Goal: Task Accomplishment & Management: Use online tool/utility

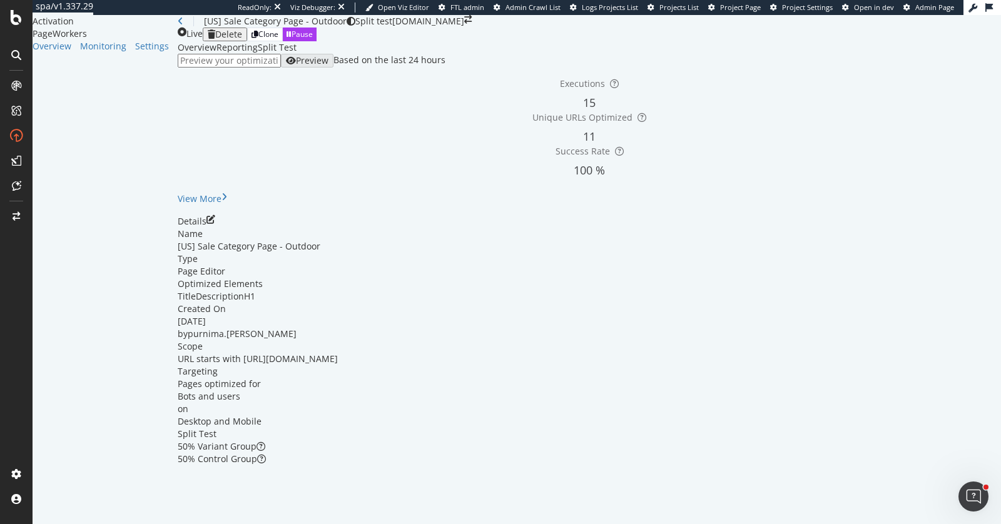
scroll to position [46, 0]
click at [215, 224] on icon "pen-to-square" at bounding box center [210, 219] width 9 height 9
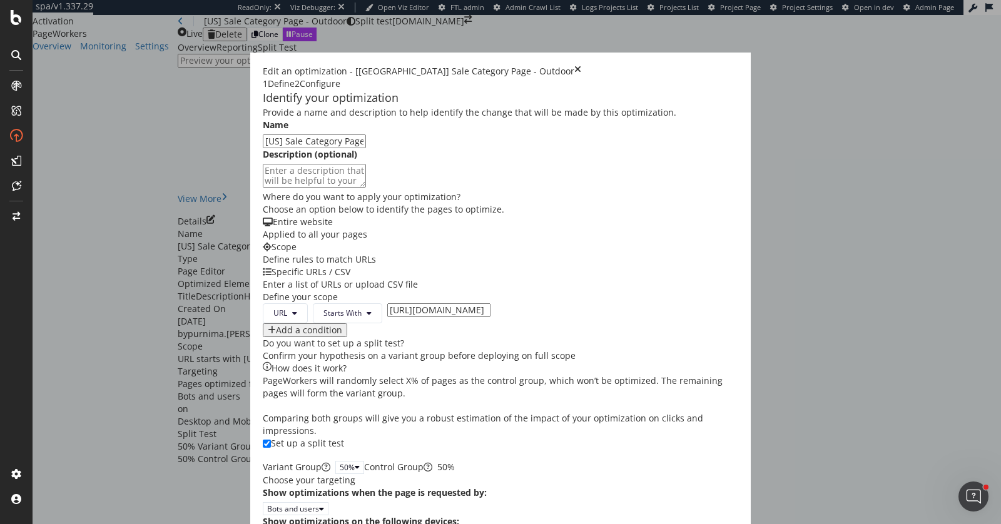
scroll to position [391, 0]
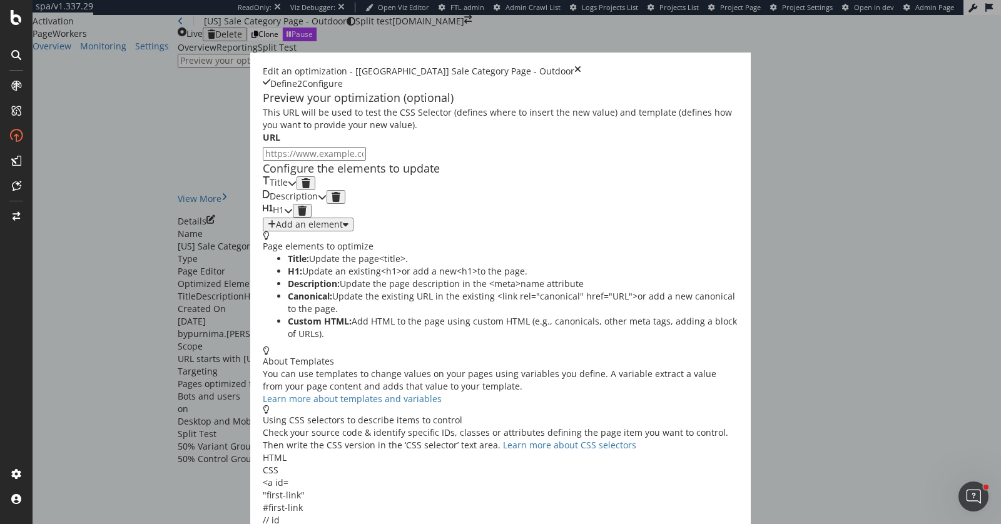
scroll to position [0, 0]
click at [297, 190] on div "Title" at bounding box center [280, 183] width 34 height 14
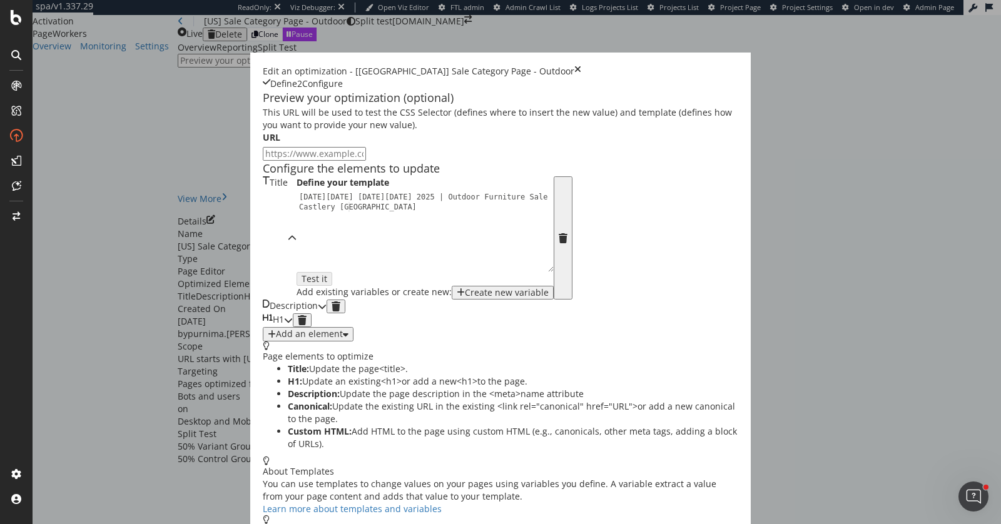
click at [326, 311] on div "Black Friday Cyber Monday 2025 | Outdoor Furniture Sale | Castlery US" at bounding box center [430, 252] width 266 height 120
type textarea "Black Friday Cyber Monday 2025 | Outdoor Furniture Sale | Castlery US"
click at [581, 65] on icon "times" at bounding box center [577, 71] width 7 height 13
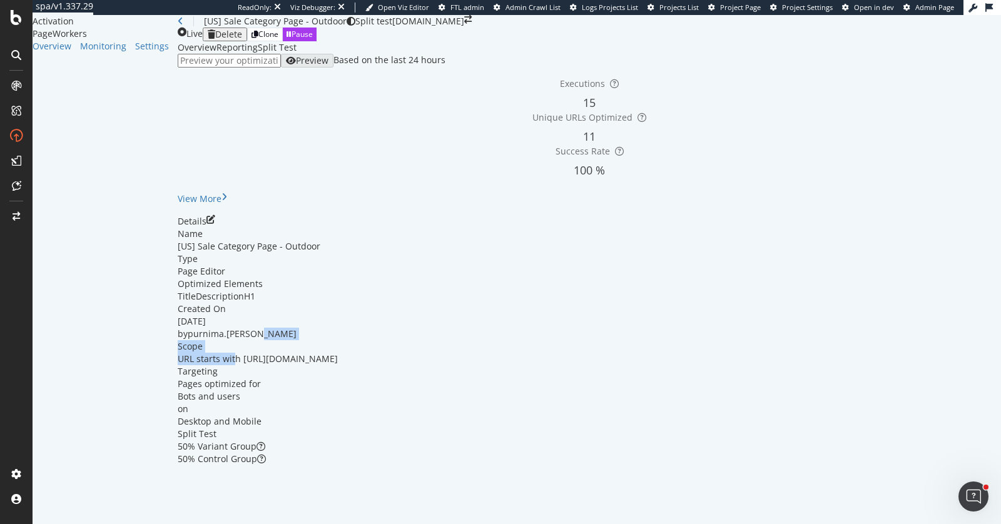
drag, startPoint x: 519, startPoint y: 381, endPoint x: 329, endPoint y: 395, distance: 191.3
click at [327, 395] on div "Name [US] Sale Category Page - Outdoor Type Page Editor Optimized Elements Titl…" at bounding box center [589, 347] width 823 height 238
click at [329, 365] on span "URL starts with https://www.castlery.com/us/outdoor/sale" at bounding box center [258, 359] width 160 height 12
drag, startPoint x: 325, startPoint y: 395, endPoint x: 510, endPoint y: 401, distance: 184.7
click at [338, 365] on div "URL starts with https://www.castlery.com/us/outdoor/sale" at bounding box center [258, 359] width 160 height 13
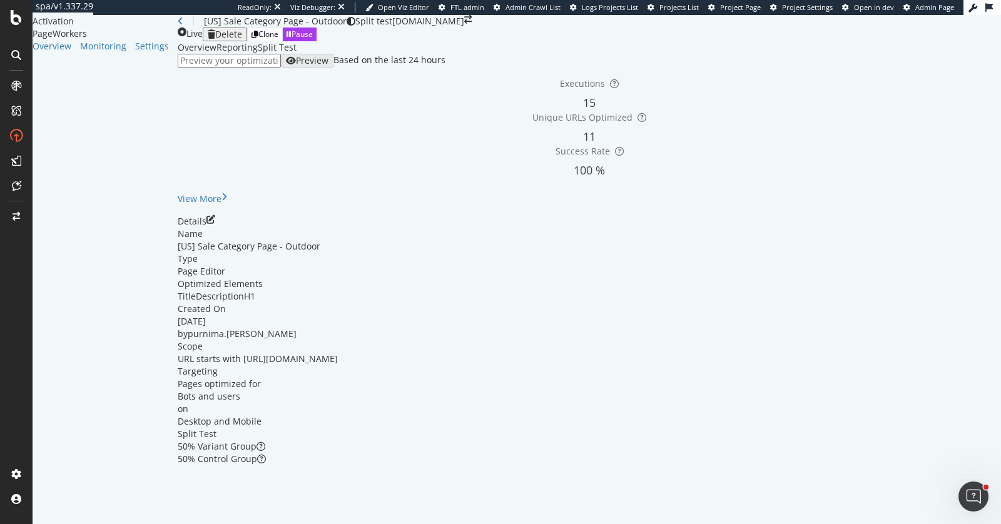
copy span "https://www.castlery.com/us/outdoor/sale"
click at [281, 68] on input "url" at bounding box center [229, 61] width 103 height 14
paste input "https://www.castlery.com/us/outdoor/sale"
type input "https://www.castlery.com/us/outdoor/sale"
click at [296, 65] on icon "button" at bounding box center [291, 60] width 10 height 9
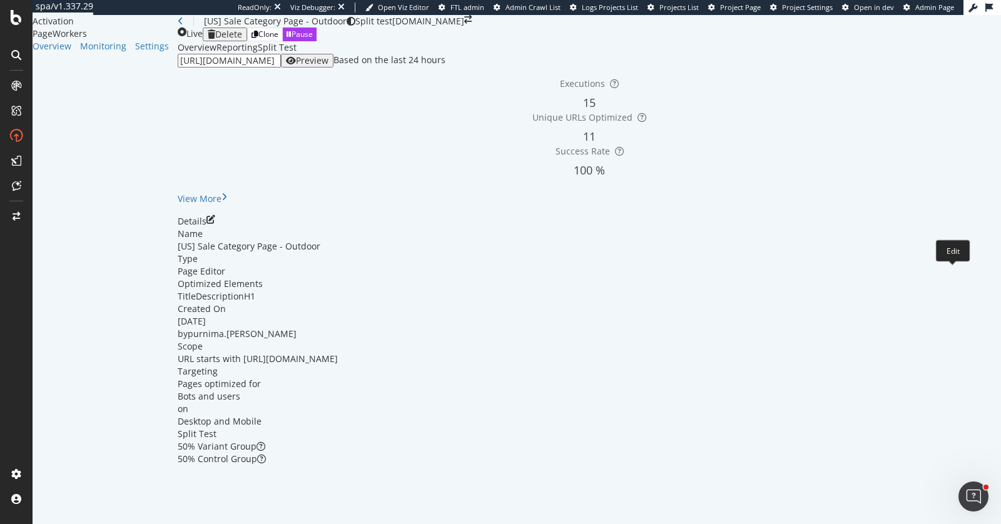
click at [215, 224] on icon "pen-to-square" at bounding box center [210, 219] width 9 height 9
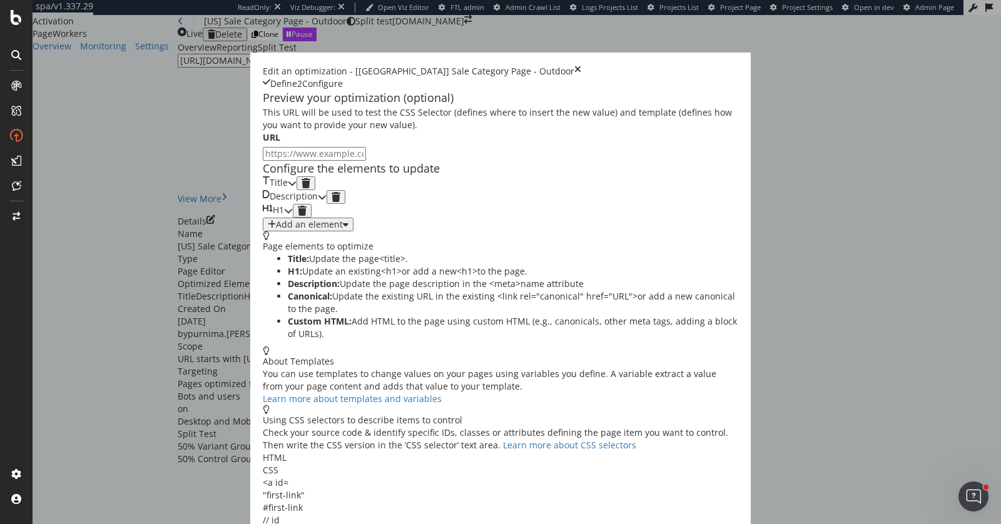
click at [297, 190] on div "Title" at bounding box center [280, 183] width 34 height 14
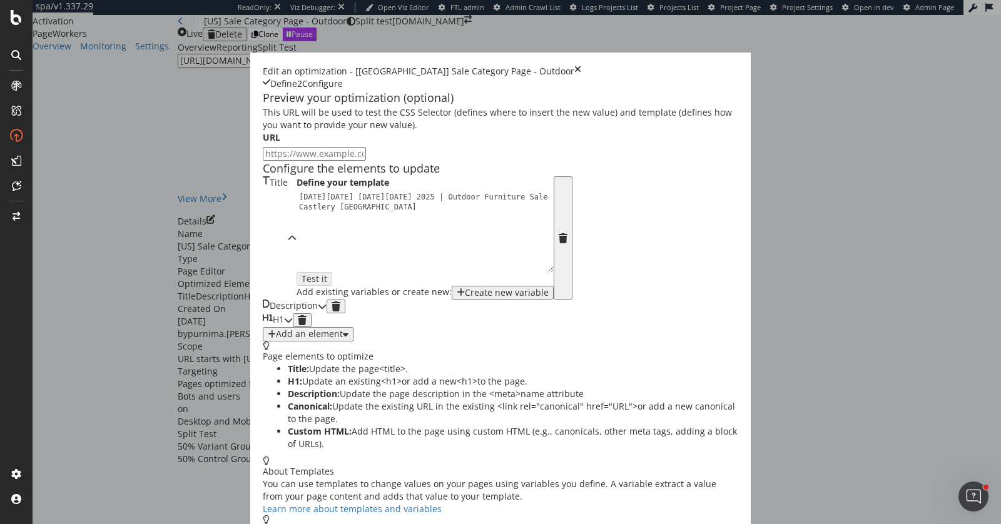
click at [307, 312] on div "Black Friday Cyber Monday 2025 | Outdoor Furniture Sale | Castlery US" at bounding box center [430, 252] width 266 height 120
type textarea "Black Friday Cyber Monday 2025 | Outdoor Furniture Sale | Castlery US"
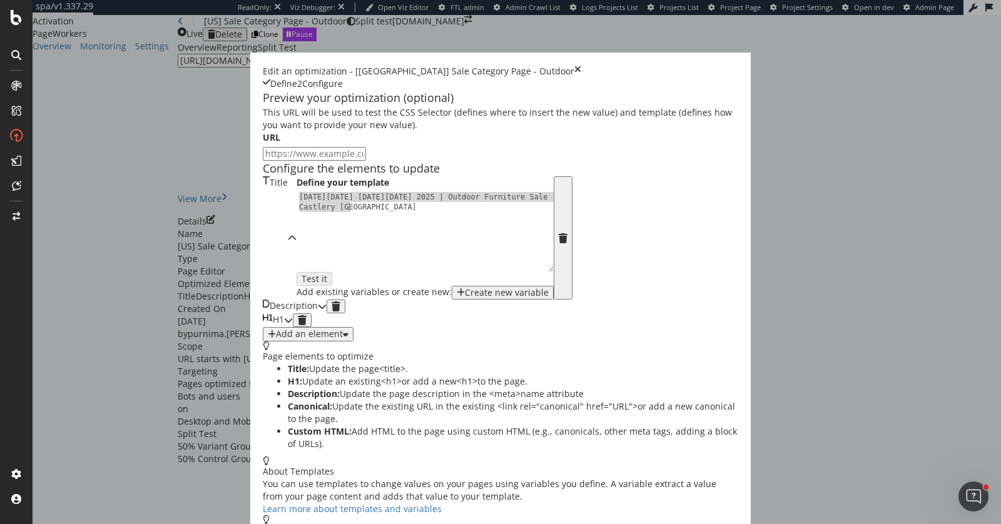
click at [318, 313] on div "Description" at bounding box center [290, 307] width 55 height 14
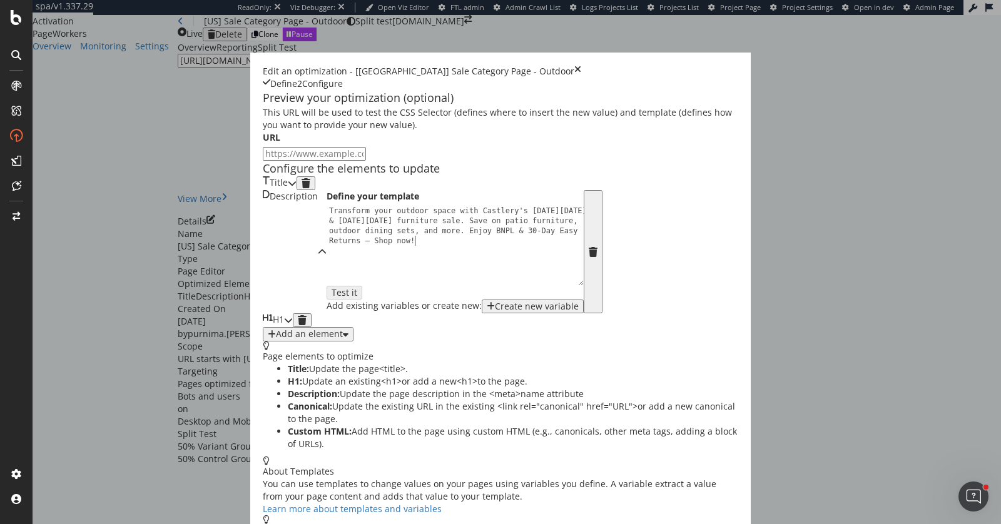
click at [327, 314] on div "Transform your outdoor space with Castlery's Black Friday & Cyber Monday furnit…" at bounding box center [460, 286] width 266 height 160
type textarea "Transform your outdoor space with Castlery's Black Friday & Cyber Monday furnit…"
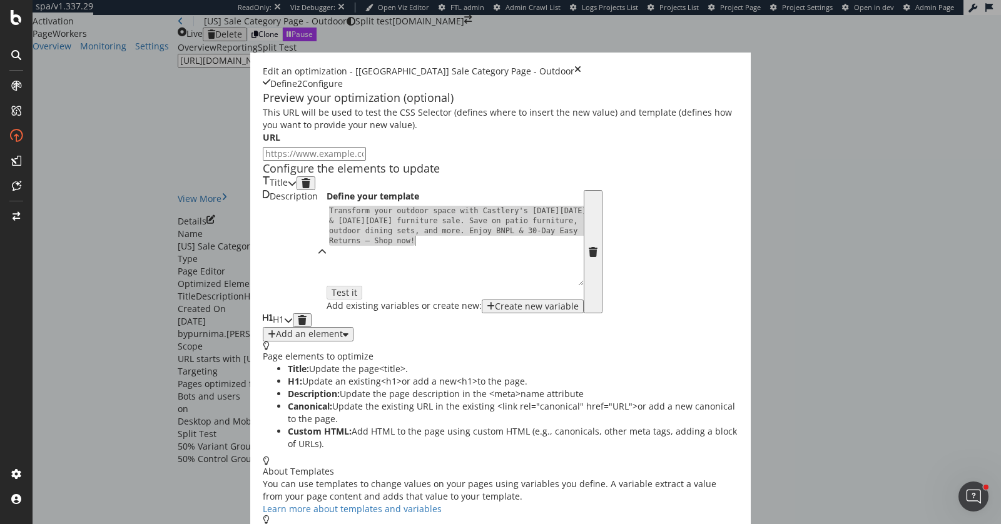
click at [357, 313] on div "Description Define your template Transform your outdoor space with Castlery's B…" at bounding box center [433, 251] width 340 height 123
click at [284, 327] on div "H1" at bounding box center [273, 320] width 21 height 14
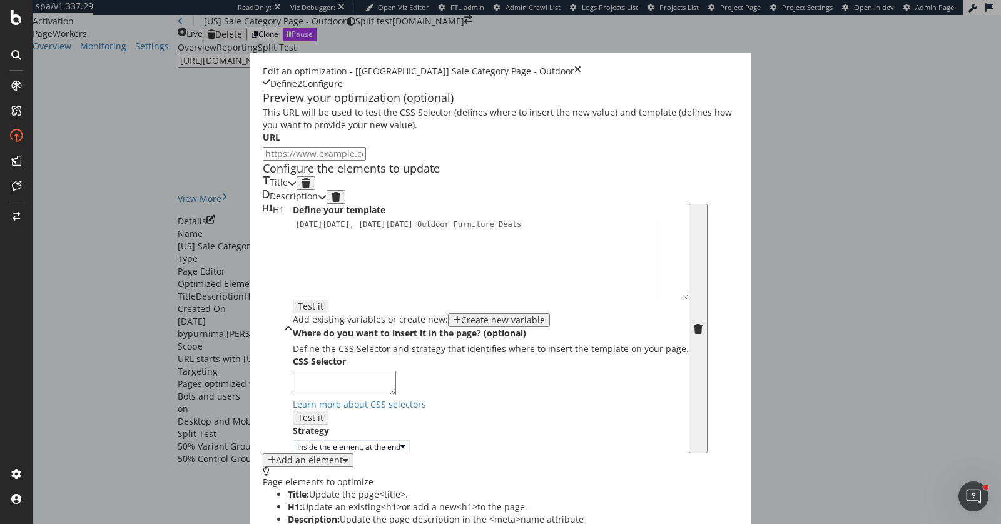
click at [294, 319] on div "Black Friday, Cyber Monday Outdoor Furniture Deals" at bounding box center [491, 269] width 396 height 99
type textarea "Black Friday, Cyber Monday Outdoor Furniture Deals"
click at [581, 65] on icon "times" at bounding box center [577, 71] width 7 height 13
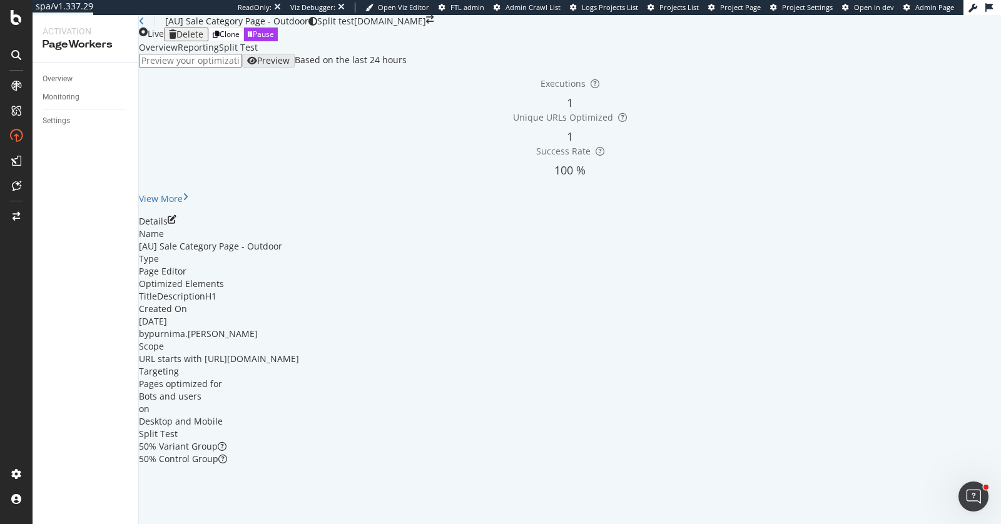
click at [176, 224] on icon "pen-to-square" at bounding box center [172, 219] width 9 height 9
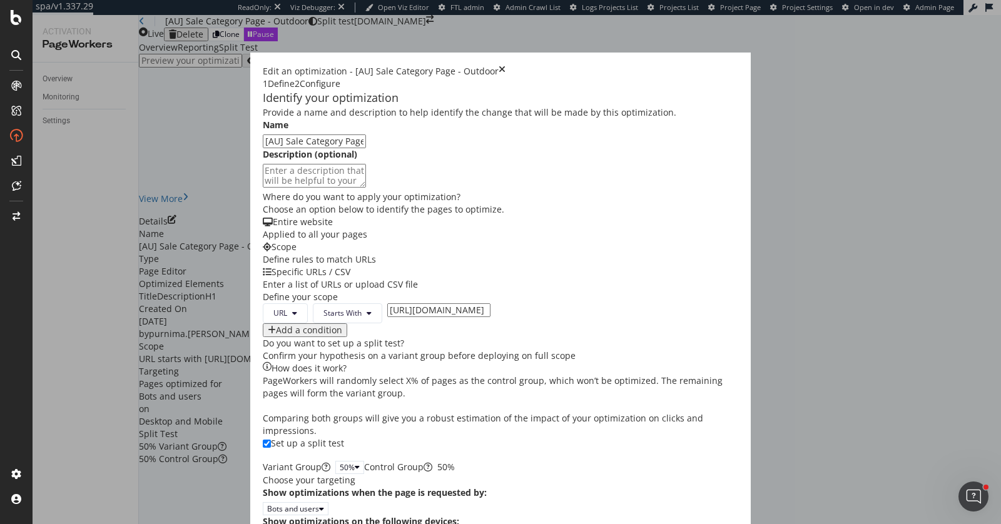
scroll to position [391, 0]
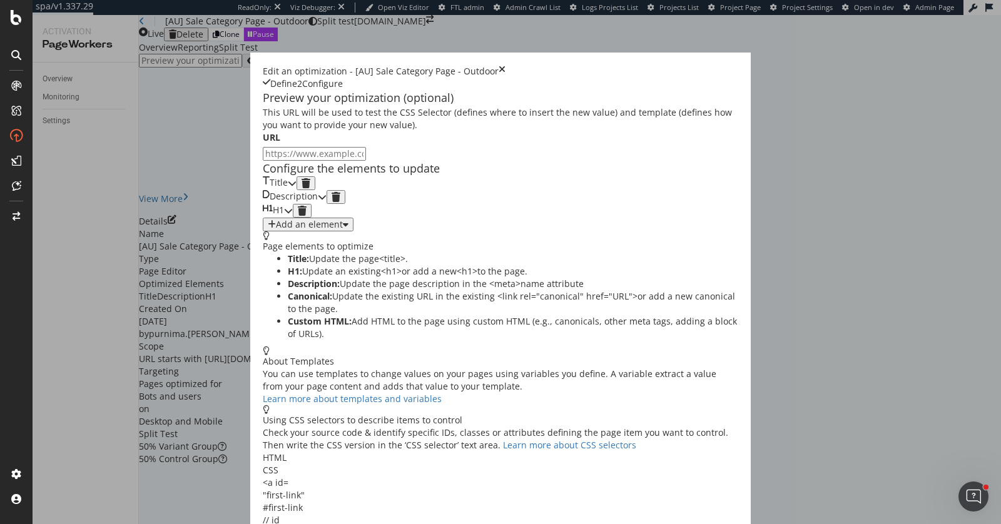
scroll to position [0, 0]
click at [288, 190] on div "Title" at bounding box center [275, 183] width 25 height 14
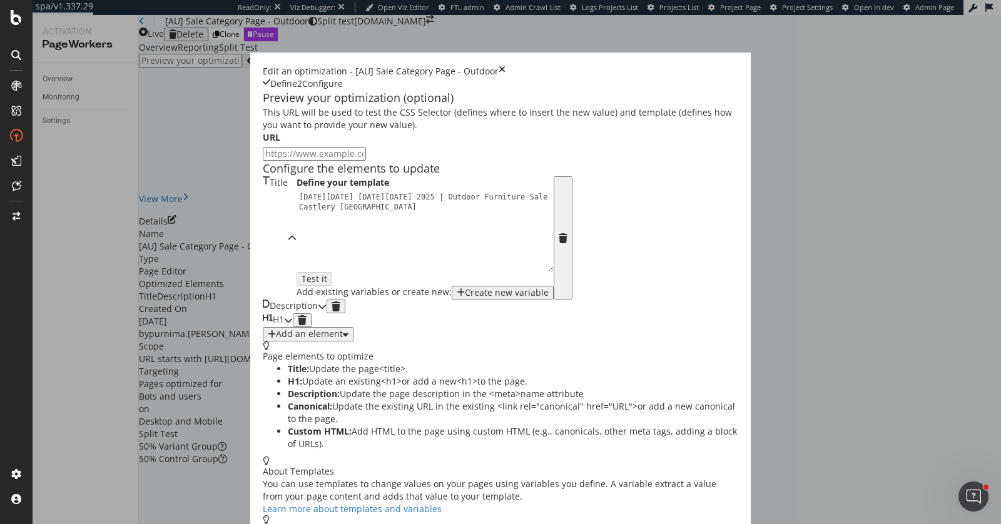
click at [288, 243] on div "Title" at bounding box center [275, 237] width 25 height 123
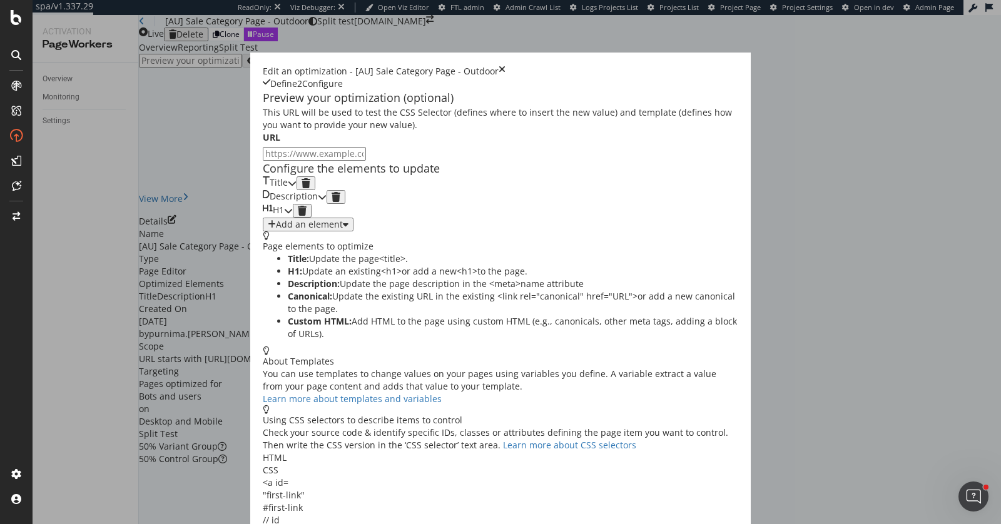
click at [327, 204] on div "Description" at bounding box center [295, 197] width 64 height 14
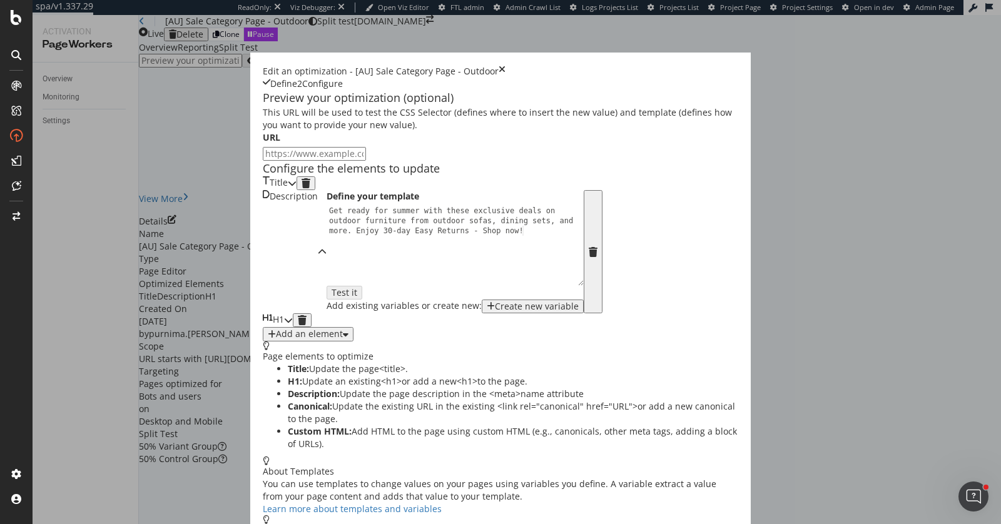
click at [327, 267] on div "Description" at bounding box center [295, 251] width 64 height 123
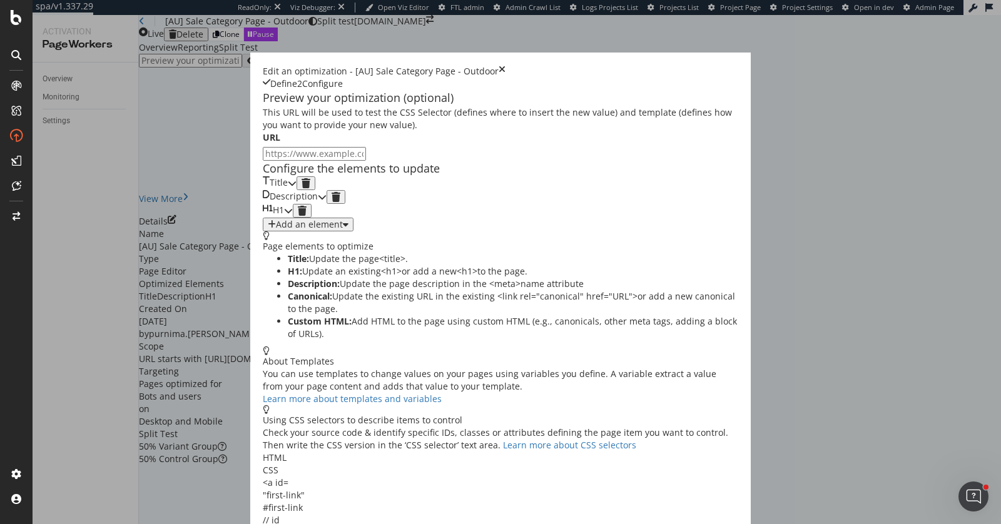
click at [284, 218] on div "H1" at bounding box center [273, 211] width 21 height 14
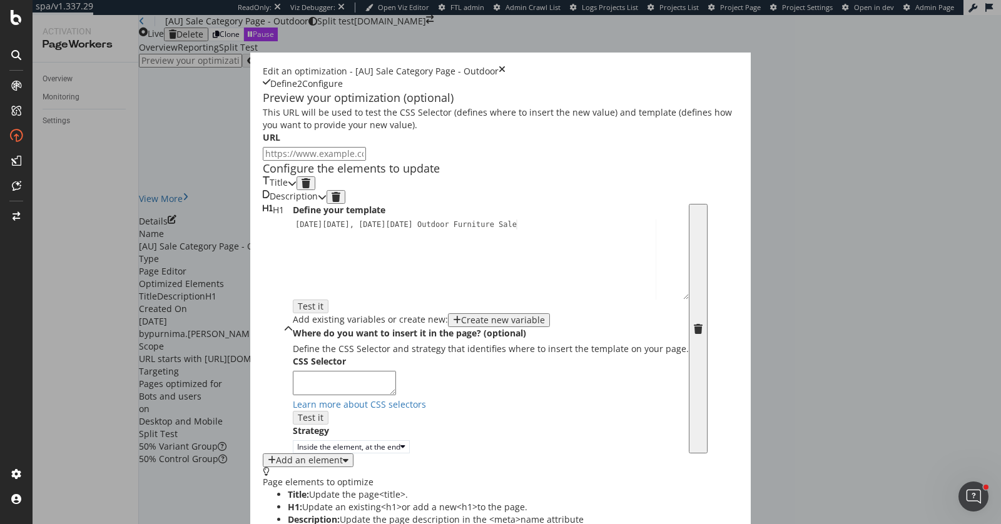
click at [284, 314] on div "H1" at bounding box center [273, 329] width 21 height 250
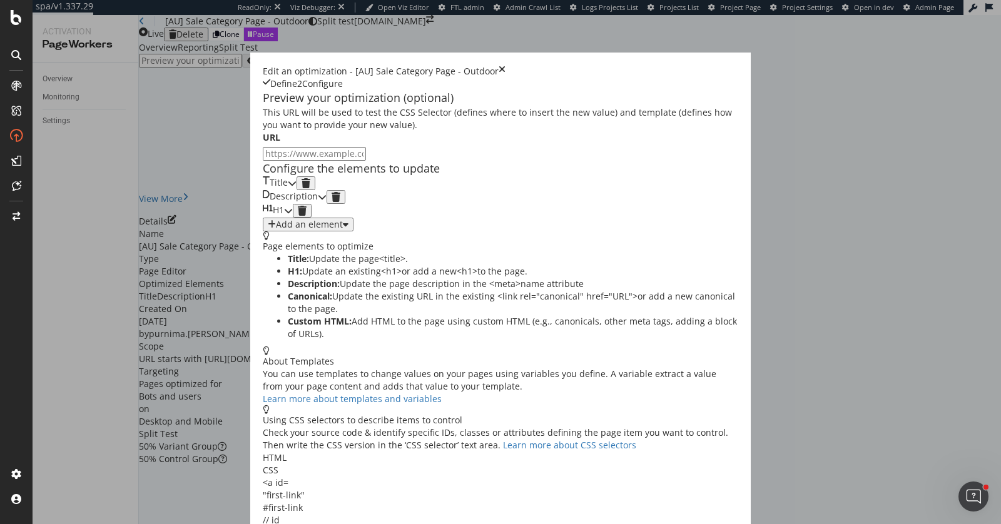
click at [506, 65] on icon "times" at bounding box center [502, 71] width 7 height 13
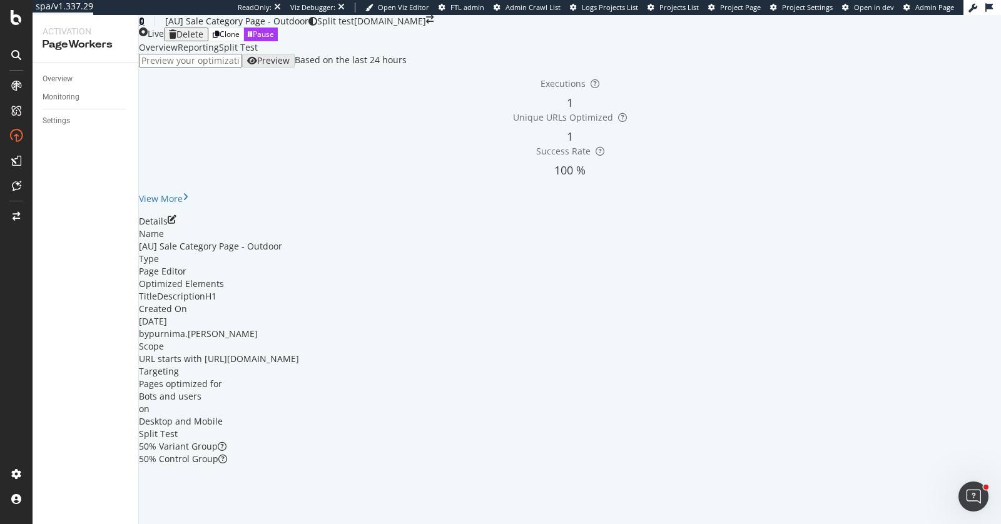
click at [145, 26] on icon at bounding box center [142, 21] width 6 height 9
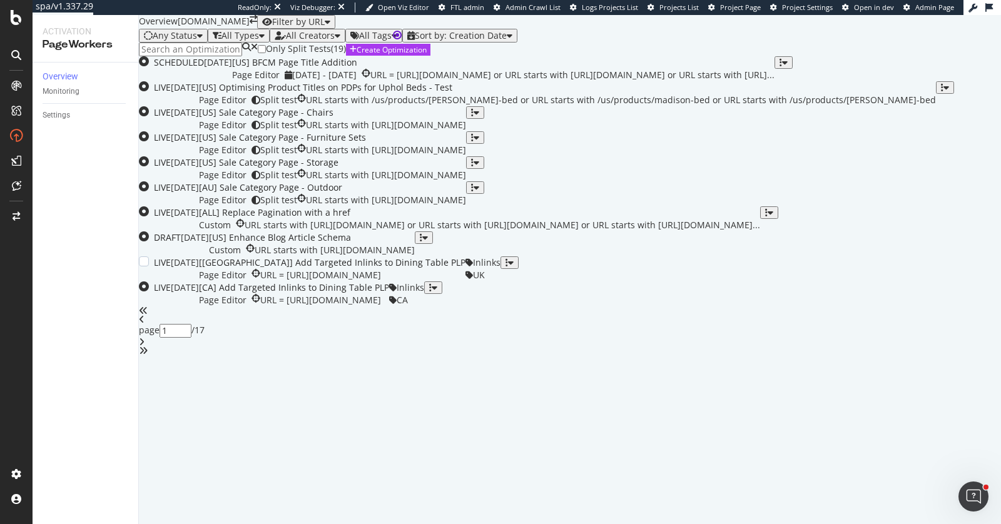
scroll to position [399, 0]
click at [466, 181] on div "[AU] Sale Category Page - Outdoor" at bounding box center [332, 187] width 267 height 13
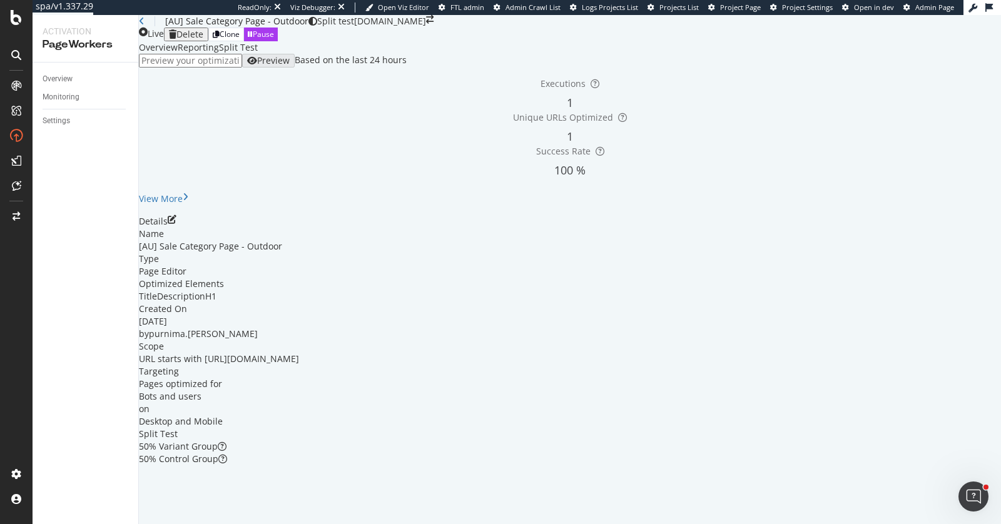
scroll to position [46, 0]
drag, startPoint x: 522, startPoint y: 399, endPoint x: 326, endPoint y: 396, distance: 196.5
click at [299, 365] on div "URL starts with https://www.castlery.com/au/outdoor/sale" at bounding box center [219, 359] width 160 height 13
copy span "https://www.castlery.com/au/outdoor/sale"
click at [242, 68] on input "url" at bounding box center [190, 61] width 103 height 14
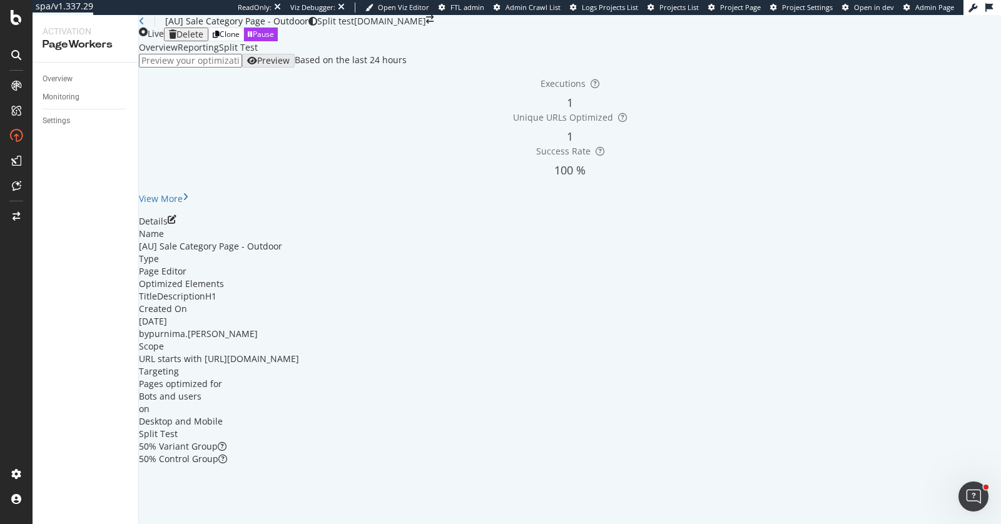
paste input "https://www.castlery.com/au/outdoor/sale"
type input "https://www.castlery.com/au/outdoor/sale"
click at [290, 66] on div "Preview" at bounding box center [273, 61] width 33 height 10
drag, startPoint x: 504, startPoint y: 396, endPoint x: 326, endPoint y: 393, distance: 178.4
click at [299, 365] on div "URL starts with https://www.castlery.com/au/outdoor/sale" at bounding box center [219, 359] width 160 height 13
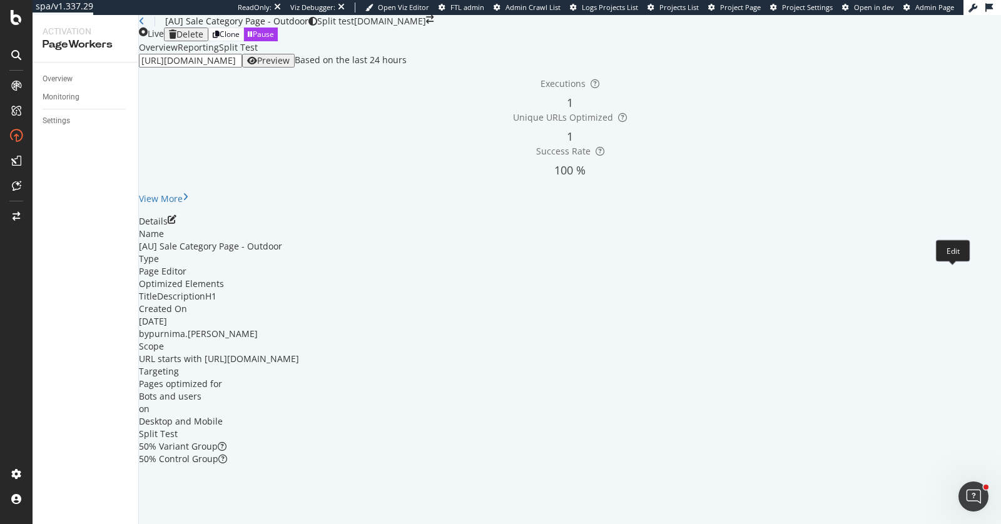
click at [176, 224] on icon "pen-to-square" at bounding box center [172, 219] width 9 height 9
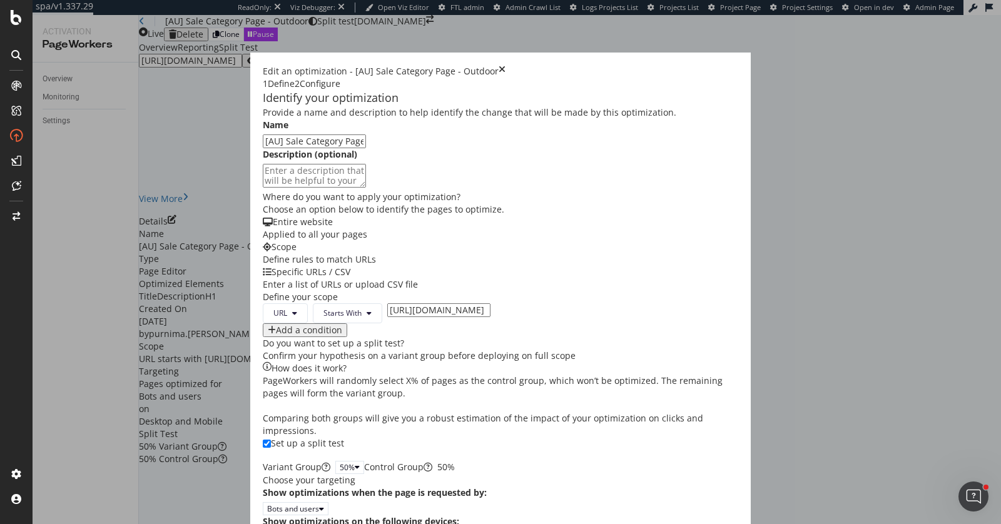
scroll to position [66, 0]
click at [387, 317] on input "https://www.castlery.com/au/outdoor/sale" at bounding box center [438, 310] width 103 height 14
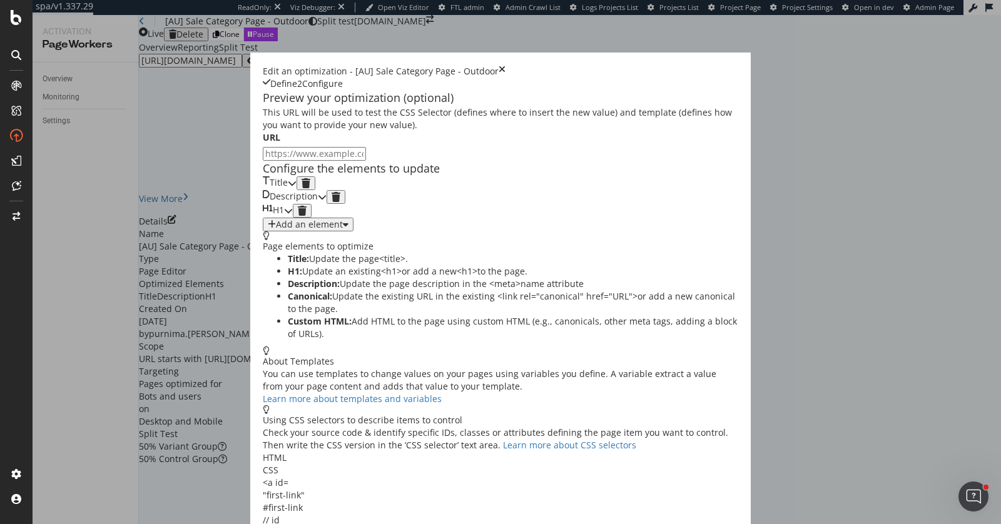
scroll to position [0, 0]
click at [288, 190] on div "Title" at bounding box center [275, 183] width 25 height 14
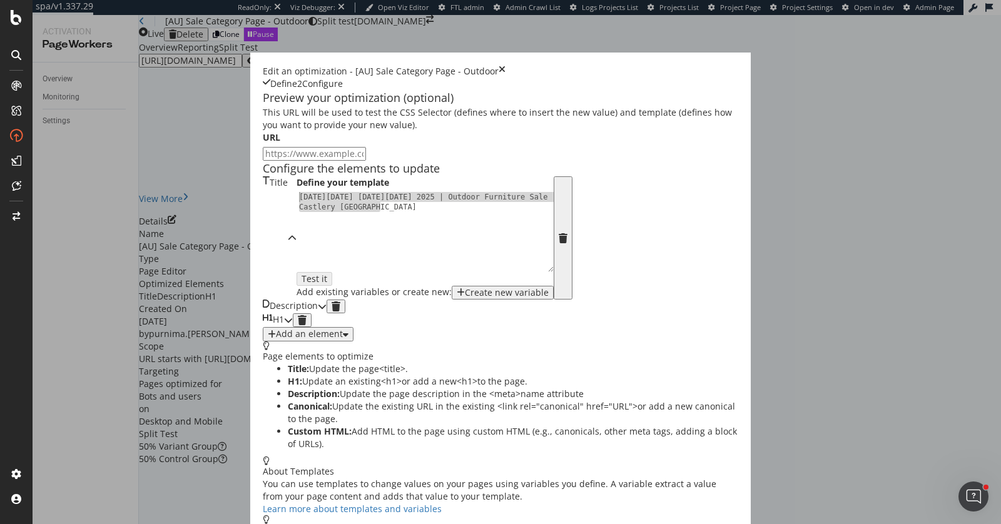
drag, startPoint x: 244, startPoint y: 304, endPoint x: 20, endPoint y: 252, distance: 230.1
click at [250, 252] on div "Edit an optimization - [AU] Sale Category Page - Outdoor Define 2 Configure Pre…" at bounding box center [500, 426] width 501 height 747
type textarea "Black Friday Cyber Monday 2025 | Outdoor Furniture Sale | Castlery Australia"
click at [318, 313] on div "Description" at bounding box center [290, 307] width 55 height 14
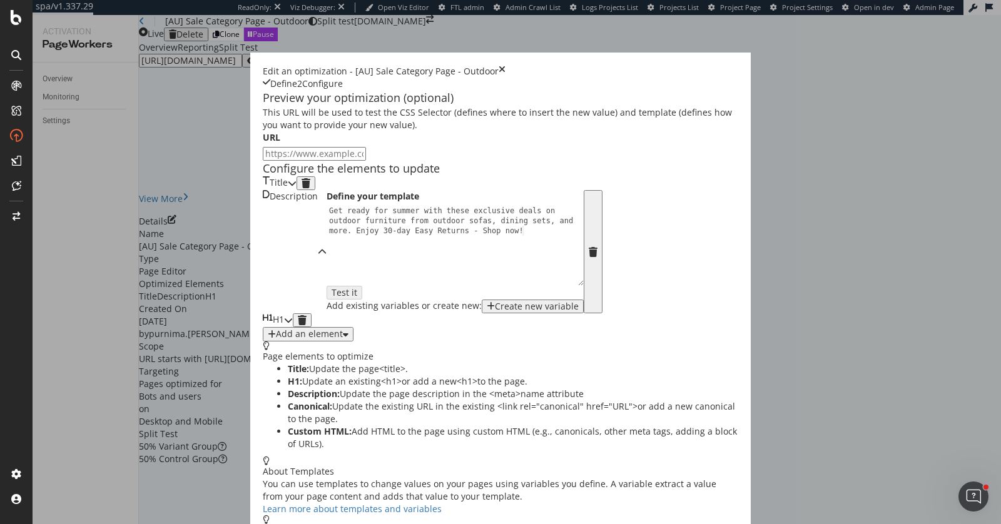
scroll to position [3, 0]
click at [327, 341] on div "Get ready for summer with these exclusive deals on outdoor furniture from outdo…" at bounding box center [460, 276] width 266 height 140
type textarea "Get ready for summer with these exclusive deals on outdoor furniture from outdo…"
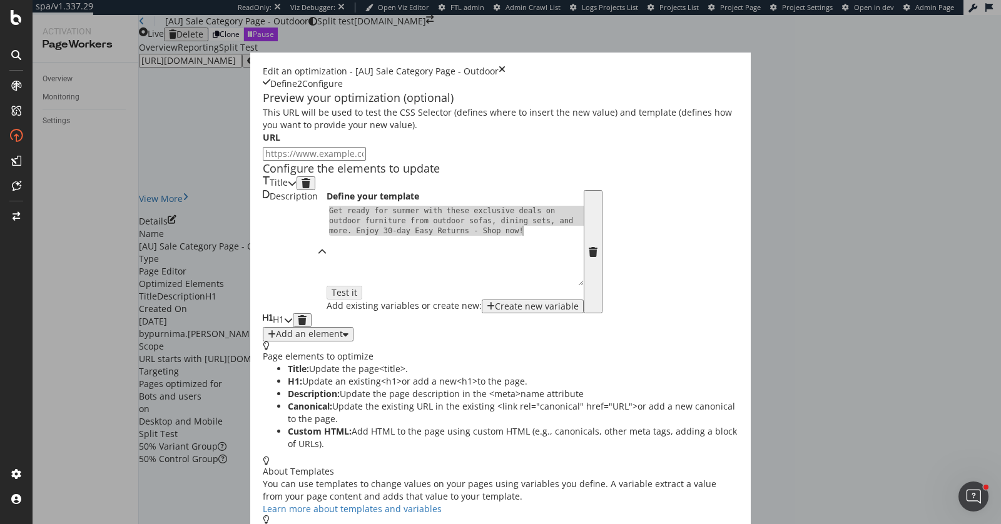
click at [284, 327] on div "H1" at bounding box center [273, 320] width 21 height 14
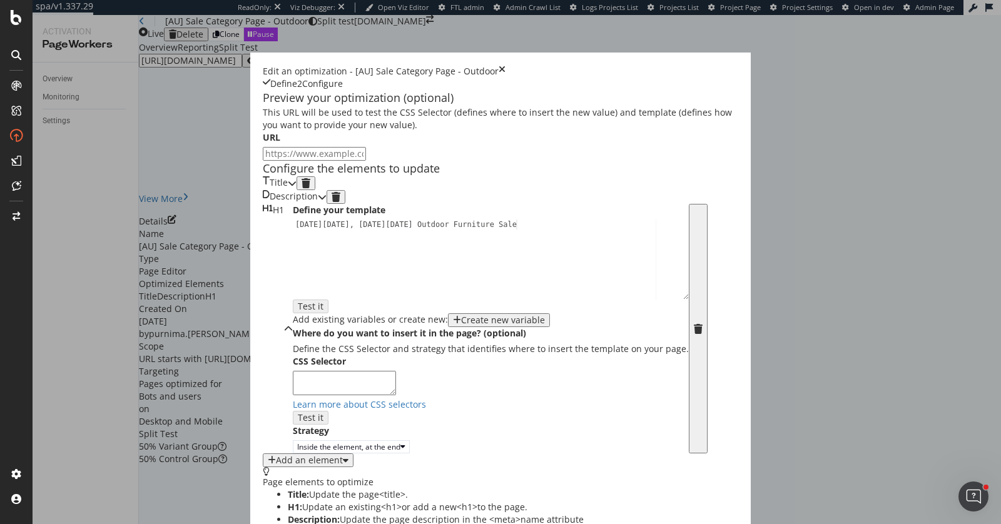
scroll to position [243, 0]
click at [293, 220] on div "Black Friday, Cyber Monday Outdoor Furniture Sale" at bounding box center [491, 269] width 396 height 99
type textarea "Black Friday, Cyber Monday Outdoor Furniture Sale"
click at [506, 65] on icon "times" at bounding box center [502, 71] width 7 height 13
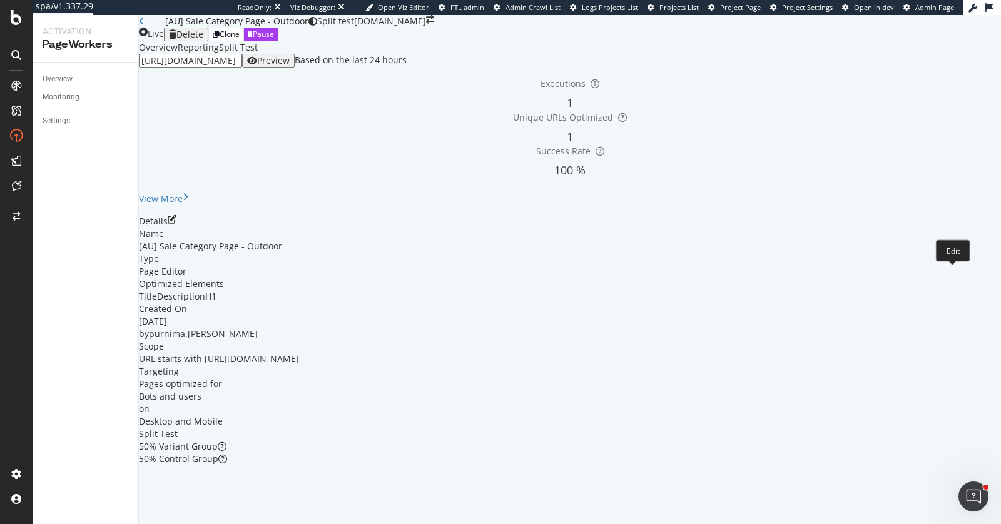
click at [176, 224] on icon "pen-to-square" at bounding box center [172, 219] width 9 height 9
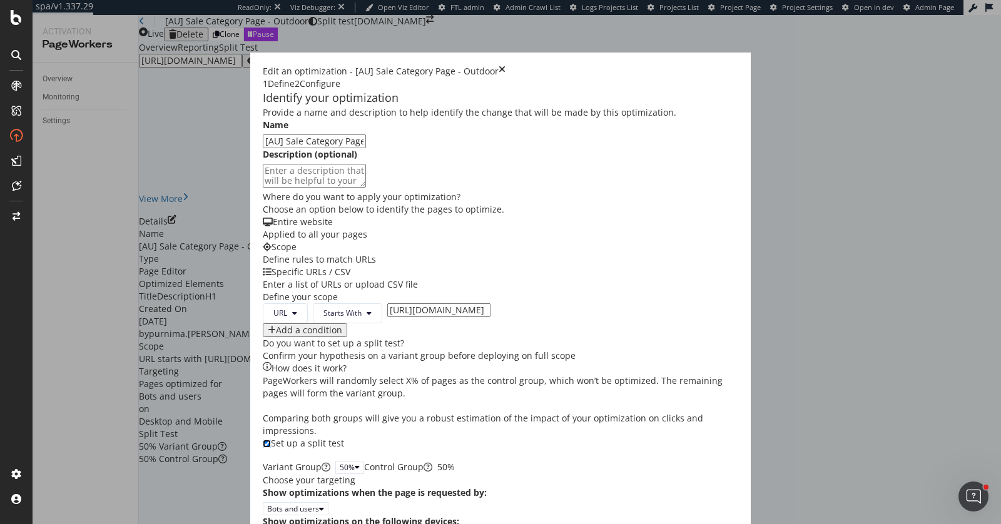
click at [263, 440] on input "modal" at bounding box center [267, 444] width 8 height 8
checkbox input "false"
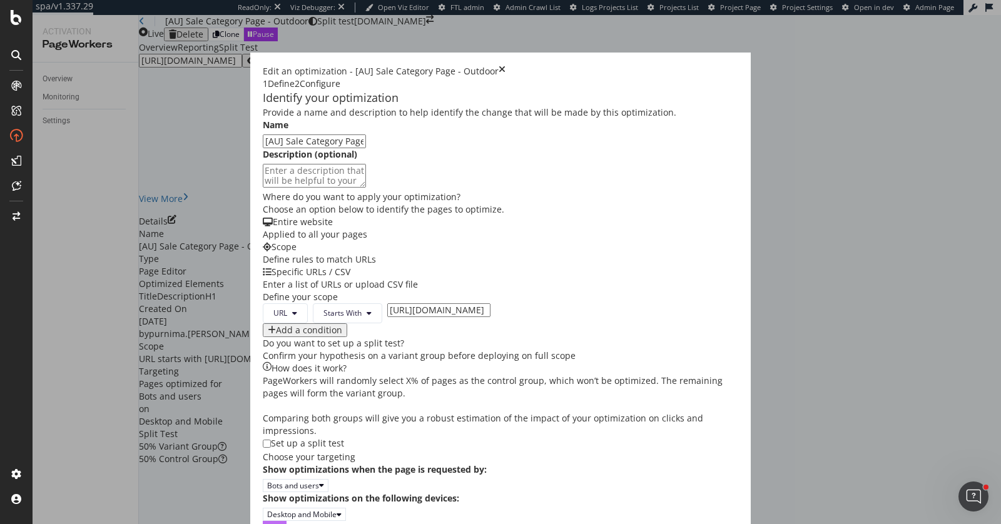
click at [283, 522] on div "Next" at bounding box center [275, 527] width 16 height 11
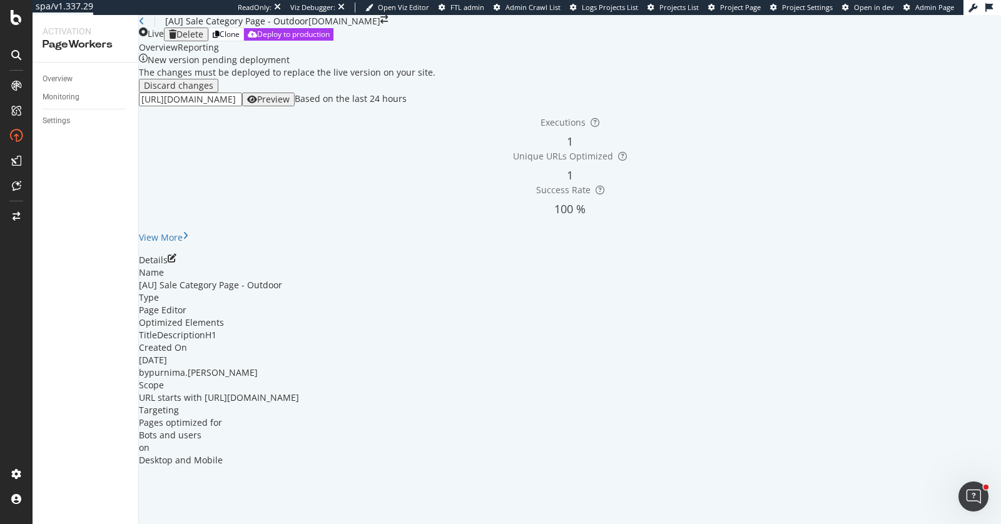
click at [257, 104] on div "button" at bounding box center [252, 99] width 10 height 9
click at [330, 39] on div "Deploy to production" at bounding box center [289, 34] width 82 height 11
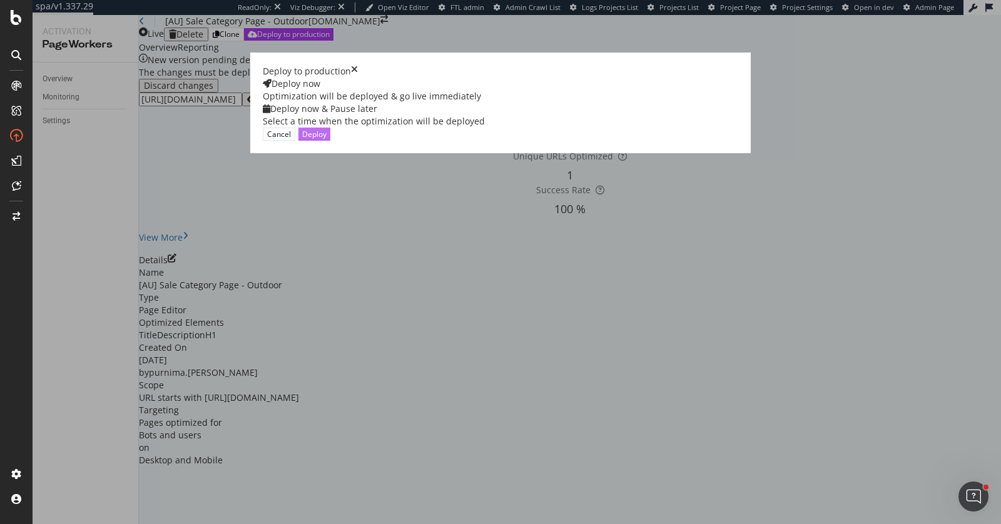
click at [327, 140] on div "Deploy" at bounding box center [314, 134] width 24 height 11
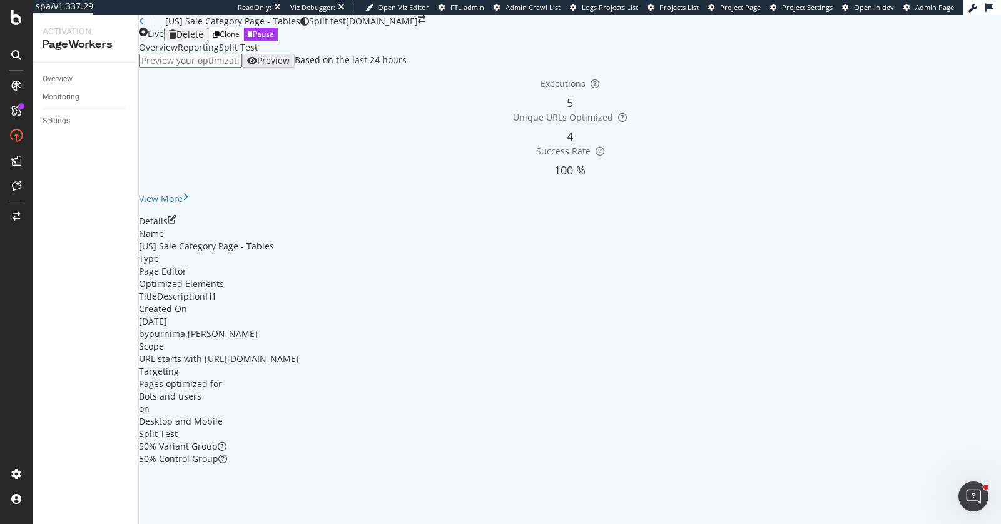
click at [633, 41] on div "Live Delete Clone Pause" at bounding box center [570, 35] width 862 height 14
drag, startPoint x: 492, startPoint y: 395, endPoint x: 327, endPoint y: 400, distance: 165.3
click at [299, 365] on div "URL starts with [URL][DOMAIN_NAME]" at bounding box center [219, 359] width 160 height 13
copy span "[URL][DOMAIN_NAME]"
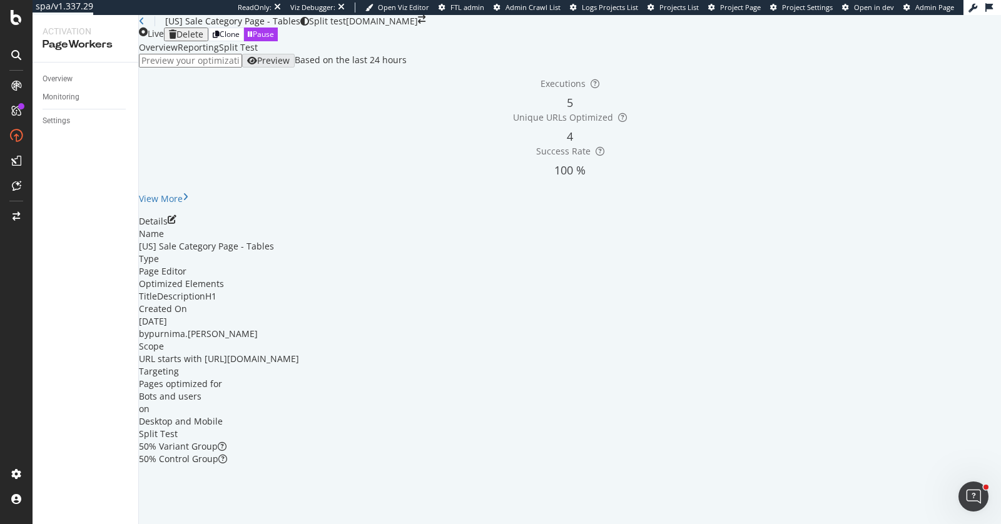
click at [242, 68] on input "url" at bounding box center [190, 61] width 103 height 14
paste input "[URL][DOMAIN_NAME]"
type input "[URL][DOMAIN_NAME]"
click at [290, 66] on div "Preview" at bounding box center [273, 61] width 33 height 10
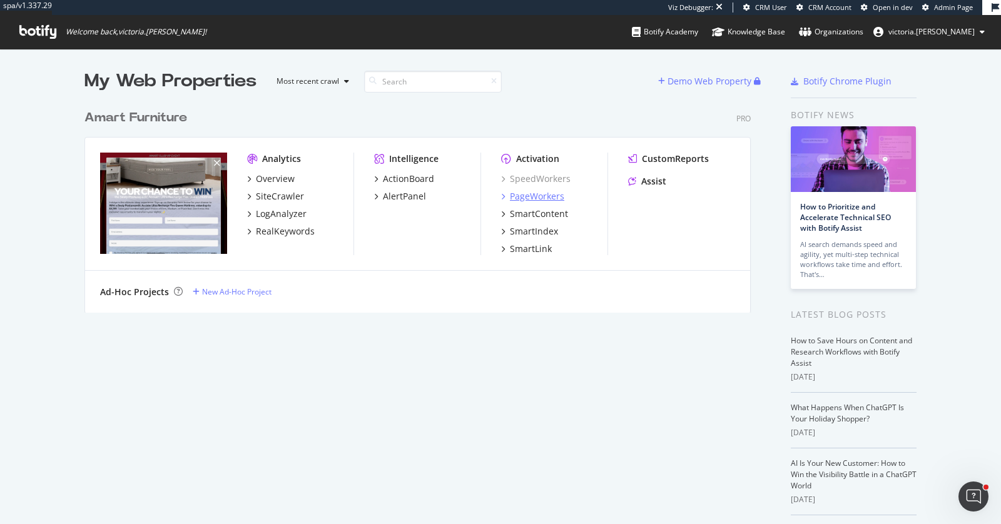
click at [545, 197] on div "PageWorkers" at bounding box center [537, 196] width 54 height 13
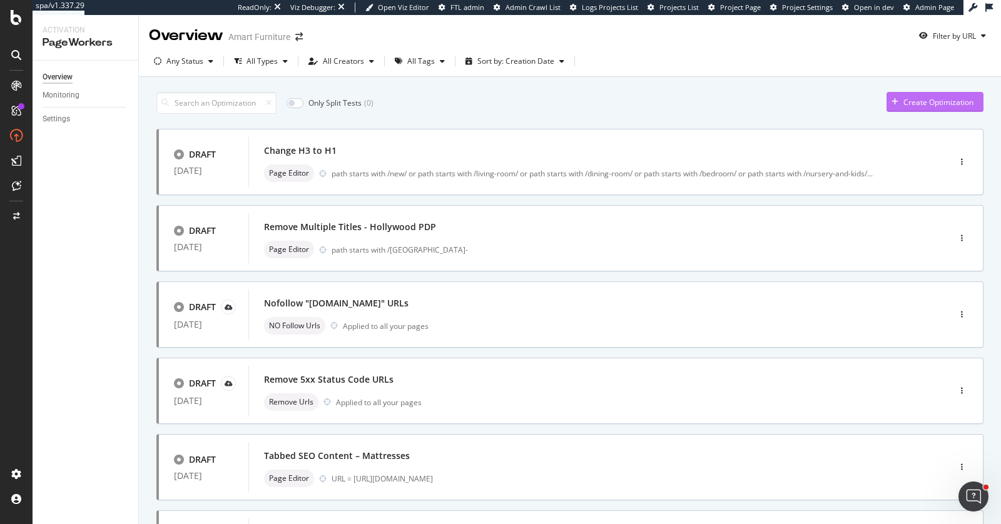
click at [934, 101] on div "Create Optimization" at bounding box center [939, 102] width 70 height 11
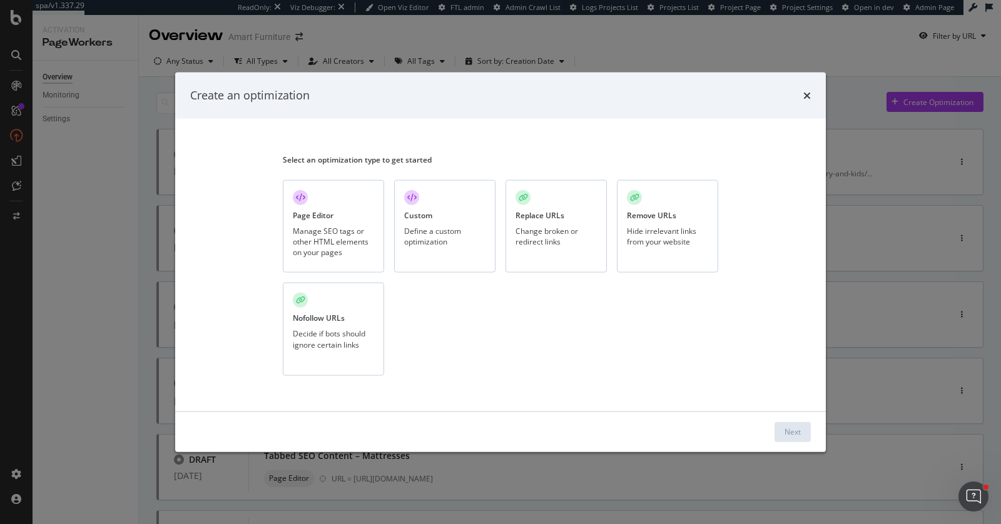
click at [443, 211] on div "Custom Define a custom optimization" at bounding box center [444, 226] width 101 height 93
click at [789, 436] on div "Next" at bounding box center [793, 432] width 16 height 11
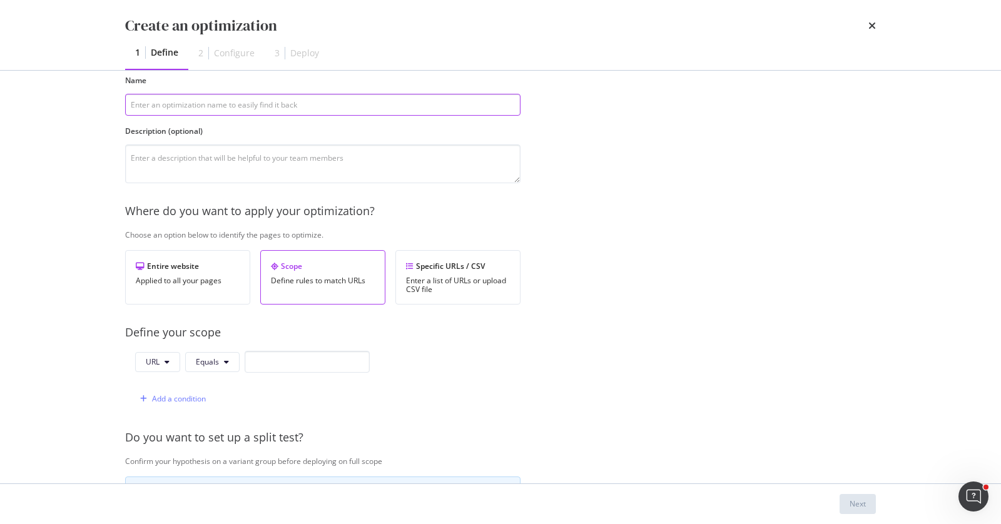
scroll to position [70, 0]
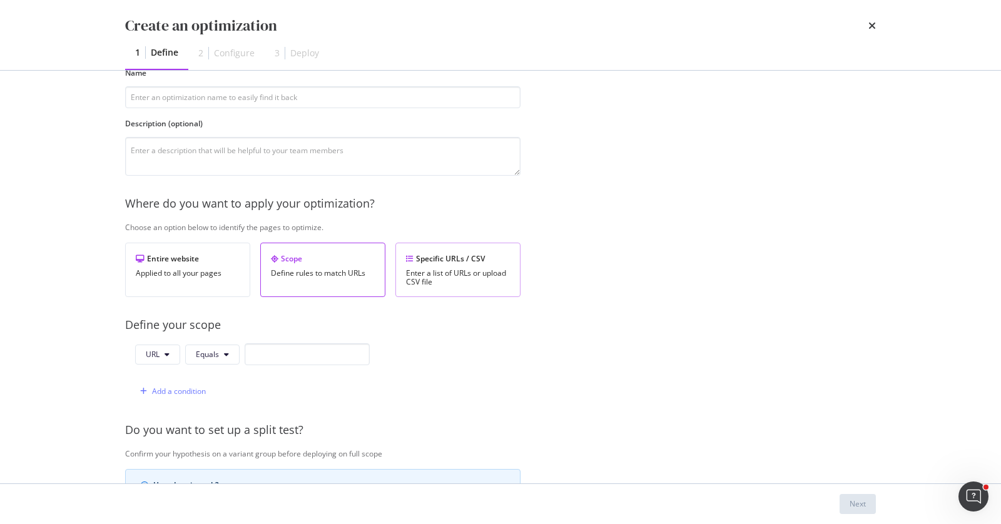
click at [488, 271] on div "Enter a list of URLs or upload CSV file" at bounding box center [458, 278] width 104 height 18
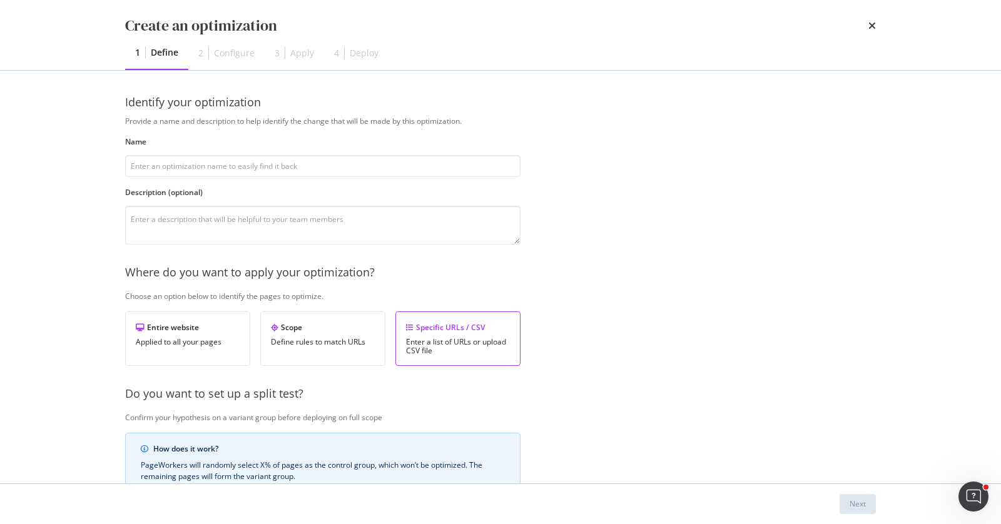
scroll to position [3, 0]
click at [176, 337] on div "Applied to all your pages" at bounding box center [188, 341] width 104 height 9
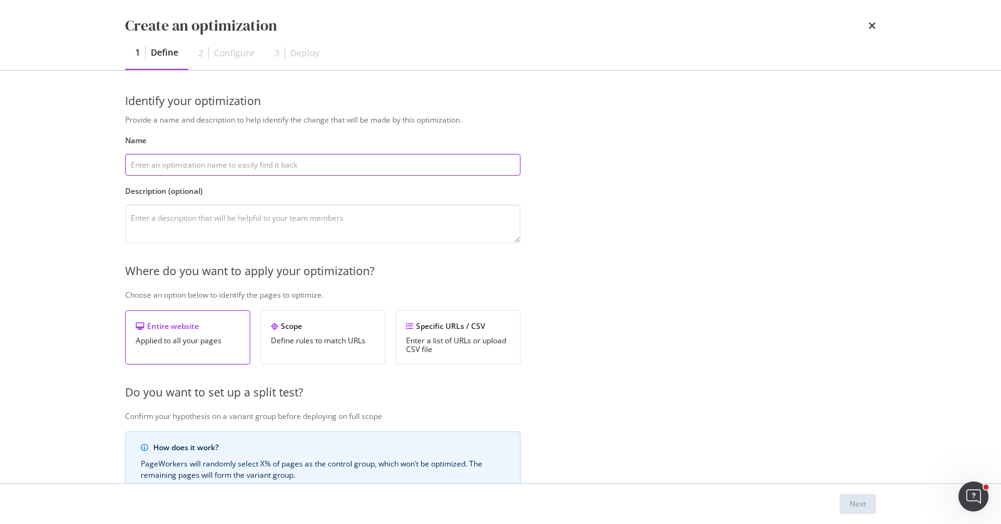
click at [245, 162] on input "modal" at bounding box center [322, 165] width 395 height 22
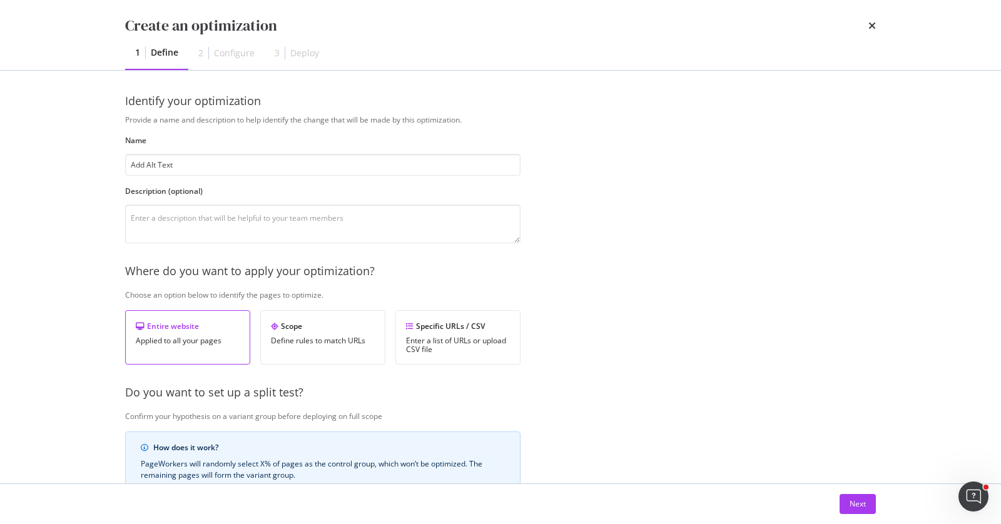
click at [743, 220] on div "Provide a name and description to help identify the change that will be made by…" at bounding box center [500, 400] width 751 height 570
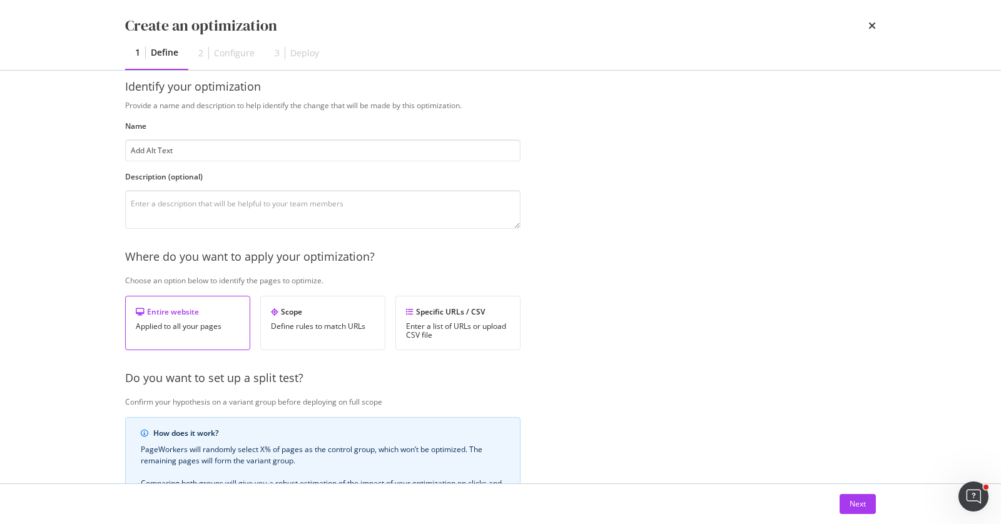
scroll to position [0, 0]
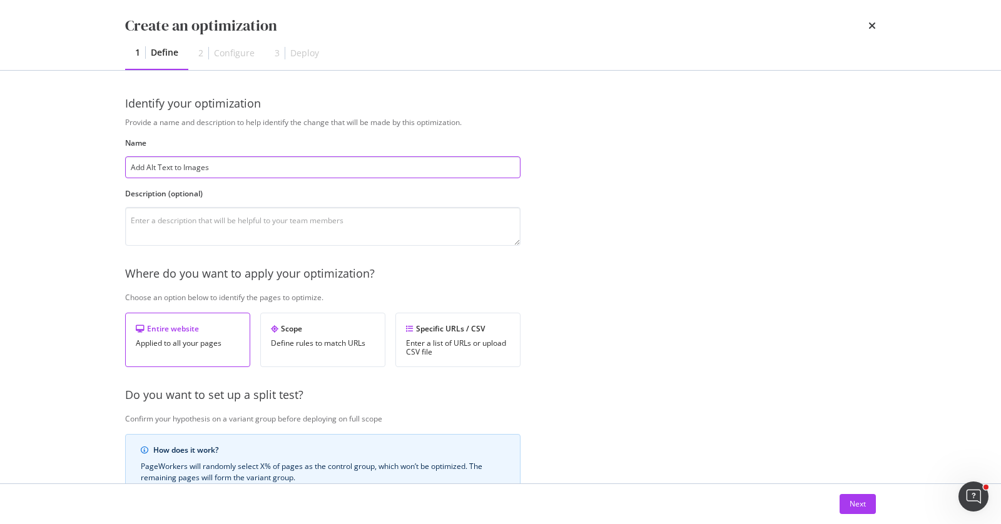
type input "Add Alt Text to Images"
click at [633, 369] on div "Provide a name and description to help identify the change that will be made by…" at bounding box center [500, 402] width 751 height 570
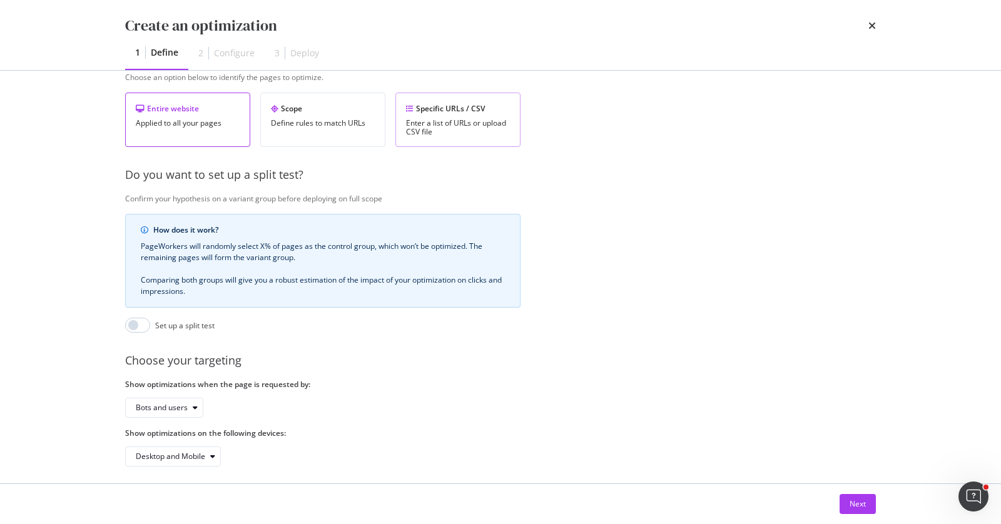
scroll to position [237, 0]
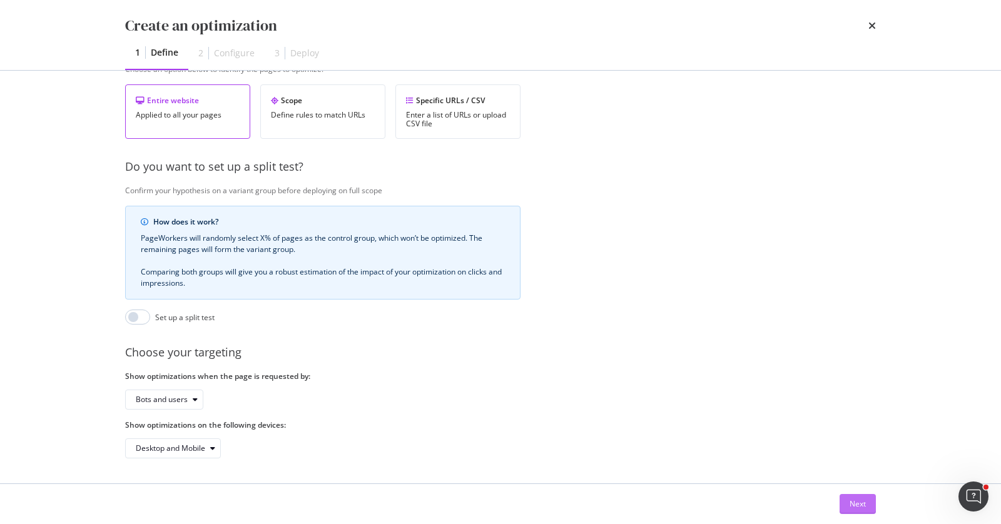
click at [867, 502] on button "Next" at bounding box center [858, 504] width 36 height 20
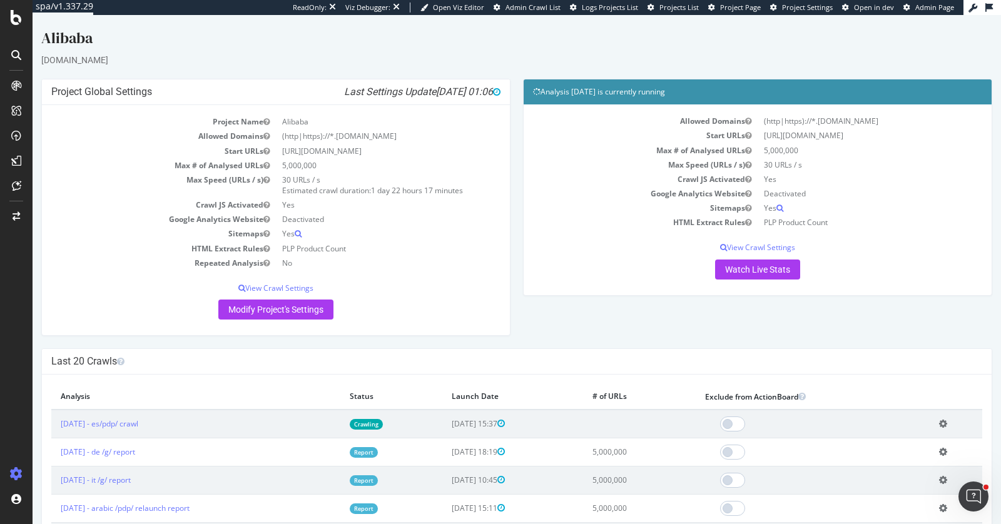
click at [519, 61] on div "[DOMAIN_NAME]" at bounding box center [516, 60] width 951 height 13
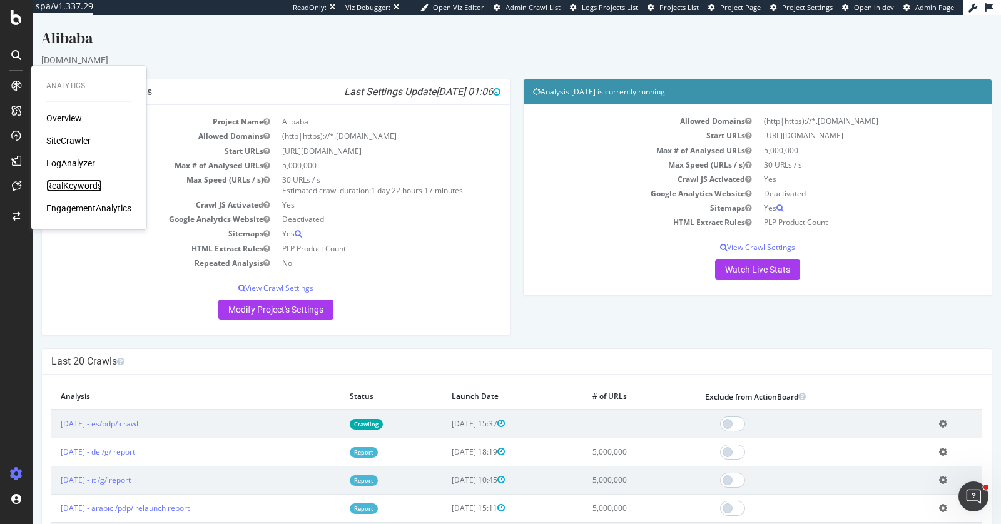
click at [87, 181] on div "RealKeywords" at bounding box center [74, 186] width 56 height 13
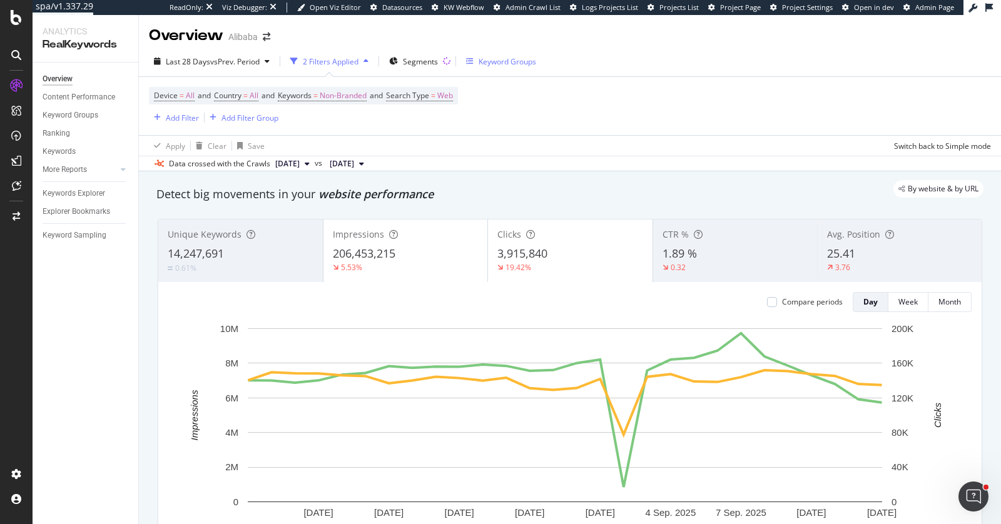
click at [474, 60] on icon "button" at bounding box center [470, 62] width 8 height 8
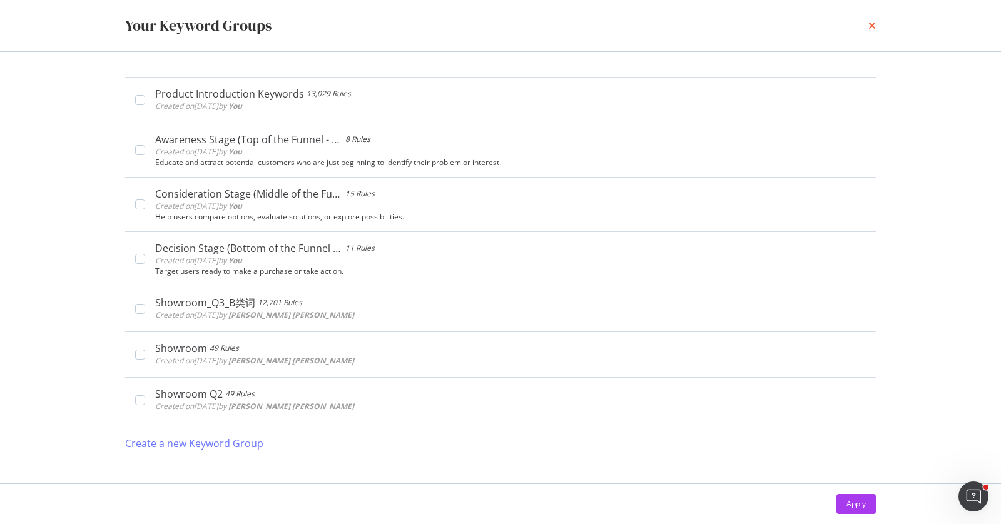
click at [871, 25] on icon "times" at bounding box center [873, 26] width 8 height 10
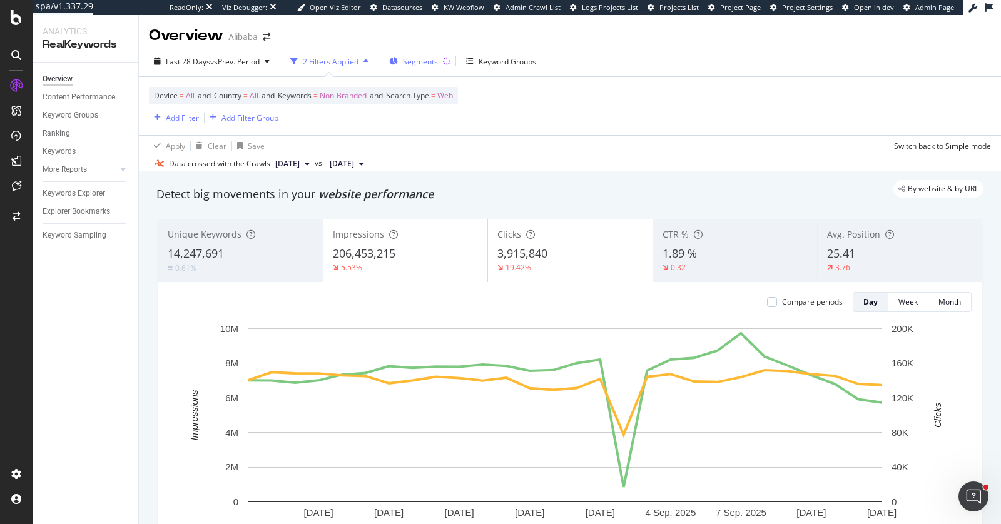
click at [436, 64] on span "Segments" at bounding box center [420, 61] width 35 height 11
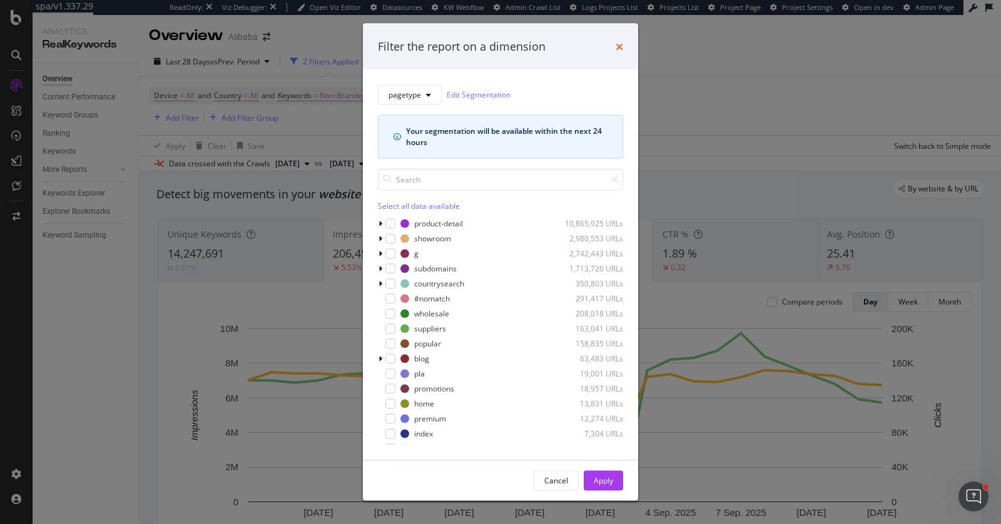
click at [622, 44] on icon "times" at bounding box center [620, 46] width 8 height 10
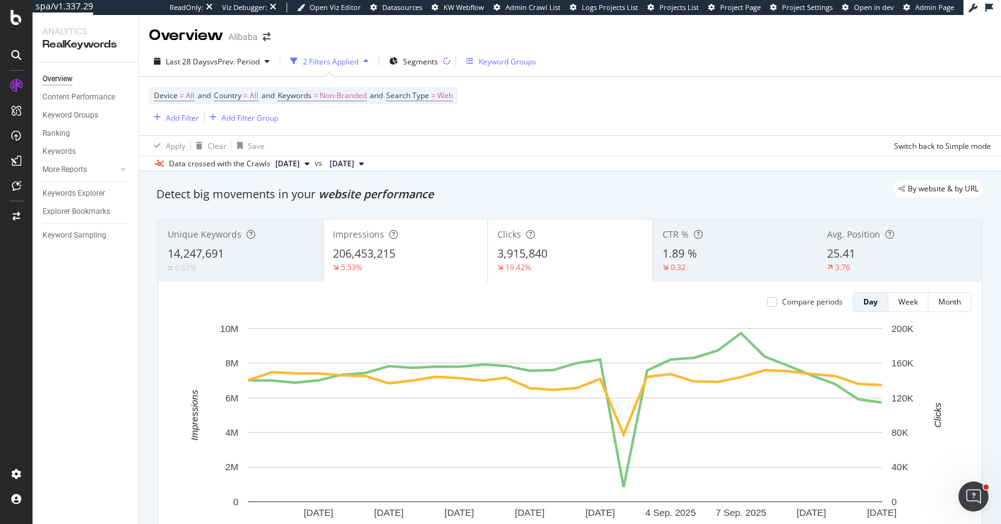
click at [509, 60] on div "Keyword Groups" at bounding box center [508, 61] width 58 height 11
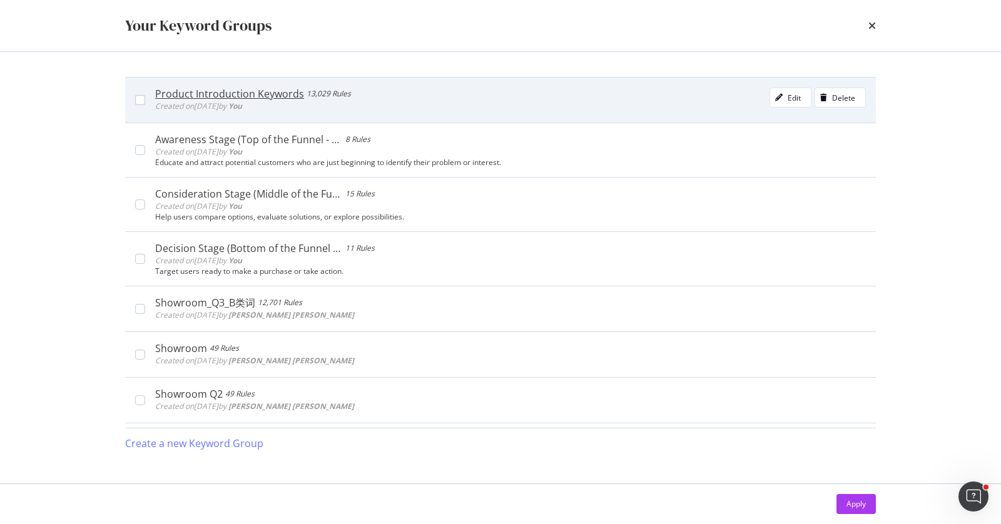
click at [143, 98] on div "modal" at bounding box center [140, 100] width 10 height 10
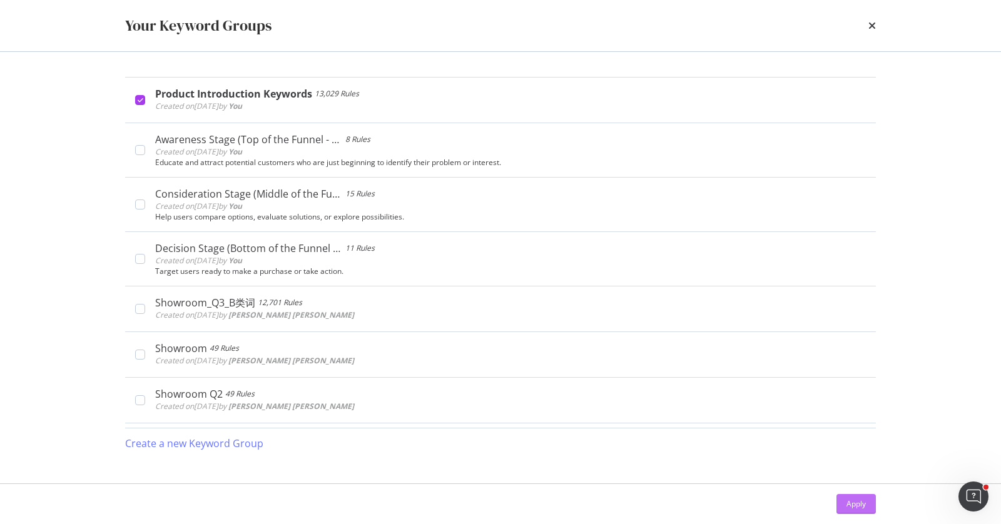
click at [843, 499] on button "Apply" at bounding box center [856, 504] width 39 height 20
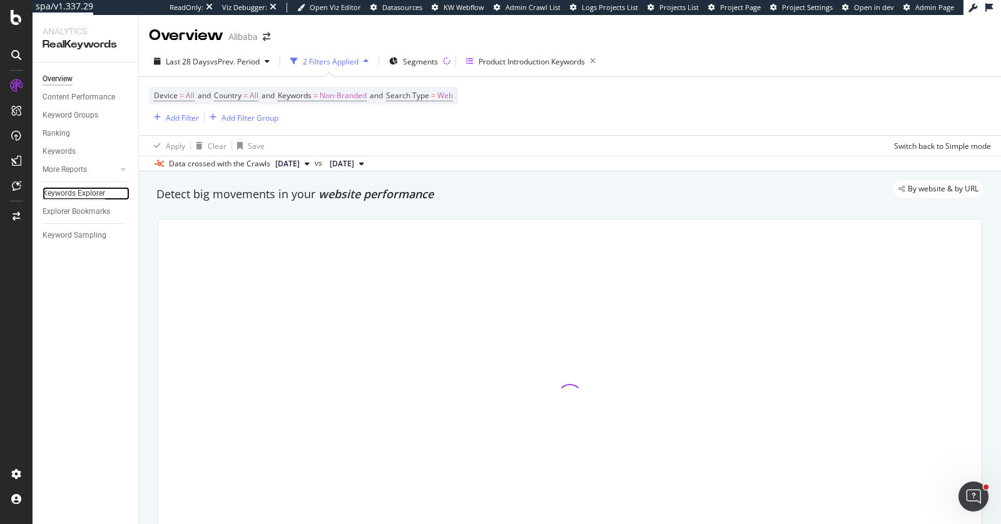
click at [91, 189] on div "Keywords Explorer" at bounding box center [74, 193] width 63 height 13
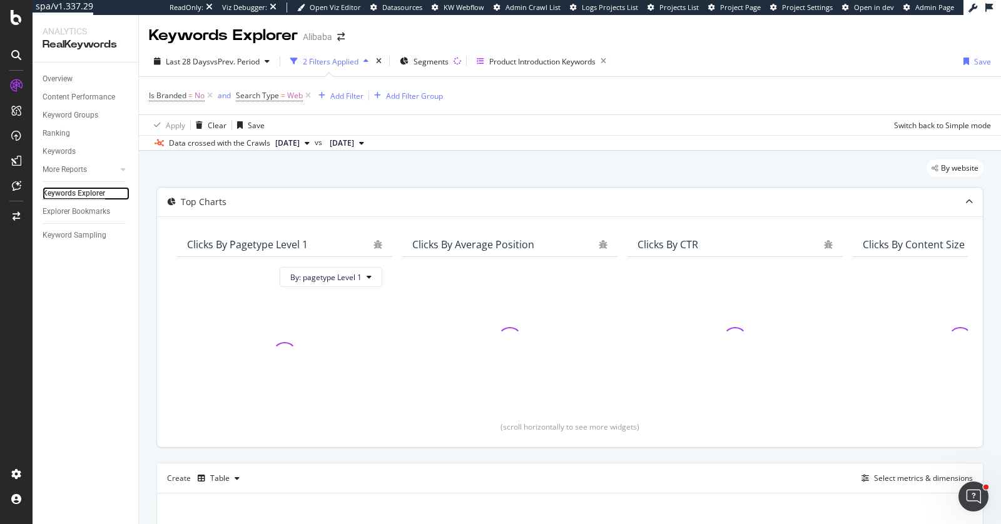
scroll to position [198, 0]
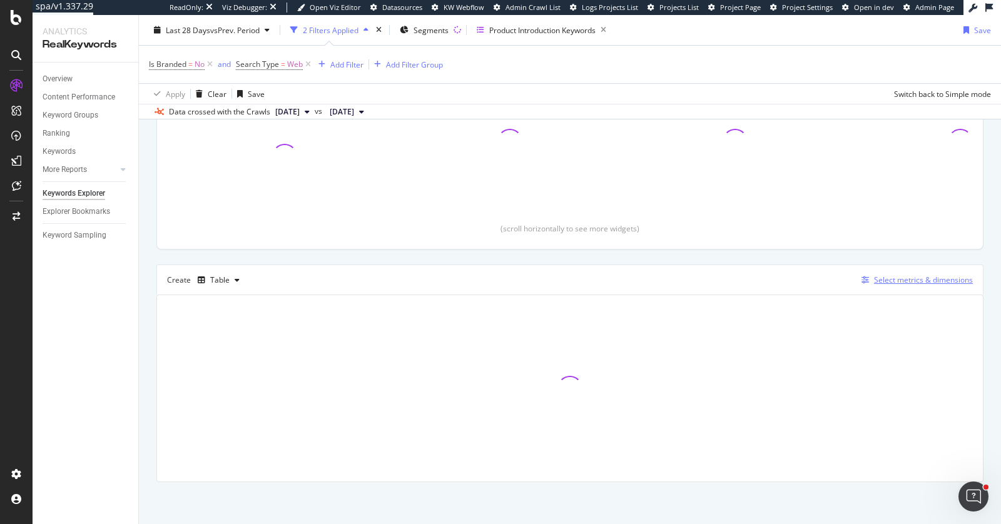
click at [896, 273] on div "Select metrics & dimensions" at bounding box center [915, 280] width 116 height 14
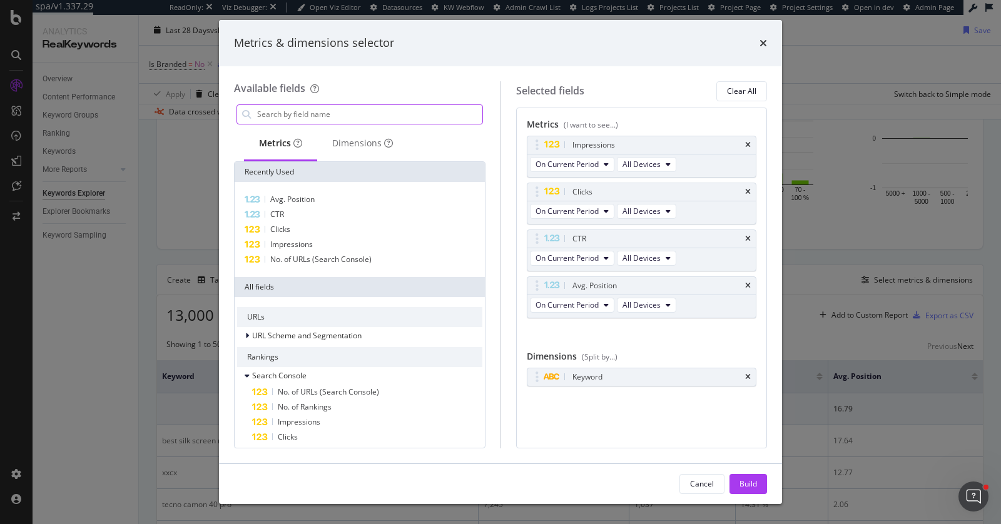
click at [360, 117] on input "modal" at bounding box center [369, 114] width 227 height 19
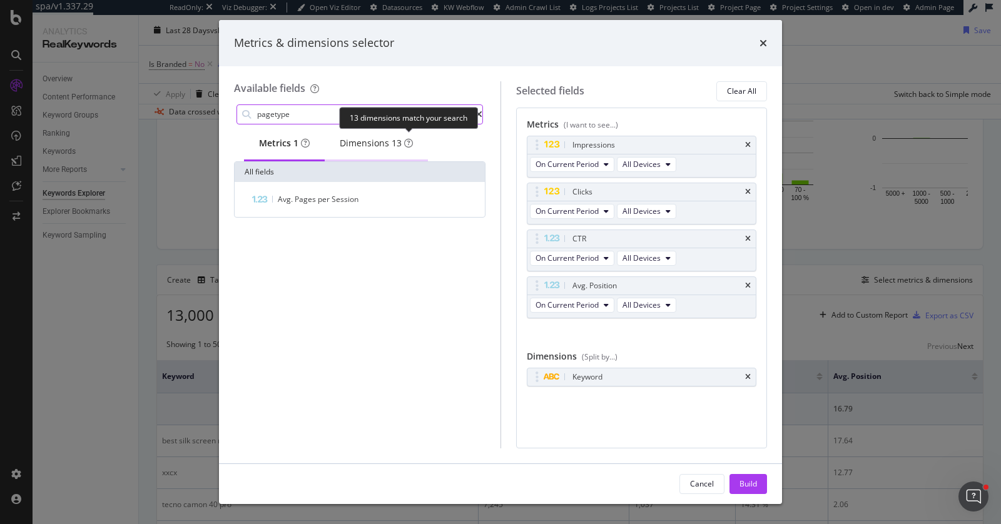
type input "pagetype"
click at [397, 143] on div "Dimensions 13" at bounding box center [376, 143] width 73 height 13
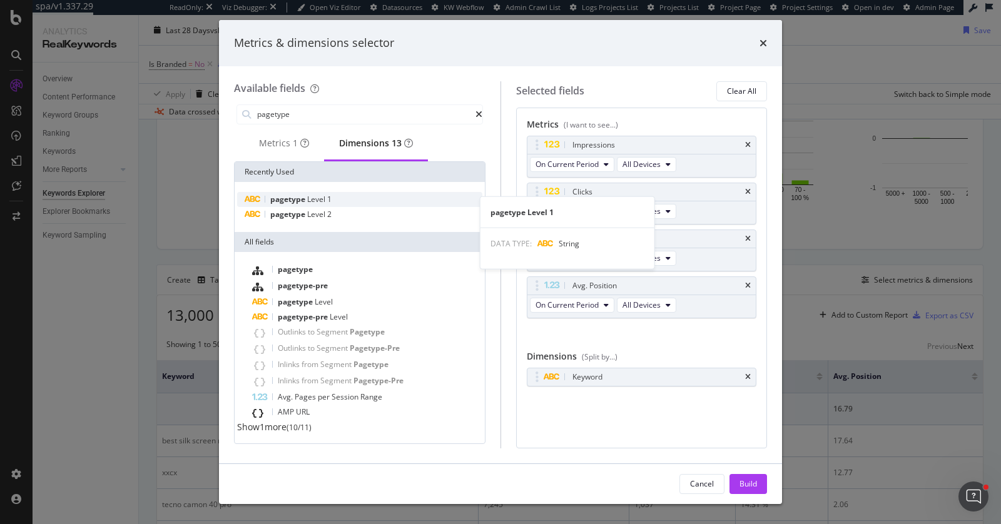
click at [328, 198] on span "1" at bounding box center [329, 199] width 4 height 11
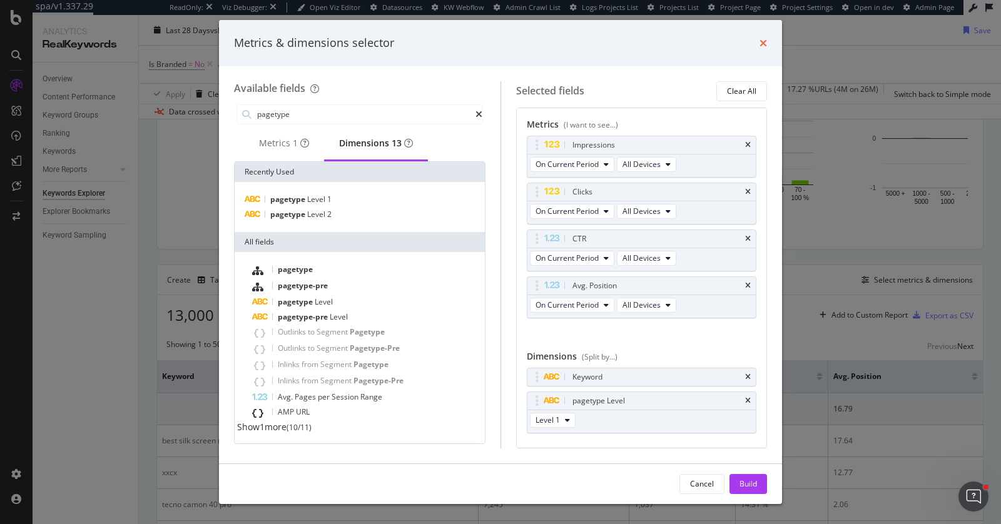
click at [763, 42] on icon "times" at bounding box center [764, 43] width 8 height 10
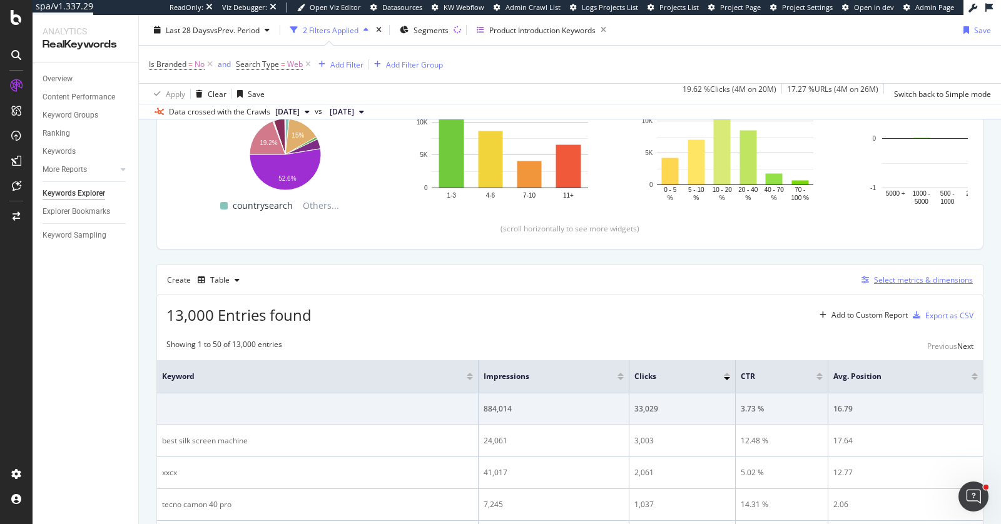
click at [901, 280] on div "Select metrics & dimensions" at bounding box center [923, 280] width 99 height 11
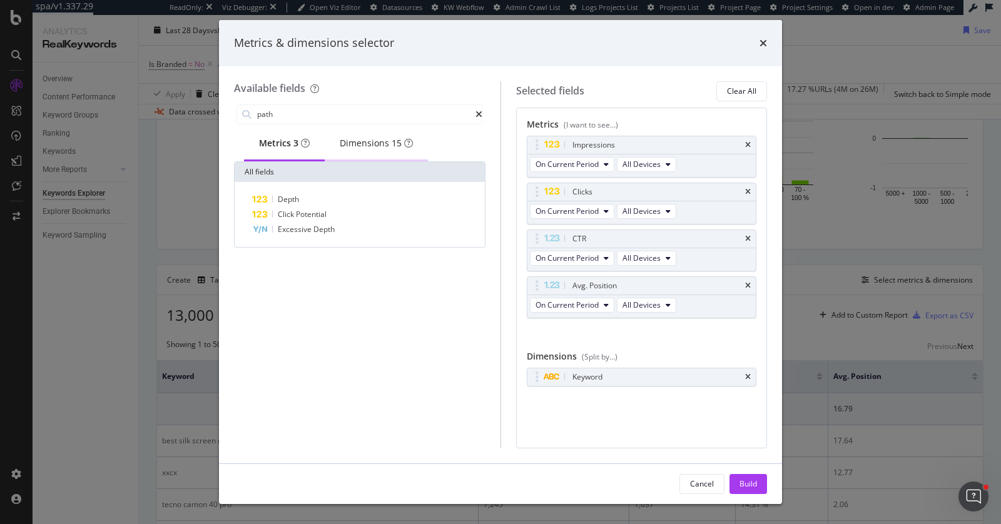
type input "path"
click at [381, 150] on div "Dimensions 15" at bounding box center [376, 143] width 73 height 13
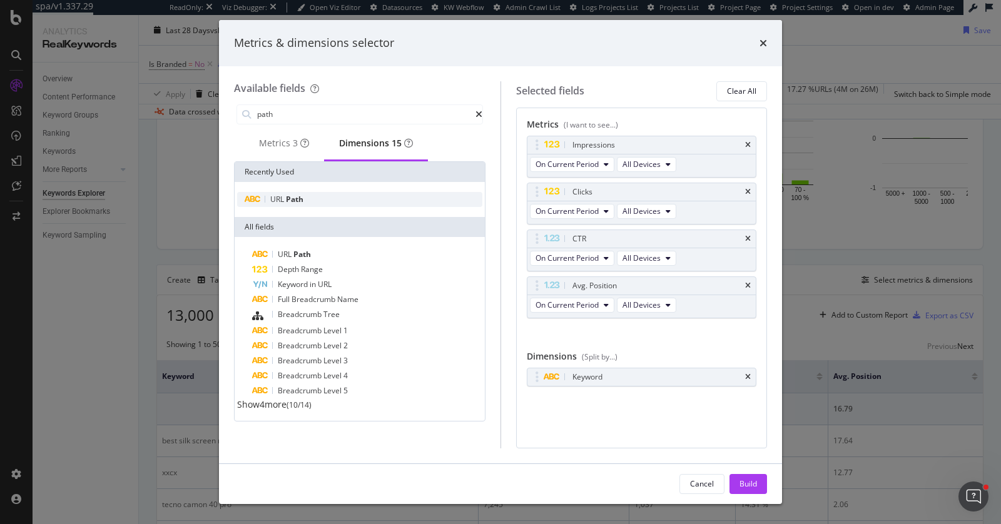
click at [330, 203] on div "URL Path" at bounding box center [359, 199] width 245 height 15
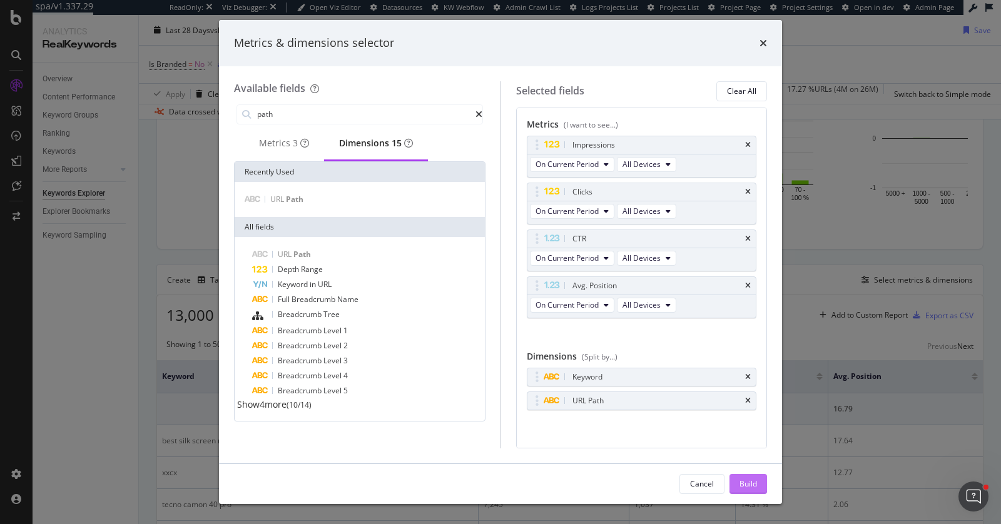
click at [744, 486] on div "Build" at bounding box center [749, 484] width 18 height 11
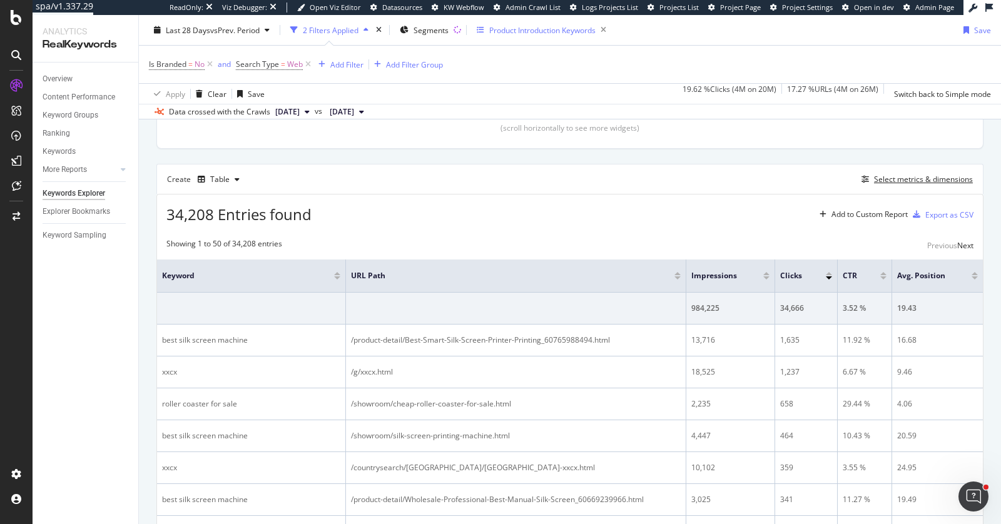
scroll to position [299, 0]
click at [343, 66] on div "Add Filter" at bounding box center [346, 64] width 33 height 11
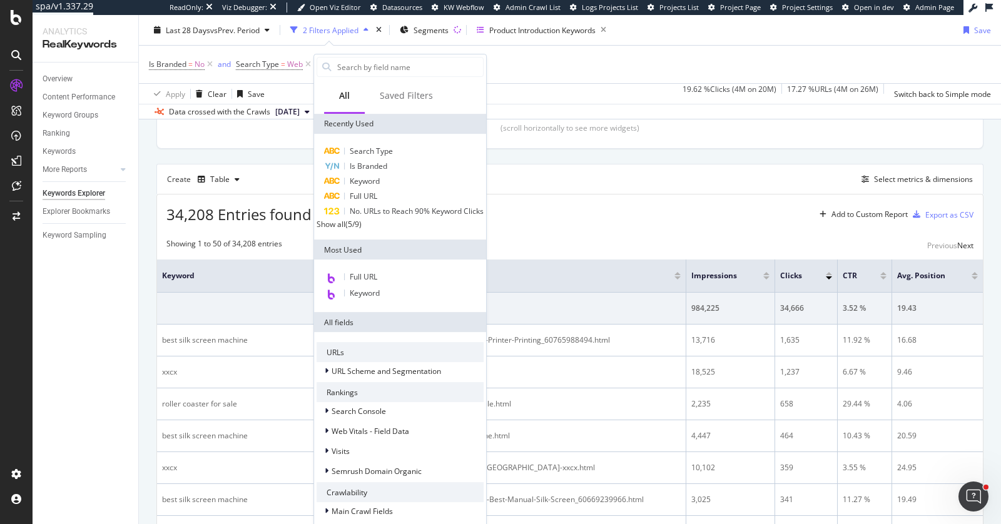
click at [620, 84] on div "Apply Clear Save 19.62 % Clicks ( 4M on 20M ) 17.27 % URLs ( 4M on 26M ) Switch…" at bounding box center [570, 93] width 862 height 21
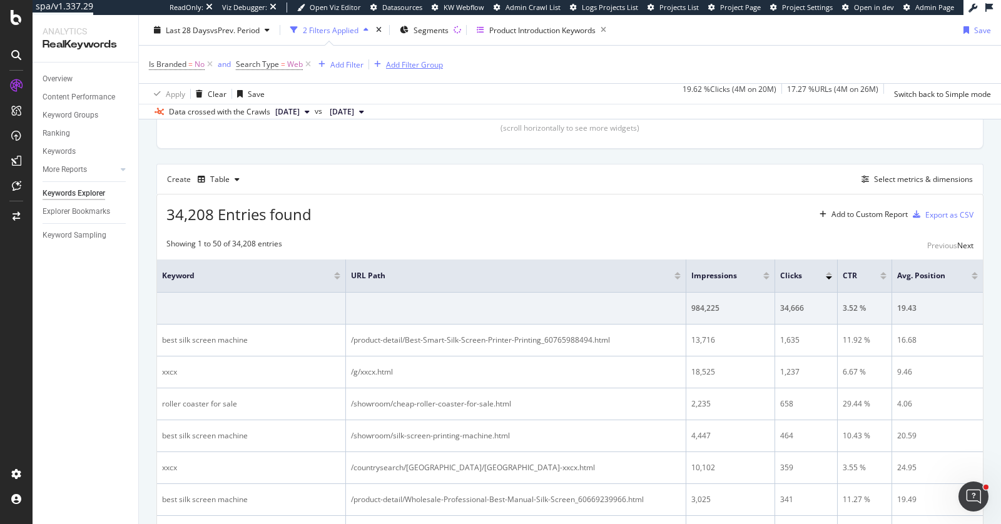
click at [399, 66] on div "Add Filter Group" at bounding box center [414, 64] width 57 height 11
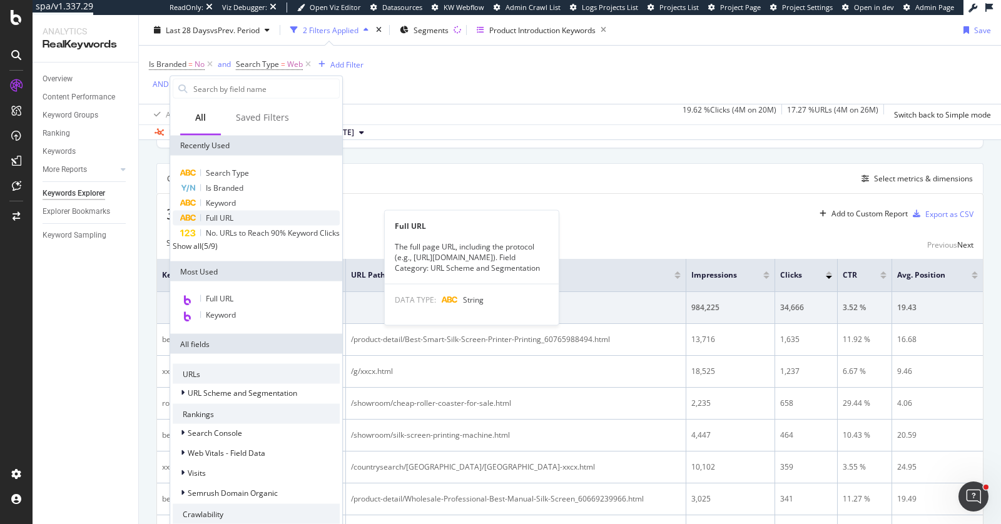
click at [284, 216] on div "Full URL" at bounding box center [256, 218] width 167 height 15
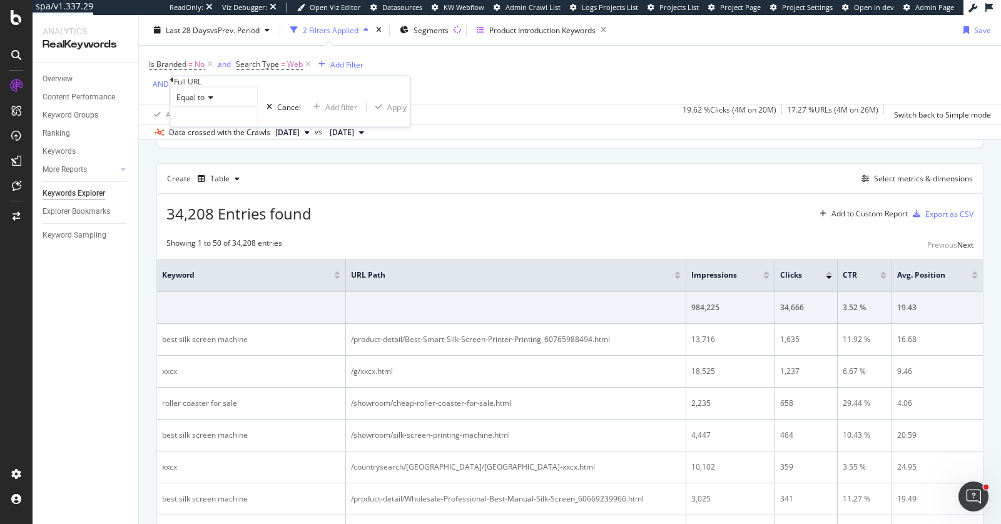
click at [193, 103] on span "Equal to" at bounding box center [190, 97] width 28 height 11
click at [205, 198] on span "Contains" at bounding box center [189, 193] width 31 height 11
click at [212, 126] on input "text" at bounding box center [214, 117] width 86 height 19
type input "product-detail"
click at [332, 112] on div "Add filter" at bounding box center [348, 106] width 32 height 11
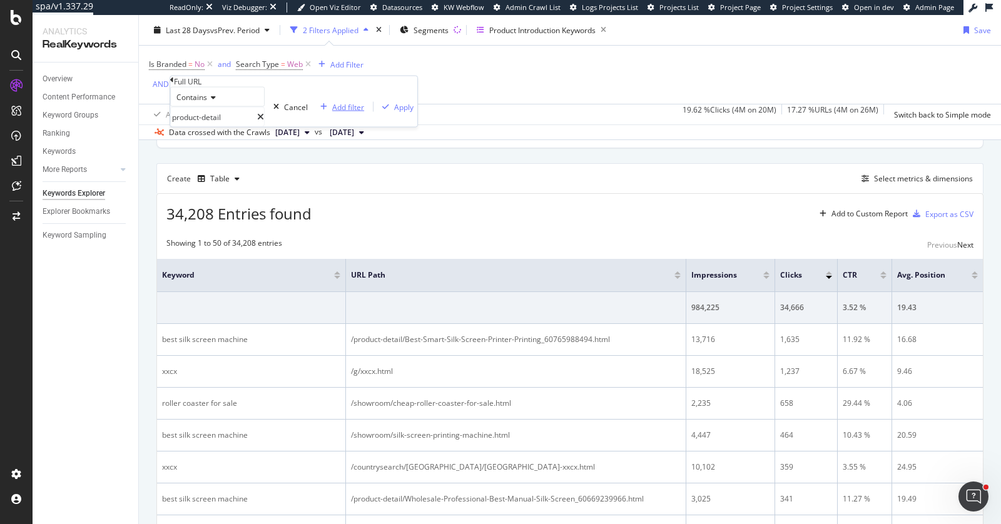
scroll to position [322, 0]
click at [325, 86] on div "Add Filter" at bounding box center [322, 86] width 33 height 11
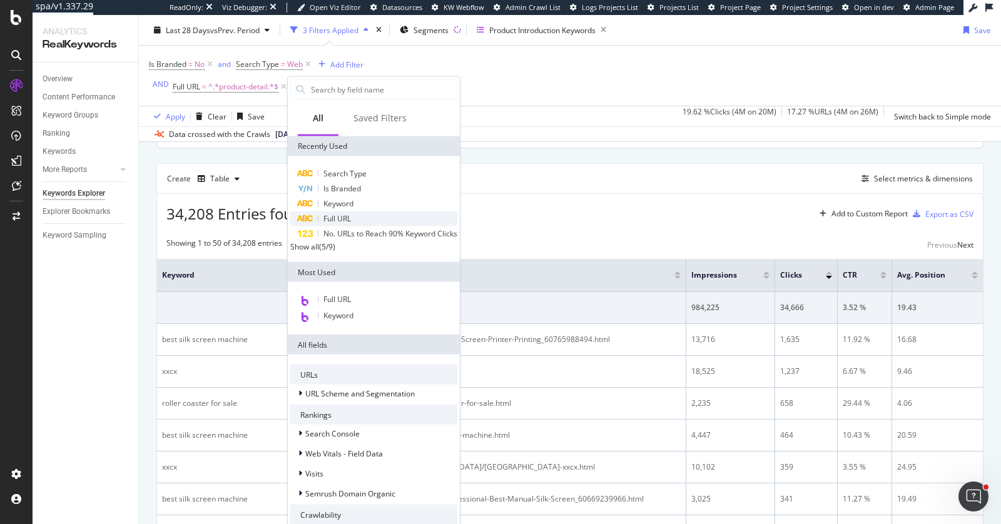
click at [364, 215] on div "Full URL" at bounding box center [373, 218] width 167 height 15
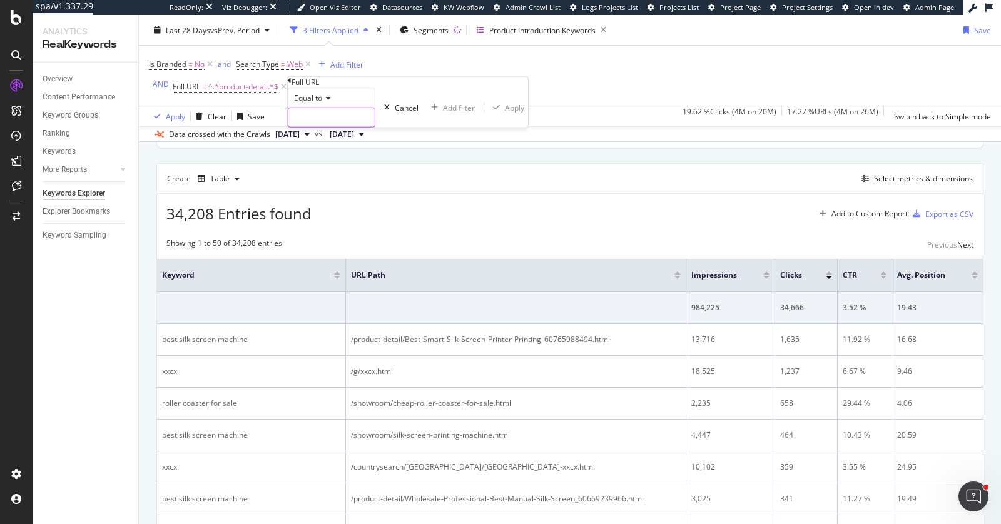
click at [348, 127] on input "text" at bounding box center [331, 117] width 86 height 19
click at [313, 108] on div "Equal to" at bounding box center [332, 98] width 88 height 20
click at [318, 199] on span "Contains" at bounding box center [307, 193] width 31 height 11
click at [337, 127] on input "text" at bounding box center [331, 117] width 86 height 19
type input "product-introduction"
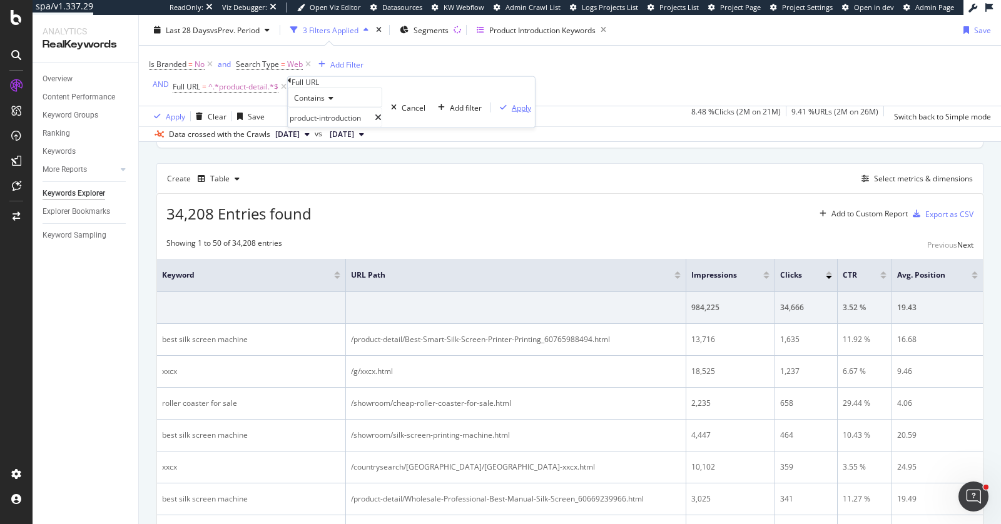
click at [512, 113] on div "Apply" at bounding box center [521, 107] width 19 height 11
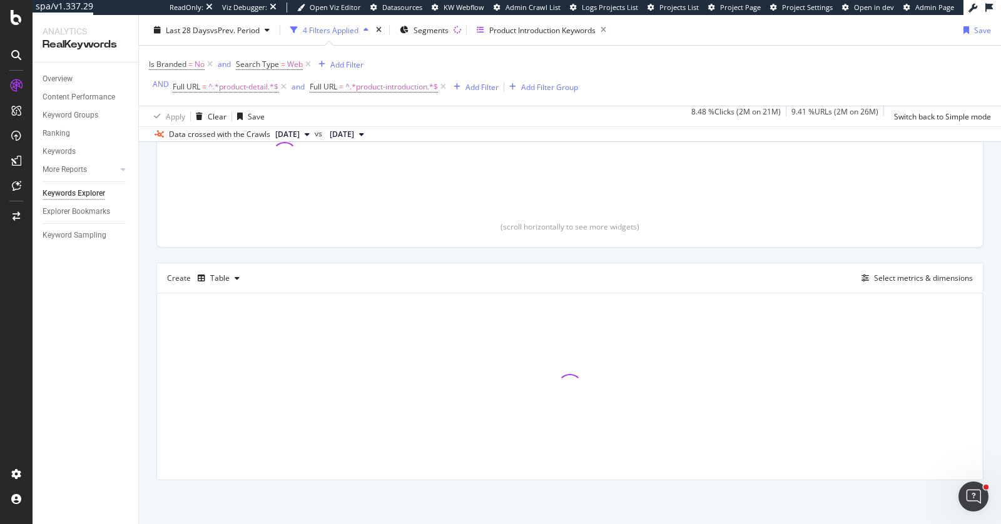
scroll to position [221, 0]
click at [292, 87] on div "and" at bounding box center [298, 86] width 13 height 11
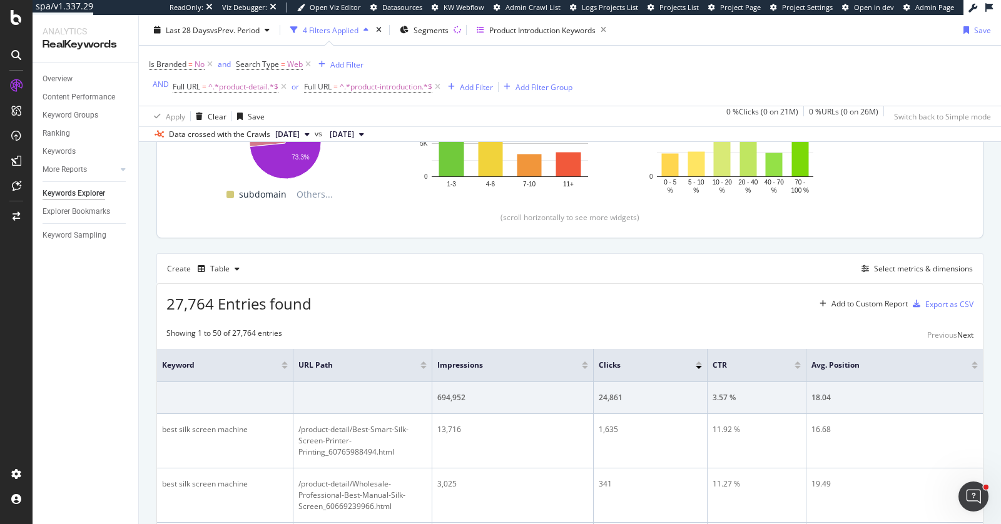
scroll to position [145, 0]
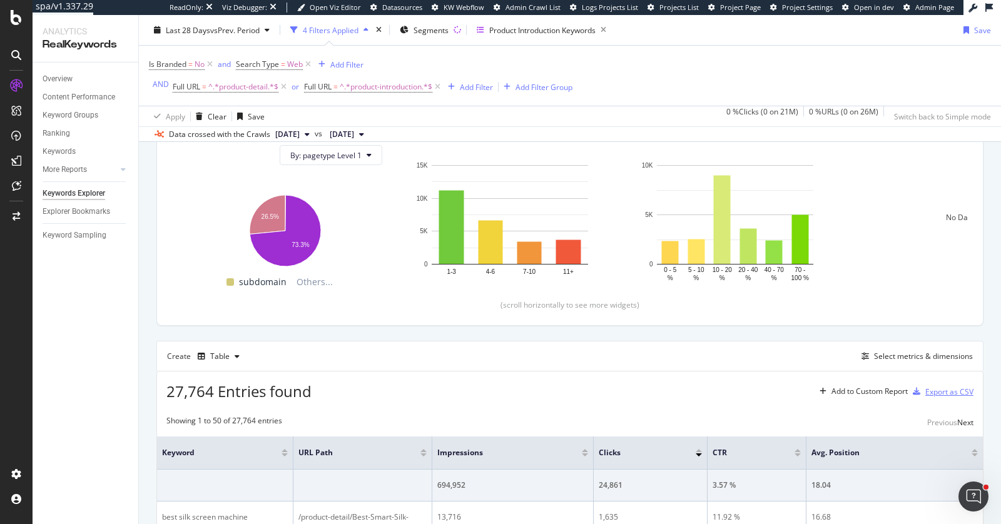
click at [940, 392] on div "Export as CSV" at bounding box center [949, 392] width 48 height 11
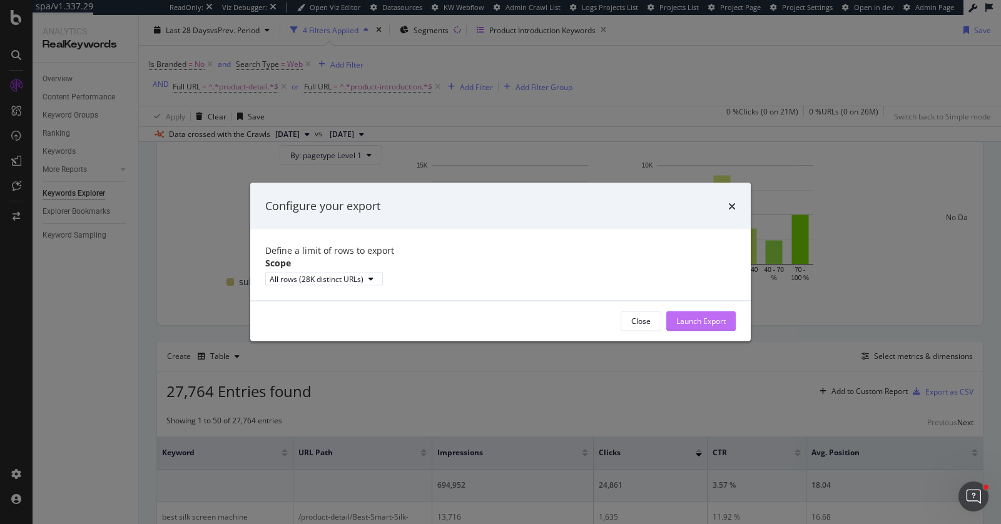
click at [699, 330] on div "Launch Export" at bounding box center [700, 321] width 49 height 19
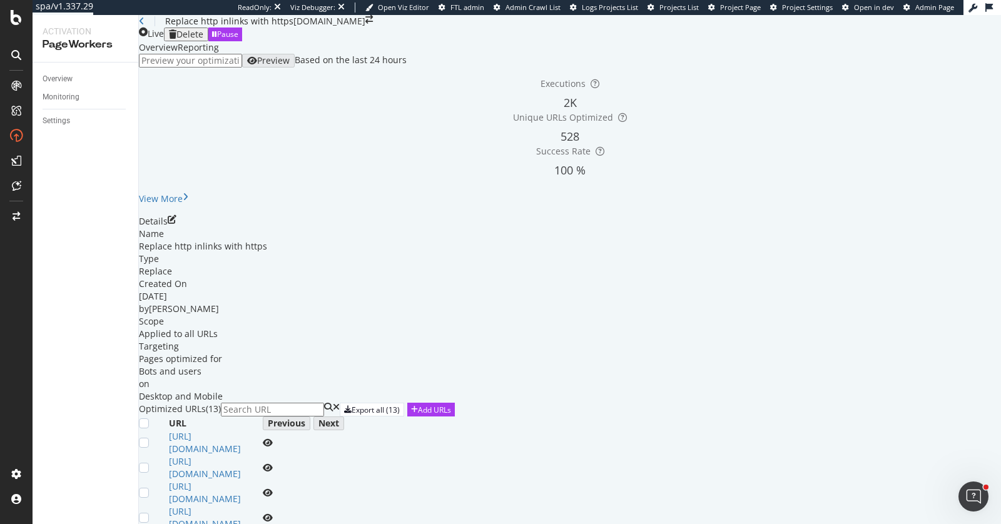
scroll to position [198, 0]
click at [176, 215] on icon "pen-to-square" at bounding box center [172, 219] width 9 height 9
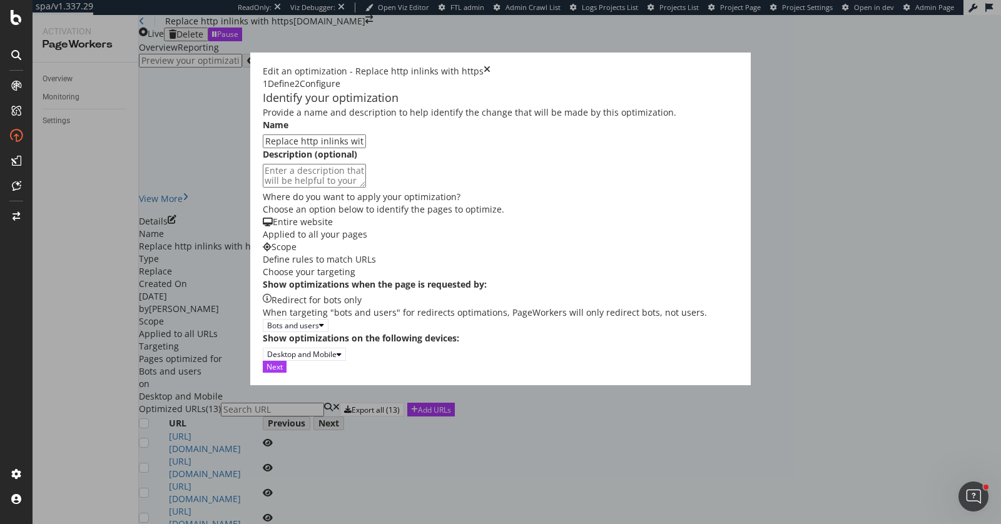
scroll to position [0, 0]
click at [283, 372] on div "Next" at bounding box center [275, 367] width 16 height 11
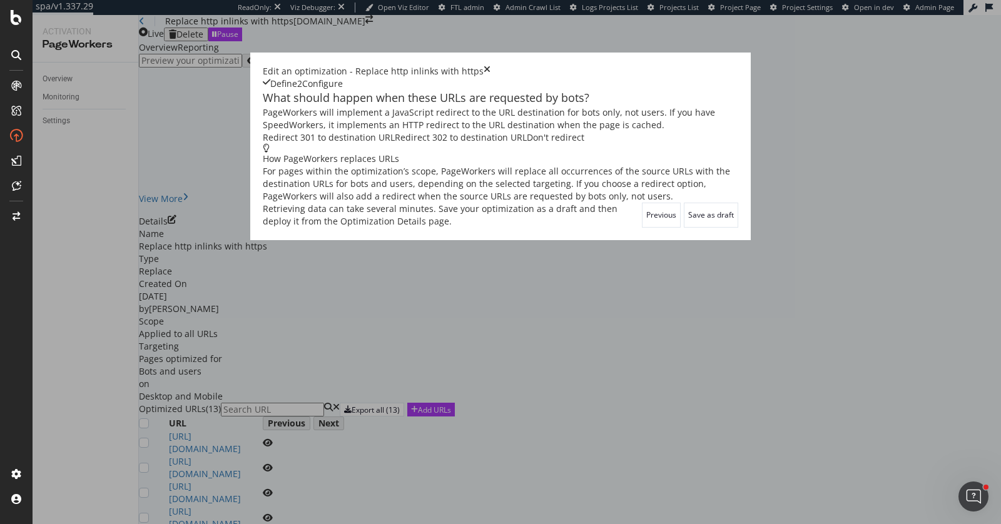
click at [491, 65] on icon "times" at bounding box center [487, 71] width 7 height 13
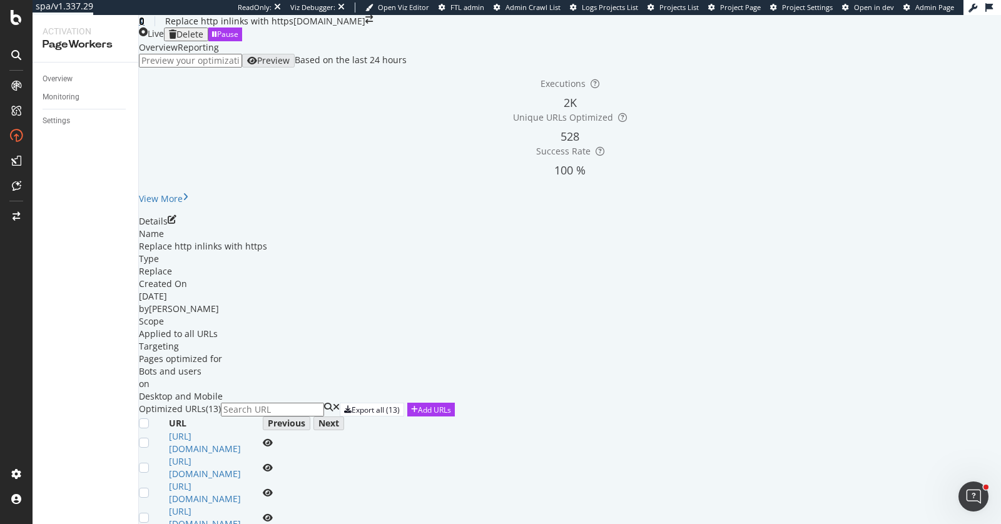
click at [145, 26] on icon at bounding box center [142, 21] width 6 height 9
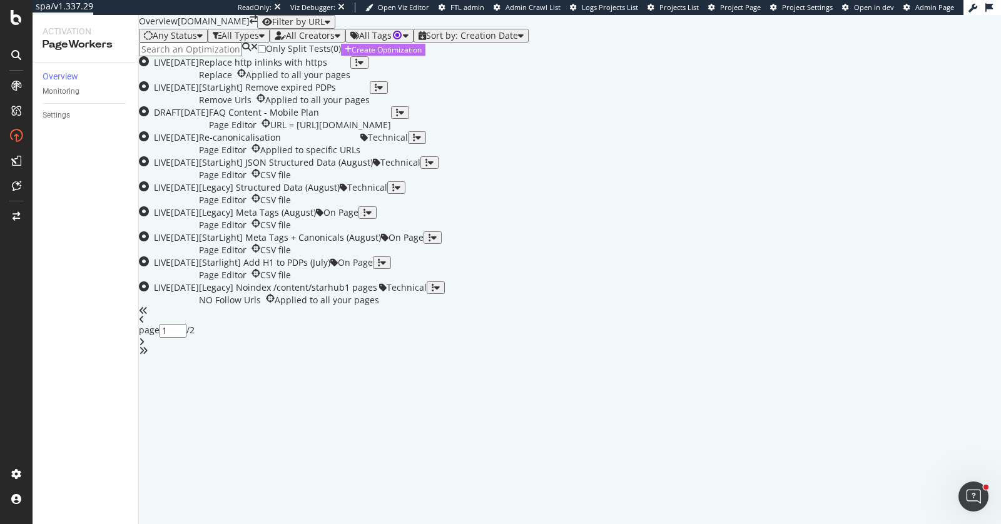
click at [422, 55] on div "Create Optimization" at bounding box center [387, 49] width 70 height 11
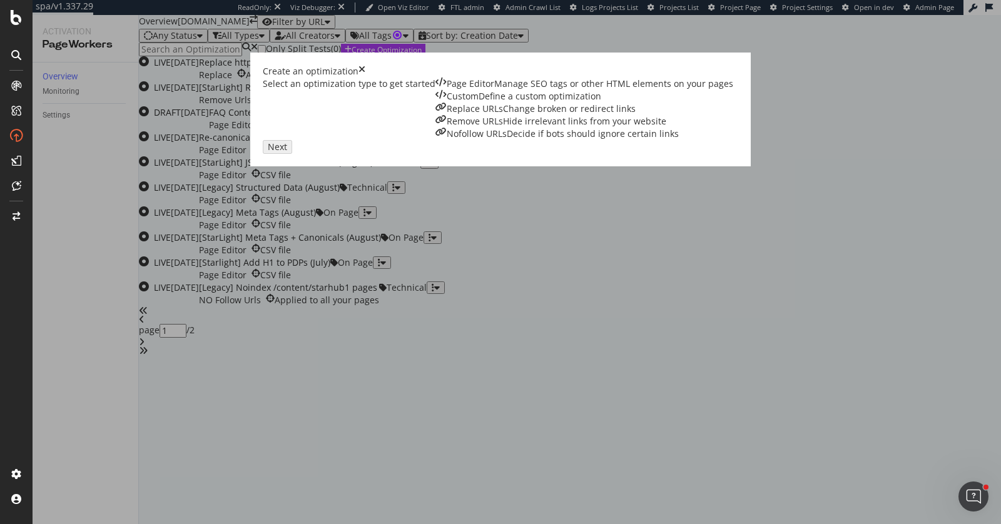
click at [537, 115] on div "Replace URLs Change broken or redirect links" at bounding box center [585, 109] width 298 height 13
click at [283, 151] on div "Next" at bounding box center [275, 146] width 16 height 11
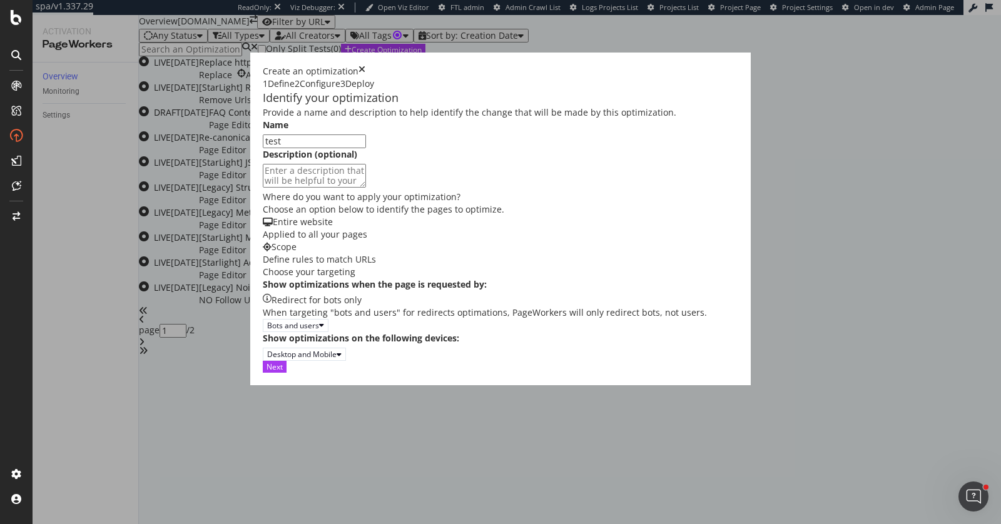
type input "test"
click at [573, 360] on div "Provide a name and description to help identify the change that will be made by…" at bounding box center [501, 233] width 476 height 255
click at [283, 372] on div "Next" at bounding box center [275, 367] width 16 height 11
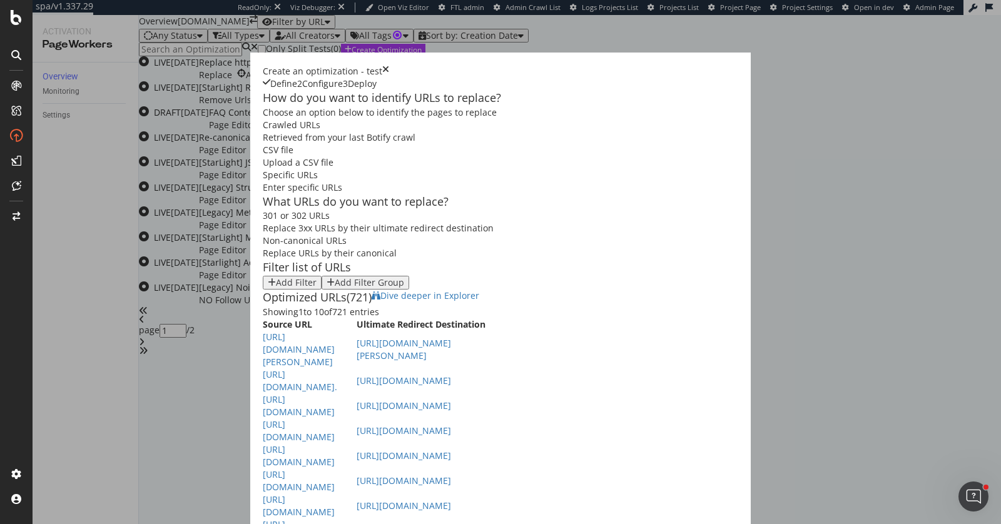
click at [679, 65] on div "Create an optimization - test" at bounding box center [501, 71] width 476 height 13
click at [276, 278] on div "Add Filter" at bounding box center [296, 283] width 41 height 10
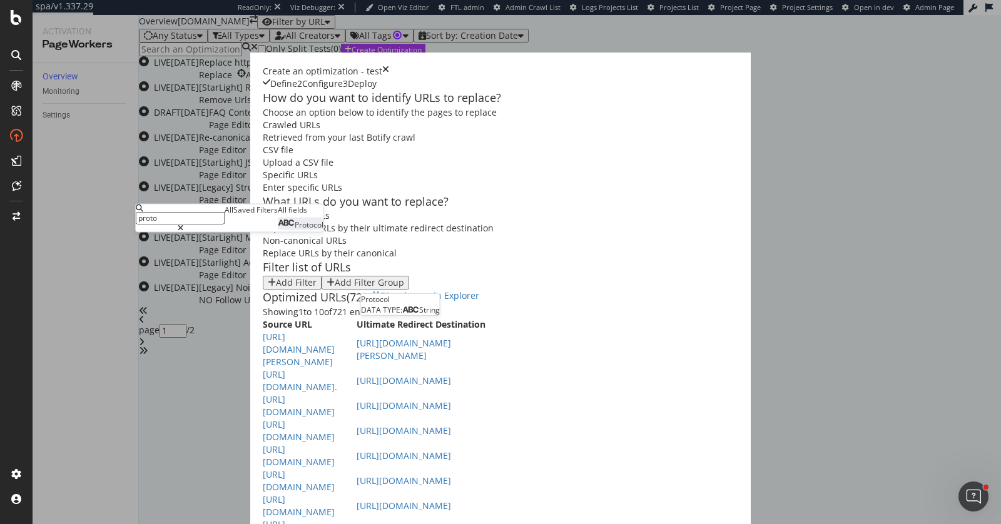
type input "proto"
click at [295, 230] on span "Protocol" at bounding box center [309, 225] width 29 height 11
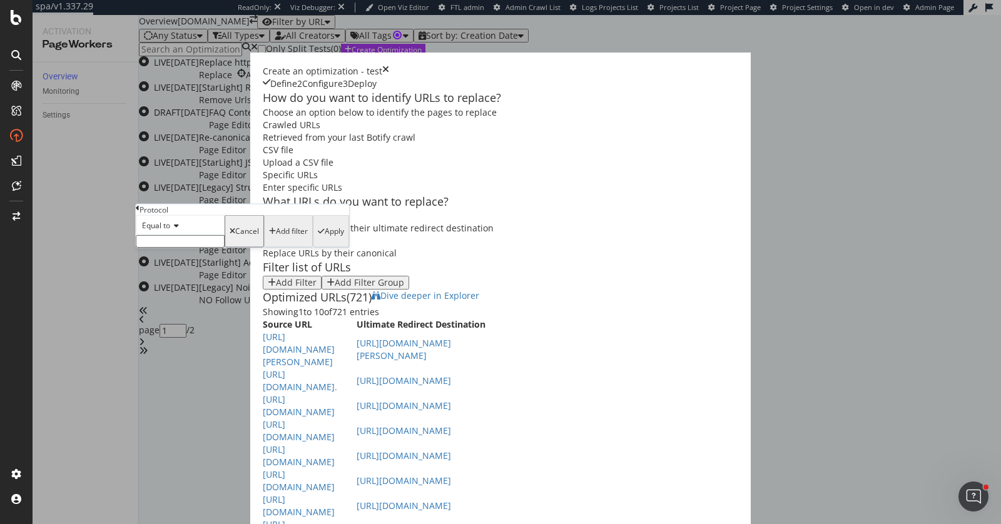
click at [190, 248] on input "modal" at bounding box center [180, 241] width 89 height 13
click at [186, 273] on span "http" at bounding box center [163, 267] width 47 height 11
type input "http"
click at [325, 240] on div "Apply" at bounding box center [334, 235] width 19 height 9
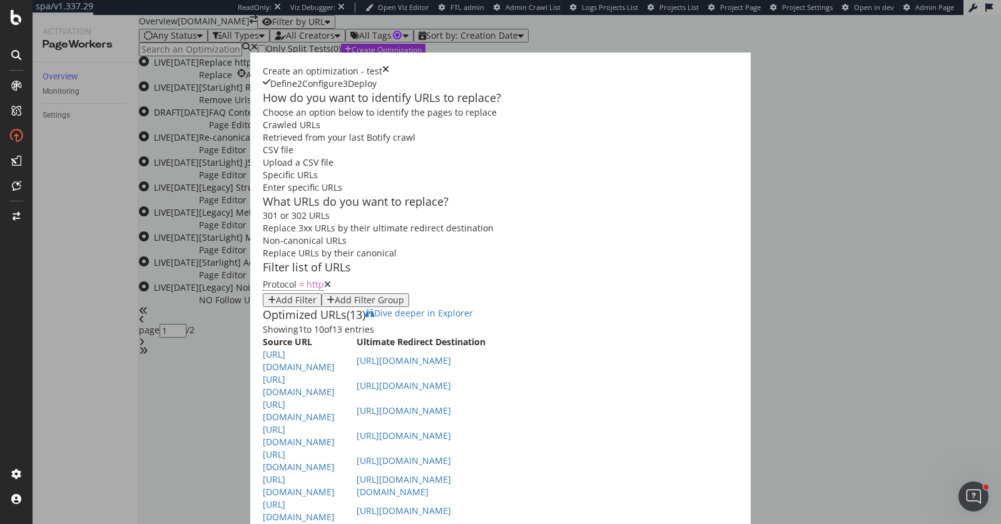
scroll to position [223, 0]
click at [473, 307] on span "Dive deeper in Explorer" at bounding box center [423, 313] width 99 height 12
click at [360, 144] on div "CSV file Upload a CSV file" at bounding box center [501, 156] width 476 height 25
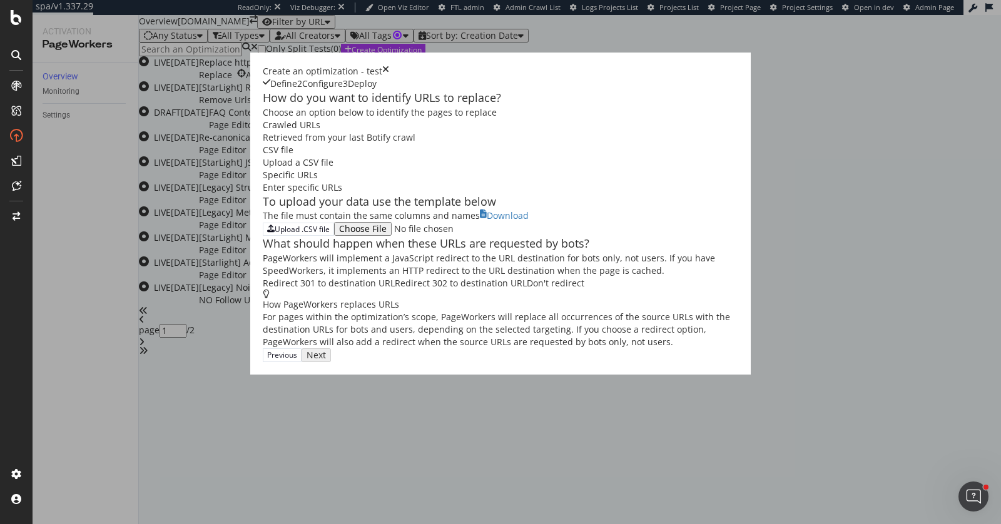
click at [263, 144] on div "Retrieved from your last Botify crawl" at bounding box center [501, 137] width 476 height 13
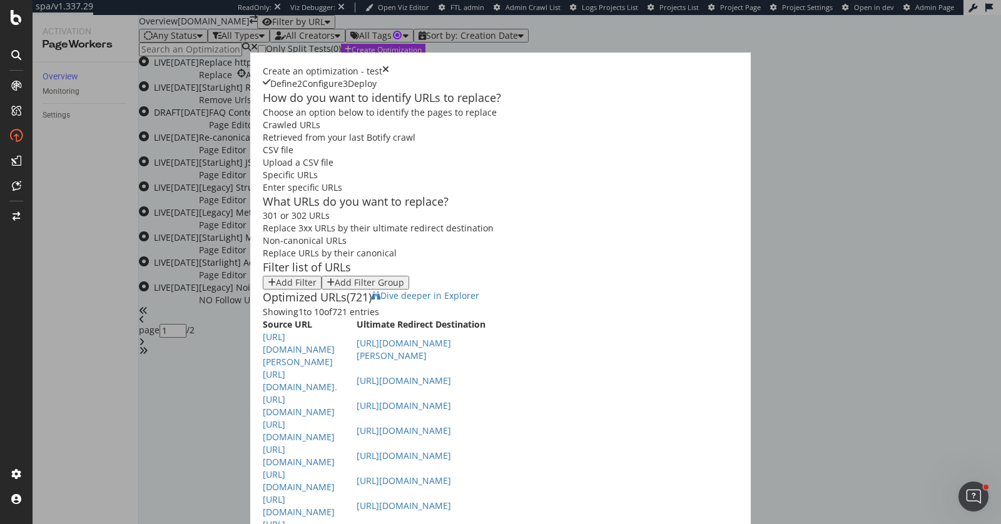
click at [389, 65] on icon "times" at bounding box center [385, 71] width 7 height 13
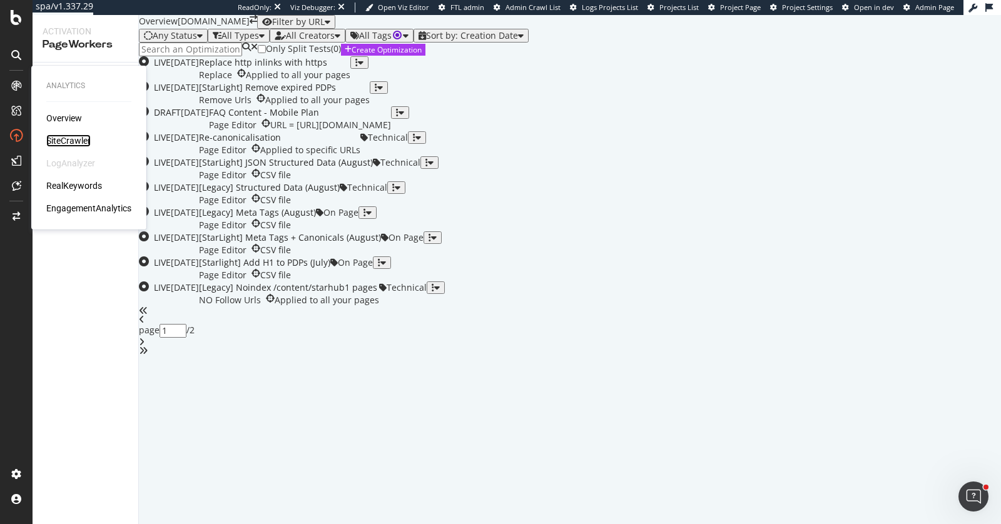
click at [80, 135] on div "SiteCrawler" at bounding box center [68, 141] width 44 height 13
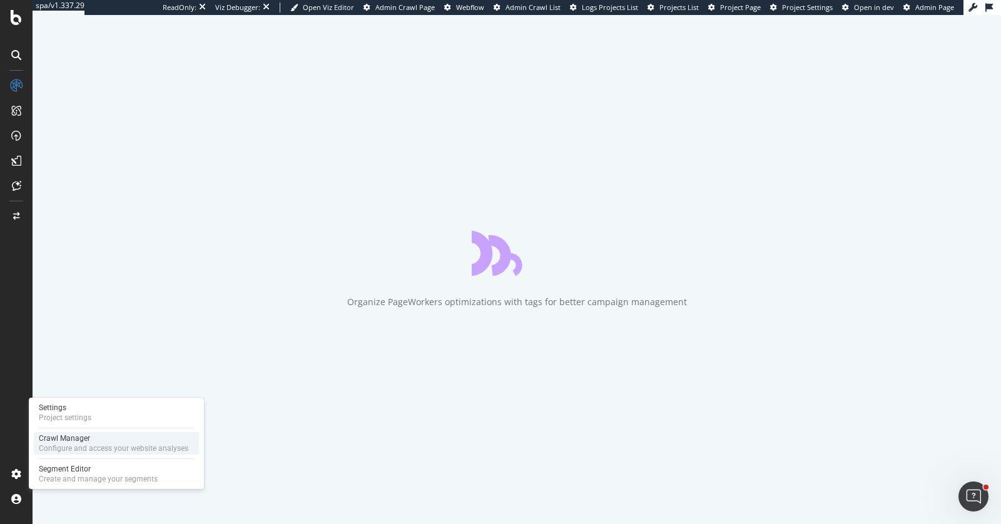
click at [57, 449] on div "Configure and access your website analyses" at bounding box center [114, 449] width 150 height 10
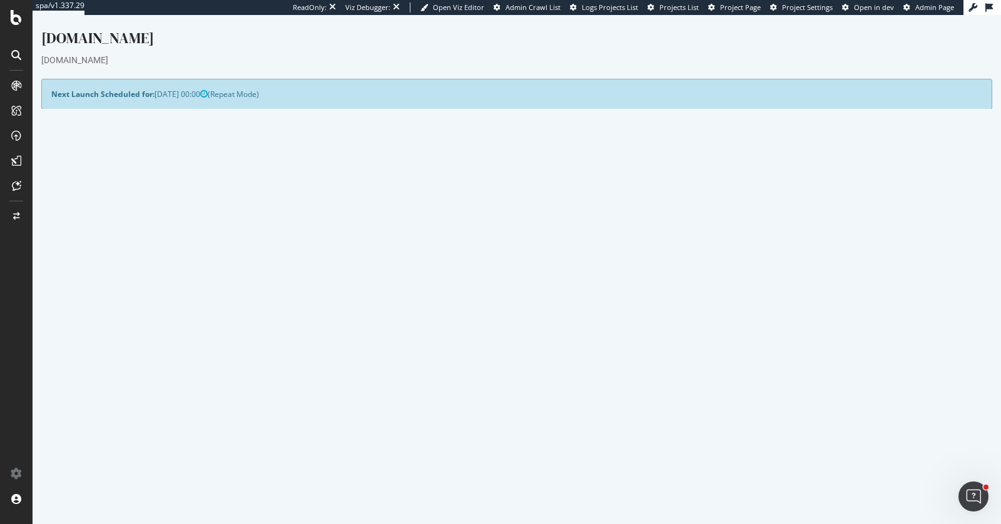
click at [765, 290] on p "View Crawl Settings" at bounding box center [757, 291] width 449 height 11
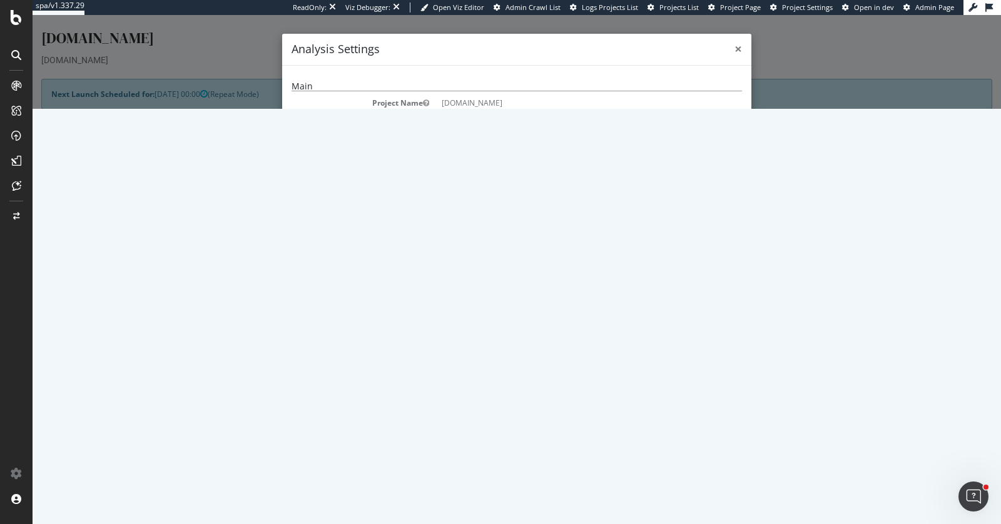
click at [735, 51] on span "×" at bounding box center [739, 49] width 8 height 18
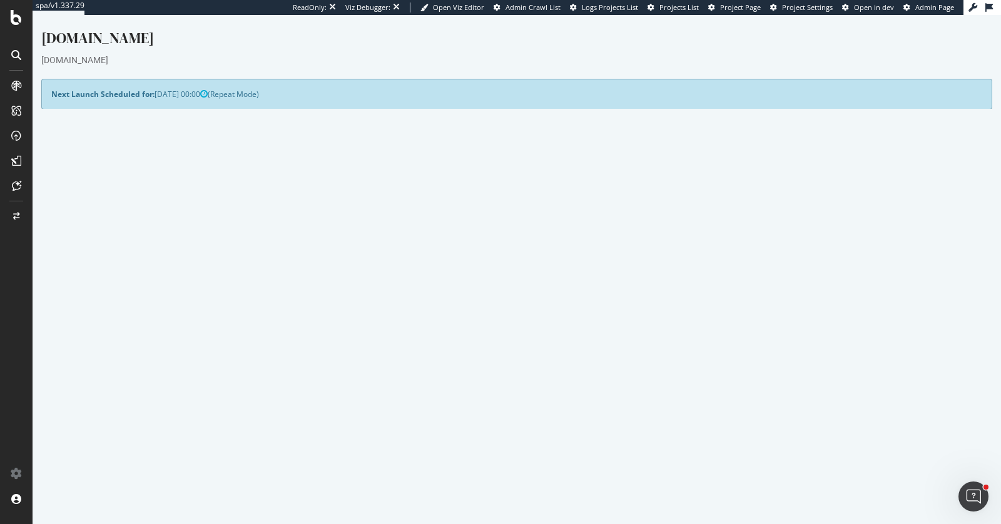
click at [287, 347] on link "Modify Project's Settings" at bounding box center [275, 353] width 115 height 20
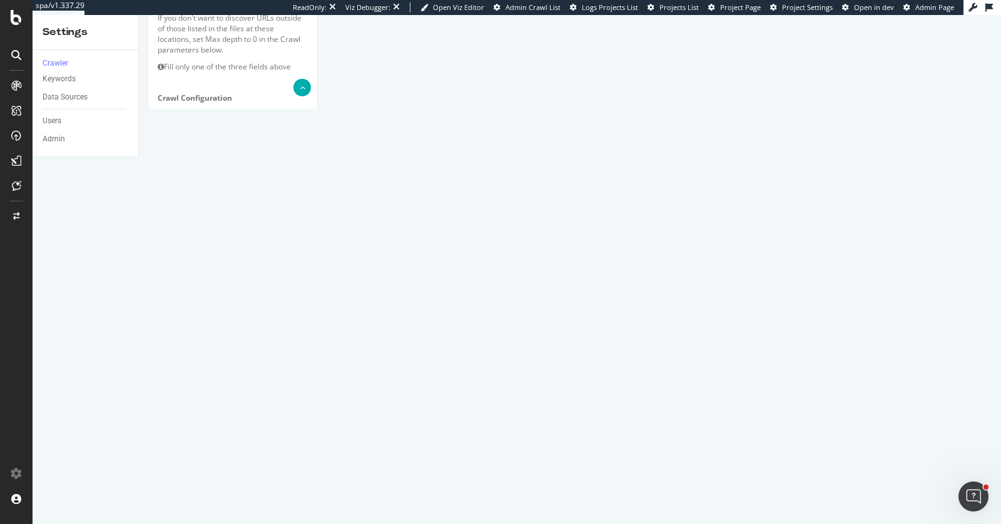
scroll to position [571, 0]
drag, startPoint x: 456, startPoint y: 386, endPoint x: 176, endPoint y: 357, distance: 281.8
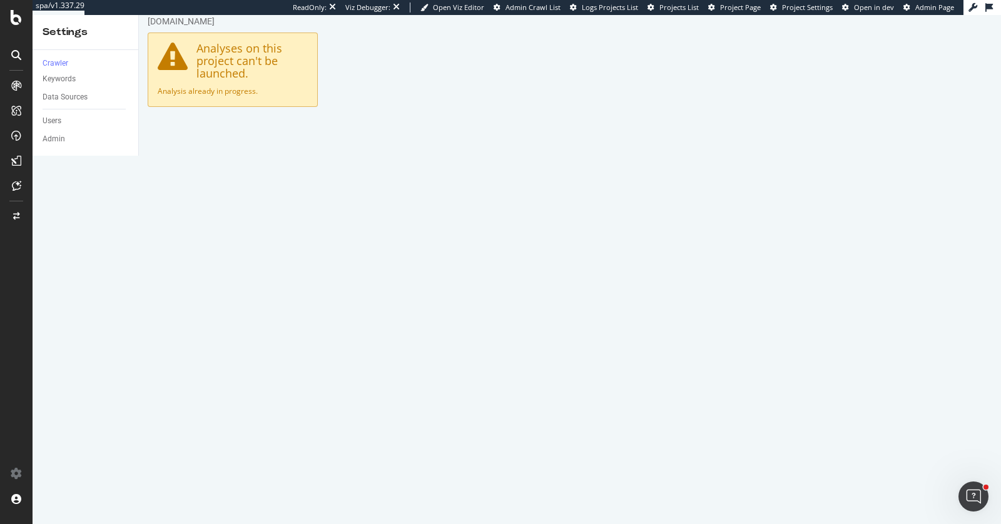
click at [247, 120] on link "Advanced Settings" at bounding box center [246, 137] width 96 height 34
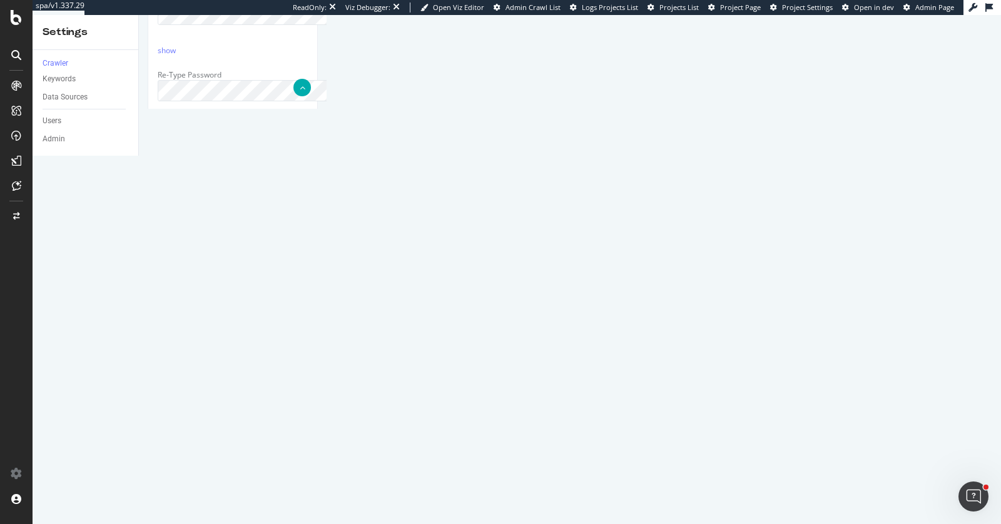
scroll to position [1077, 0]
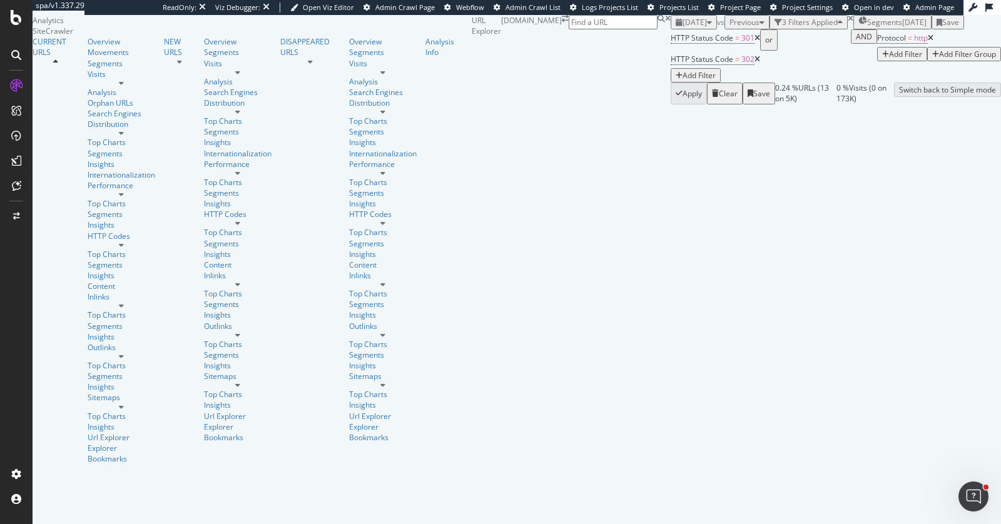
click at [755, 42] on icon at bounding box center [758, 38] width 6 height 8
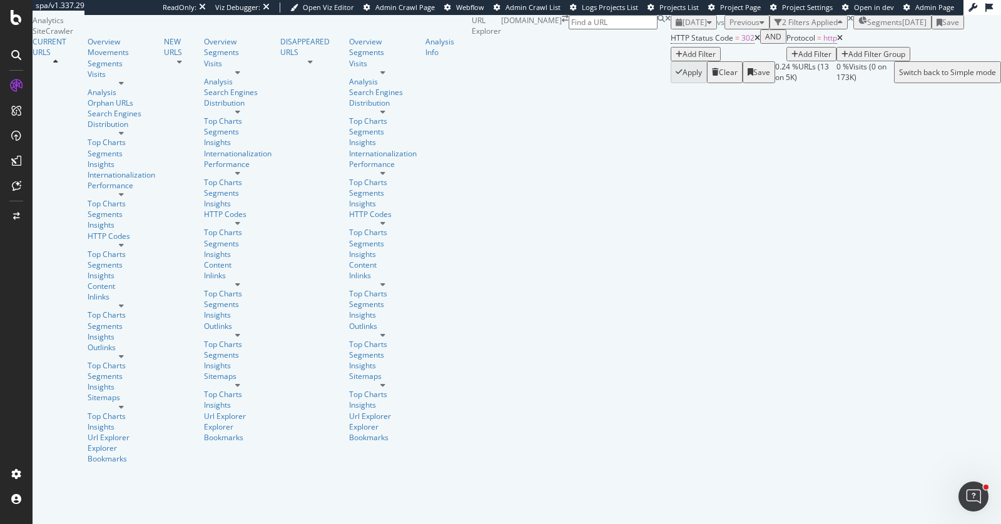
click at [755, 42] on icon at bounding box center [758, 38] width 6 height 8
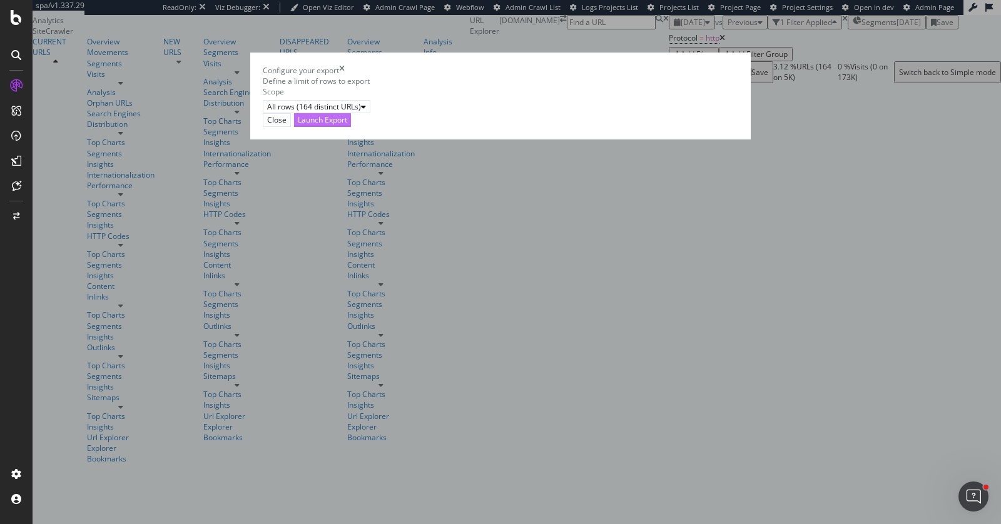
click at [351, 126] on button "Launch Export" at bounding box center [322, 119] width 57 height 13
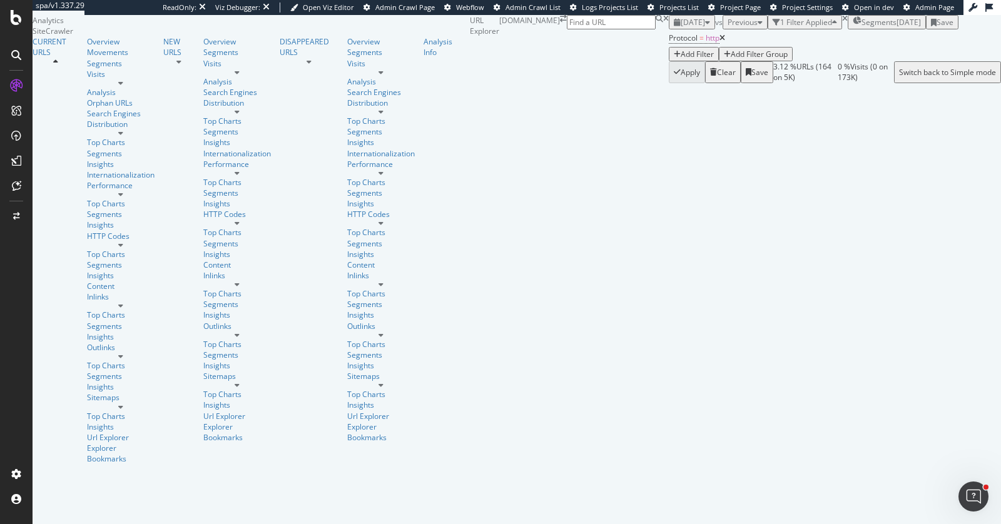
click at [669, 29] on div "[DATE] vs Previous 1 Filter Applied Segments [DATE] Save" at bounding box center [835, 22] width 332 height 14
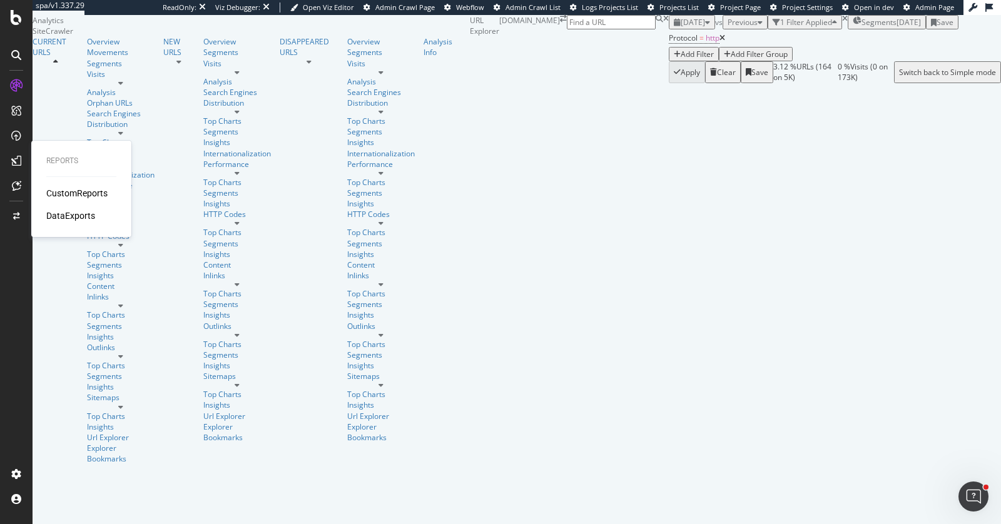
click at [13, 160] on icon at bounding box center [16, 161] width 10 height 10
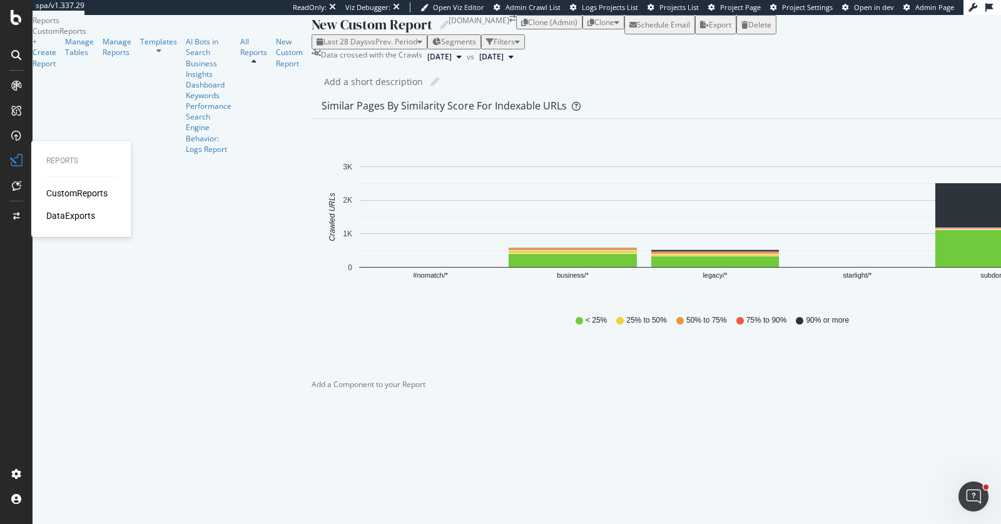
click at [77, 210] on div "DataExports" at bounding box center [70, 216] width 49 height 13
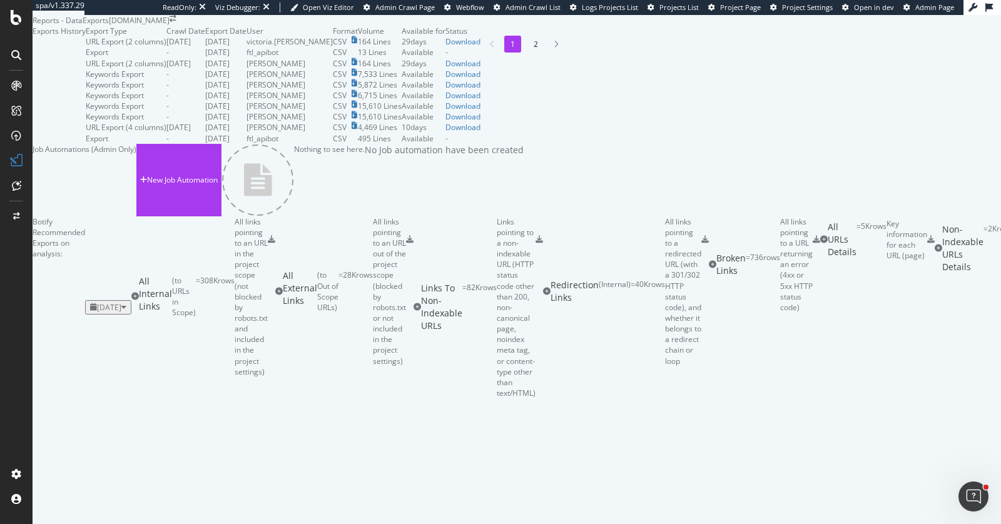
click at [722, 26] on div "Reports - DataExports starhub.com" at bounding box center [517, 20] width 969 height 11
click at [481, 47] on div "Download" at bounding box center [463, 41] width 35 height 11
click at [16, 24] on icon at bounding box center [16, 17] width 11 height 15
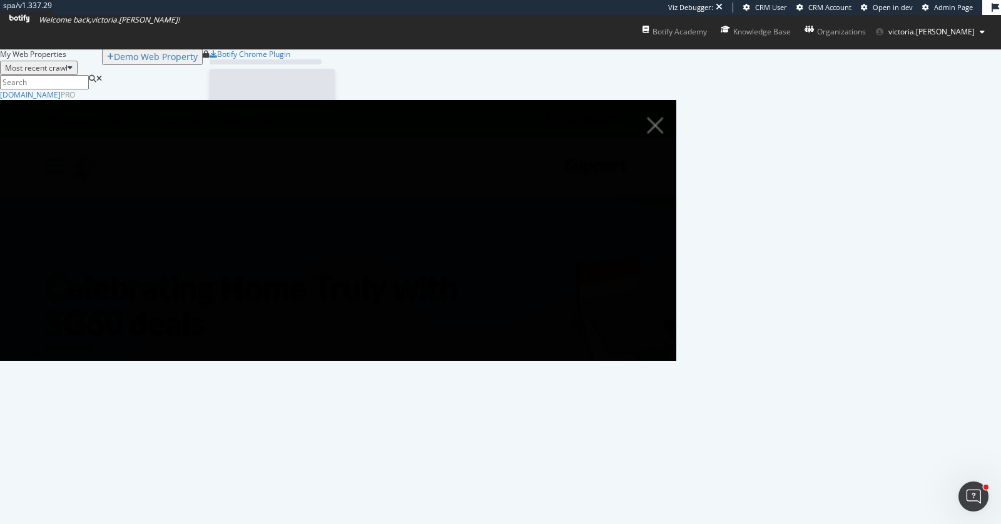
scroll to position [261, 666]
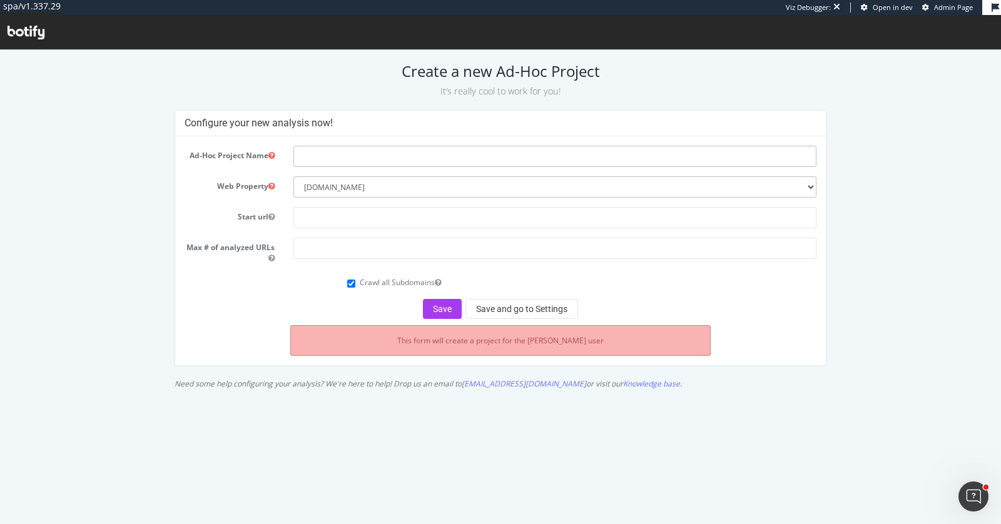
click at [358, 154] on input "text" at bounding box center [554, 156] width 523 height 21
type input "replace HTTP URLs"
click at [349, 225] on input "text" at bounding box center [554, 217] width 523 height 21
type input "[DOMAIN_NAME]"
click at [367, 252] on input "number" at bounding box center [554, 248] width 523 height 21
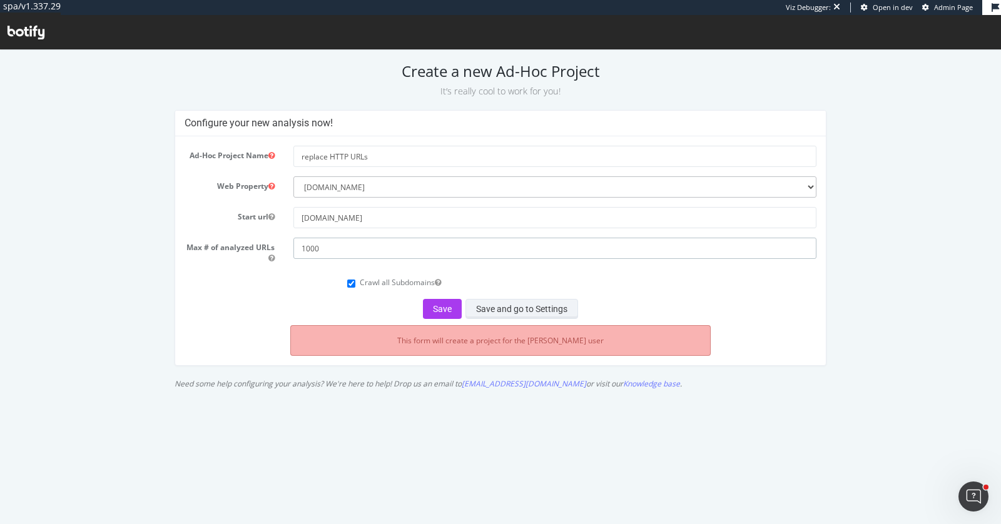
type input "1000"
click at [527, 312] on button "Save and go to Settings" at bounding box center [522, 309] width 113 height 20
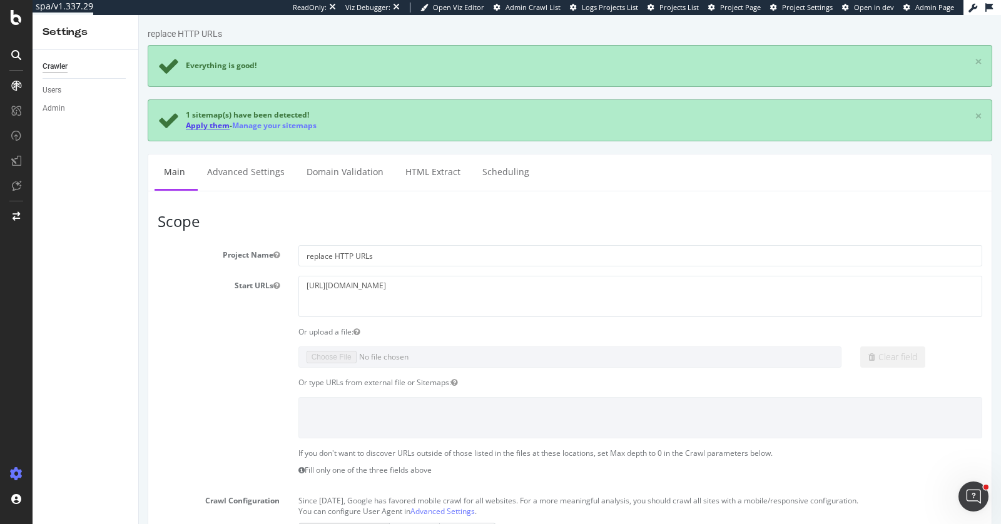
click at [215, 126] on link "Apply them" at bounding box center [208, 125] width 44 height 11
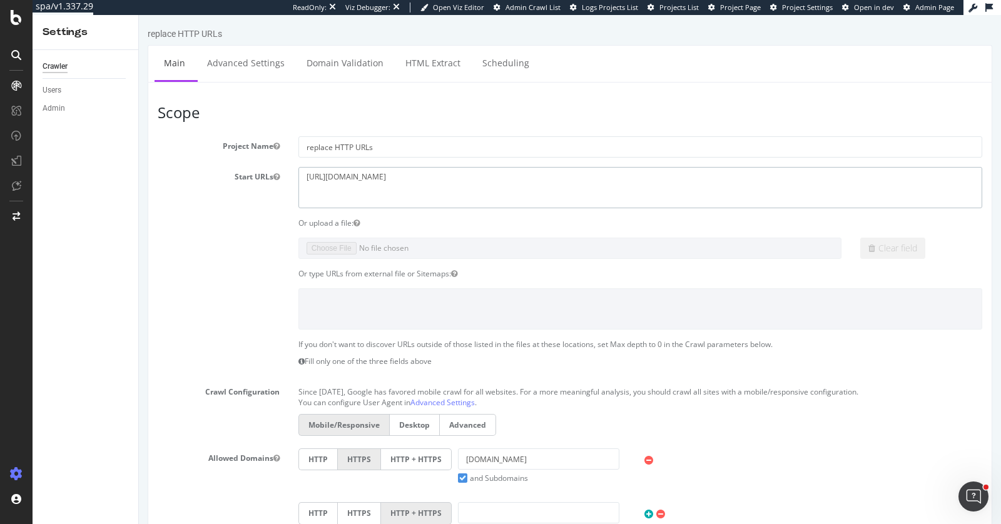
drag, startPoint x: 397, startPoint y: 185, endPoint x: 163, endPoint y: 158, distance: 234.9
click at [163, 158] on section "Project Name replace HTTP URLs Start URLs https://starhub.com Or upload a file:…" at bounding box center [570, 393] width 825 height 514
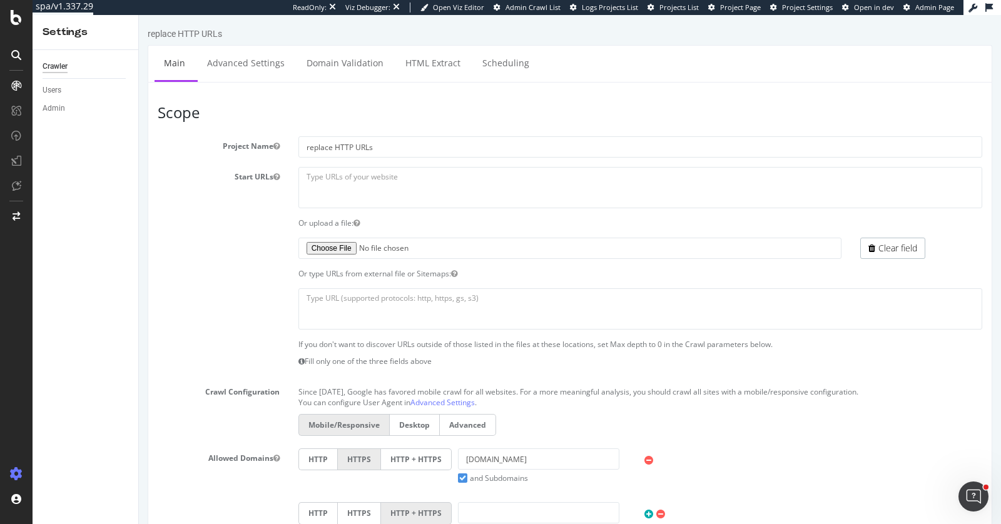
click at [148, 267] on div "replace HTTP URLs × × Main Advanced Settings Domain Validation HTML Extract Sch…" at bounding box center [570, 515] width 862 height 974
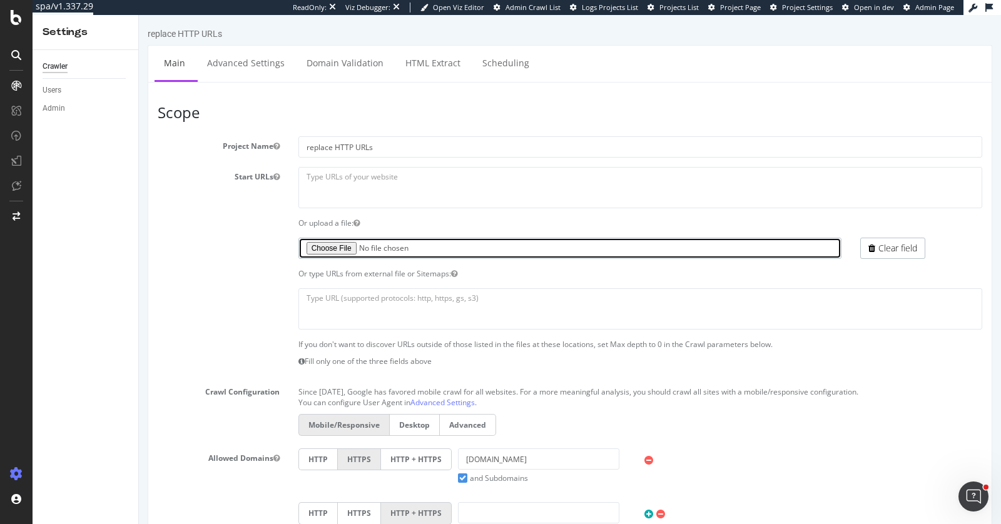
click at [336, 245] on input "file" at bounding box center [570, 248] width 544 height 21
type input "C:\fakepath\starhub http url.csv"
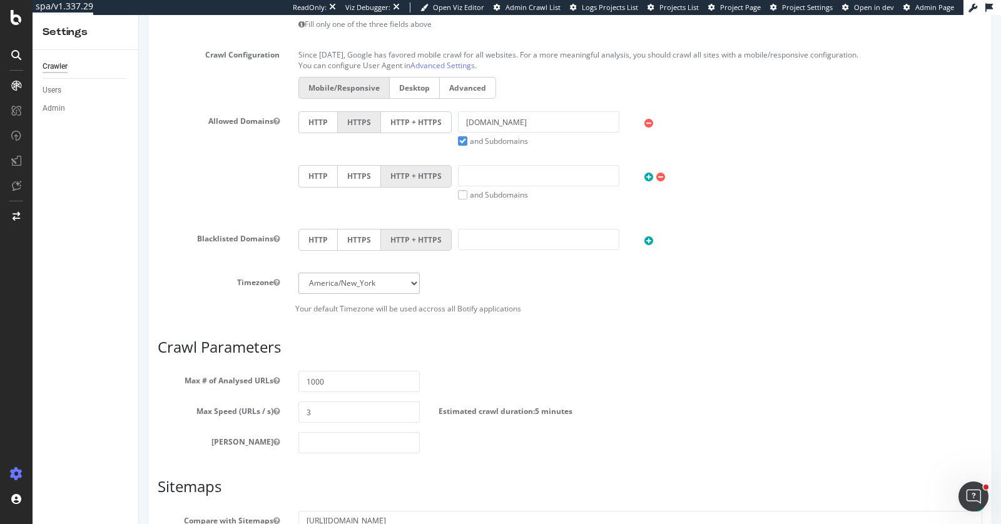
scroll to position [238, 0]
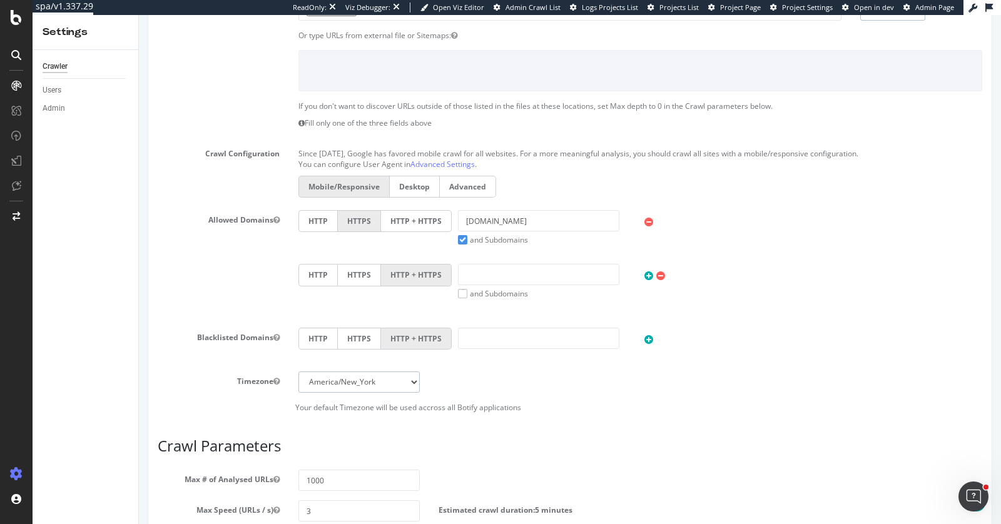
click at [403, 376] on select "Africa/Abidjan Africa/Accra Africa/Addis_Ababa Africa/Algiers Africa/Asmara Afr…" at bounding box center [359, 382] width 122 height 21
select select "Singapore"
click at [298, 372] on select "Africa/Abidjan Africa/Accra Africa/Addis_Ababa Africa/Algiers Africa/Asmara Afr…" at bounding box center [359, 382] width 122 height 21
click at [692, 429] on div "Scope Project Name replace HTTP URLs Start URLs https://starhub.com Or upload a…" at bounding box center [570, 305] width 825 height 878
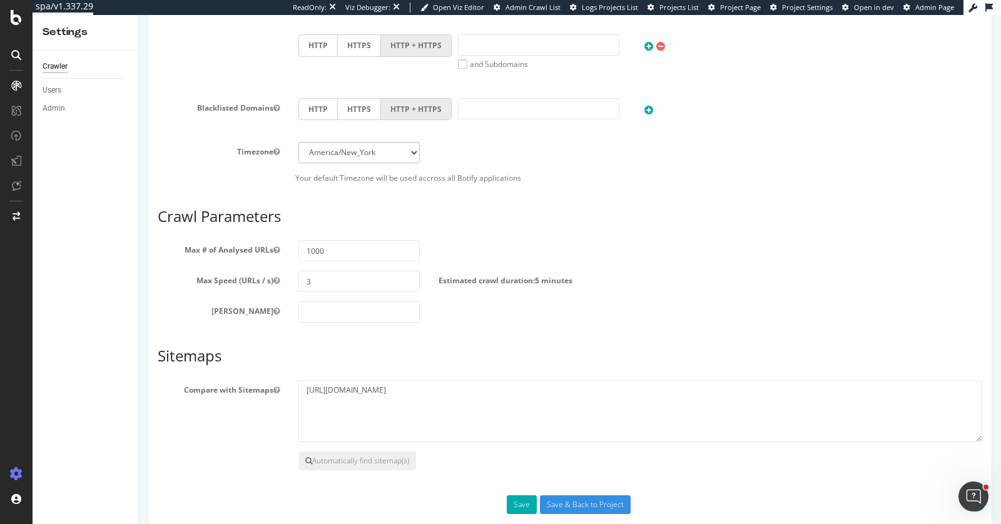
scroll to position [485, 0]
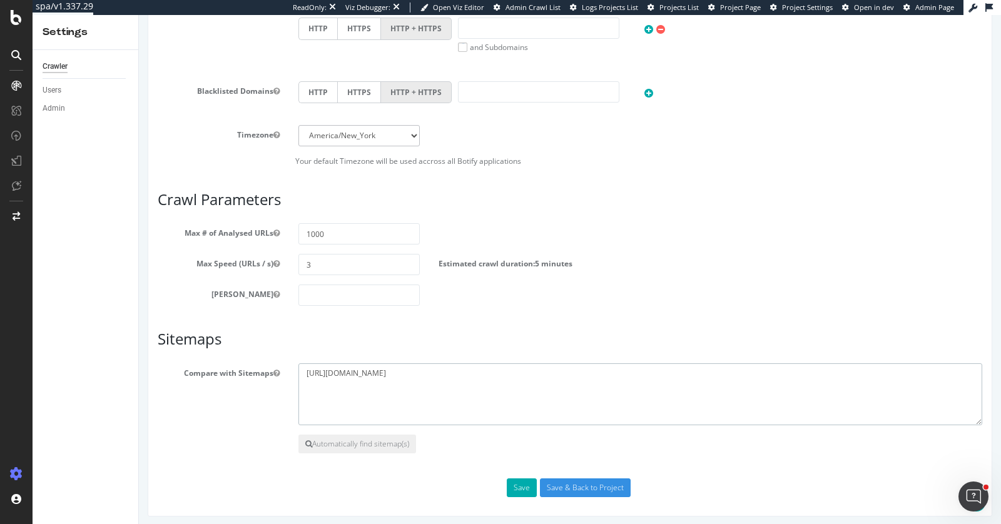
click at [476, 375] on textarea "https://www.starhub.com/sitemap.xml" at bounding box center [640, 395] width 684 height 63
paste textarea "https://consumer.starhub.com/sitemap.xml"
type textarea "https://consumer.starhub.com/sitemap.xml https://www.starhub.com/sitemap.xml"
click at [522, 484] on button "Save" at bounding box center [522, 488] width 30 height 19
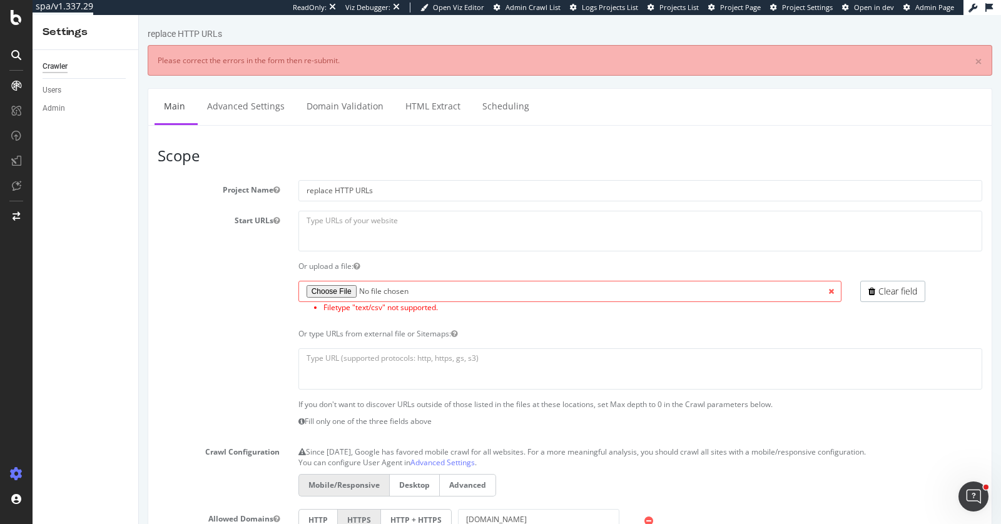
scroll to position [0, 0]
click at [567, 339] on section "Project Name replace HTTP URLs Start URLs Or upload a file: Filetype "text/csv"…" at bounding box center [570, 446] width 825 height 532
click at [868, 293] on link "Clear field" at bounding box center [892, 291] width 65 height 21
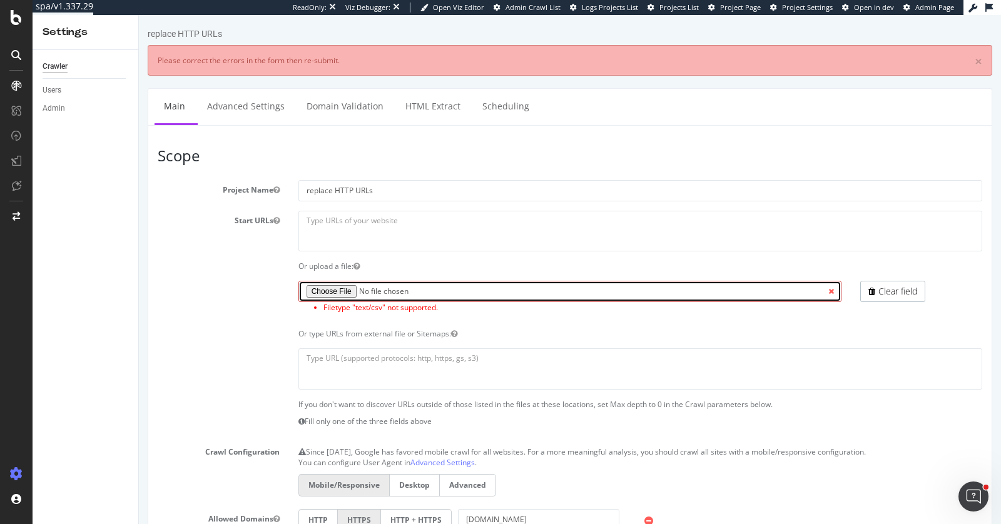
click at [337, 283] on input "file" at bounding box center [570, 291] width 544 height 21
type input "C:\fakepath\starhub http urls.txt"
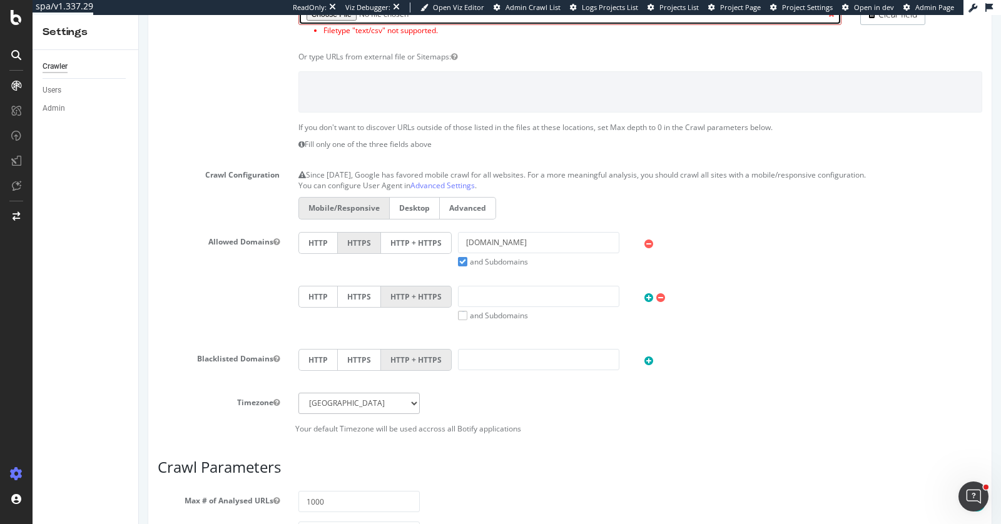
scroll to position [544, 0]
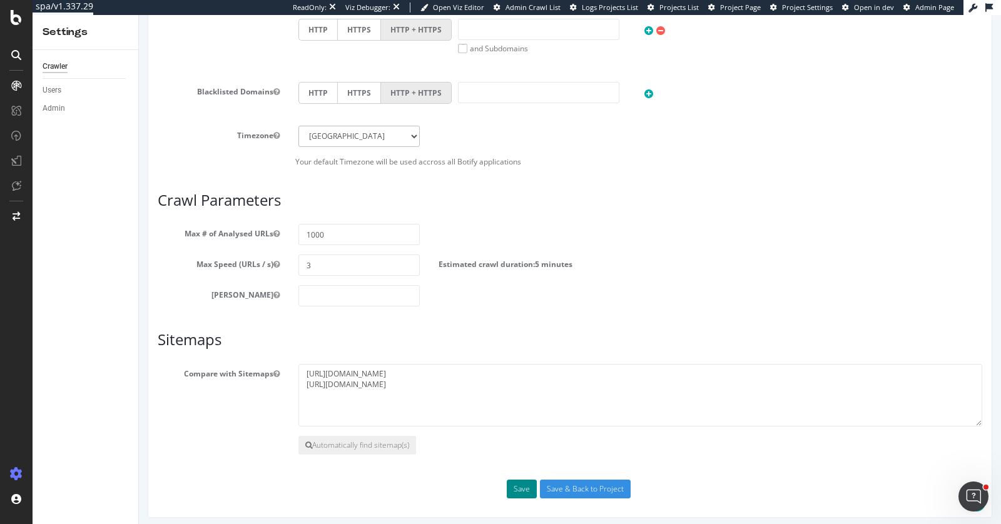
click at [516, 487] on button "Save" at bounding box center [522, 489] width 30 height 19
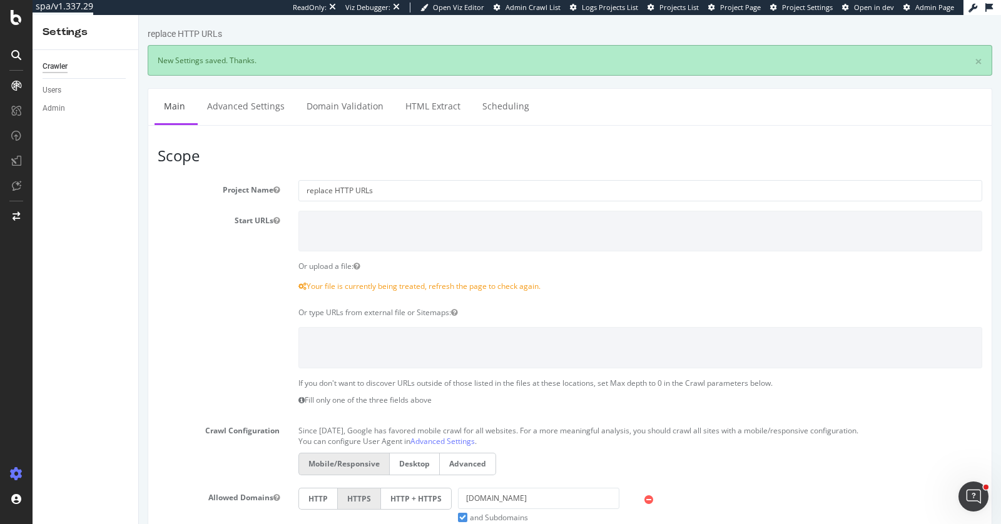
scroll to position [0, 0]
click at [264, 116] on link "Advanced Settings" at bounding box center [246, 106] width 96 height 34
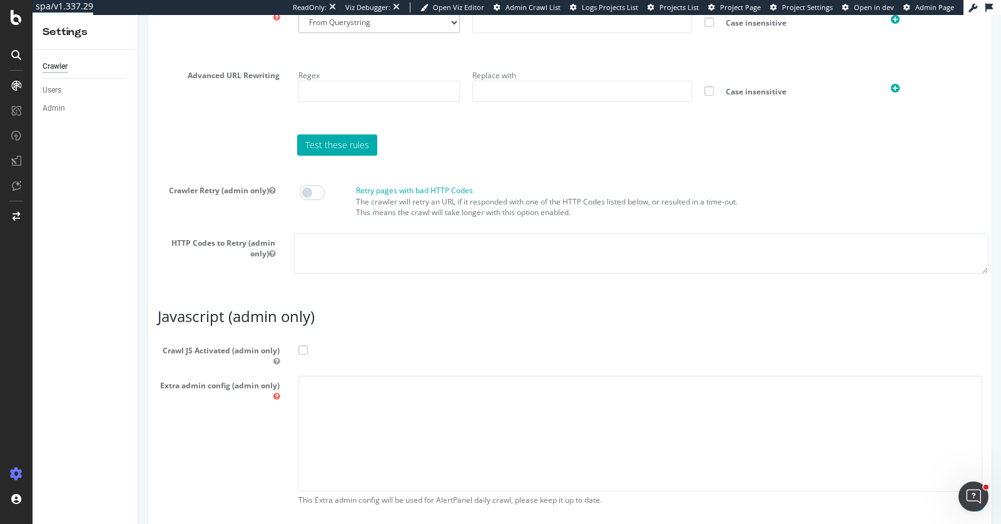
scroll to position [1069, 0]
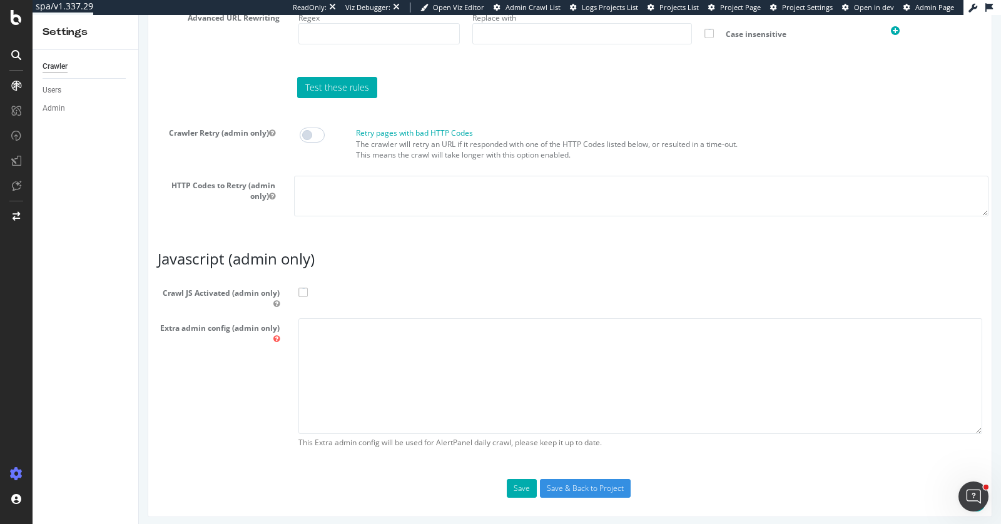
click at [298, 288] on span at bounding box center [302, 292] width 9 height 9
click at [139, 15] on input "Crawl JS Activated (admin only)" at bounding box center [139, 15] width 0 height 0
click at [327, 339] on textarea at bounding box center [640, 376] width 684 height 116
paste textarea "{ "flags": [ "cube" ], "beta": { "pap_mini_rules": [ "+ *adobedtm.com/*", "- *t…"
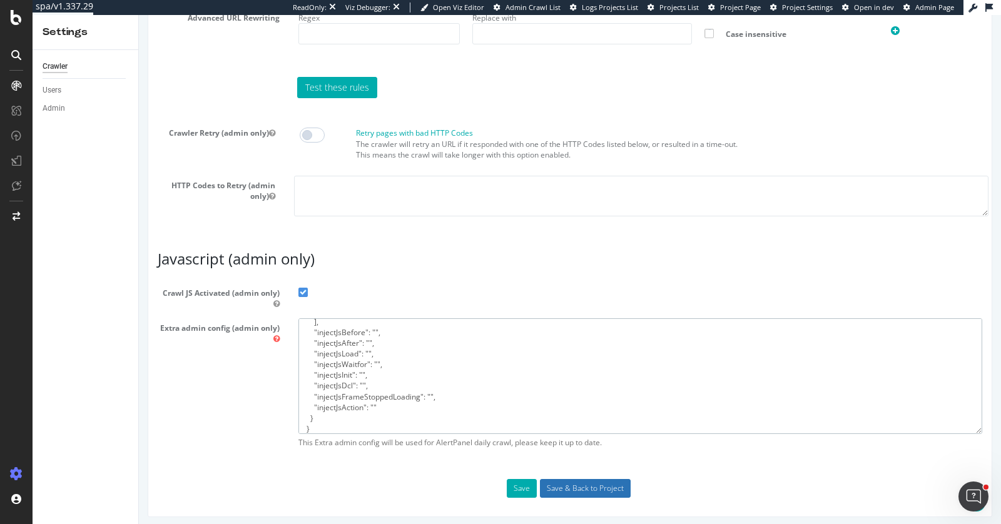
type textarea "{ "flags": [ "cube" ], "beta": { "pap_mini_rules": [ "+ *adobedtm.com/*", "- *t…"
click at [583, 482] on input "Save & Back to Project" at bounding box center [585, 488] width 91 height 19
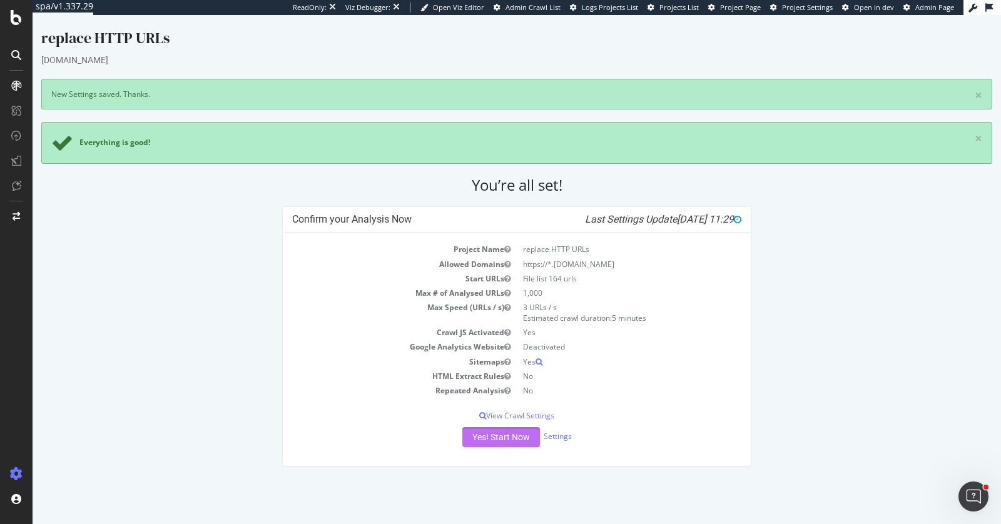
click at [522, 434] on button "Yes! Start Now" at bounding box center [501, 437] width 78 height 20
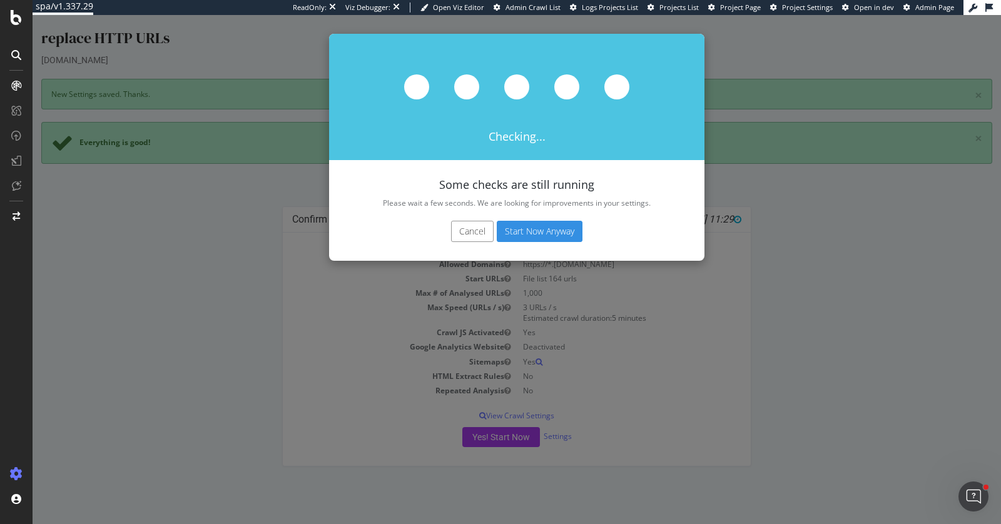
click at [451, 232] on button "Cancel" at bounding box center [472, 231] width 43 height 21
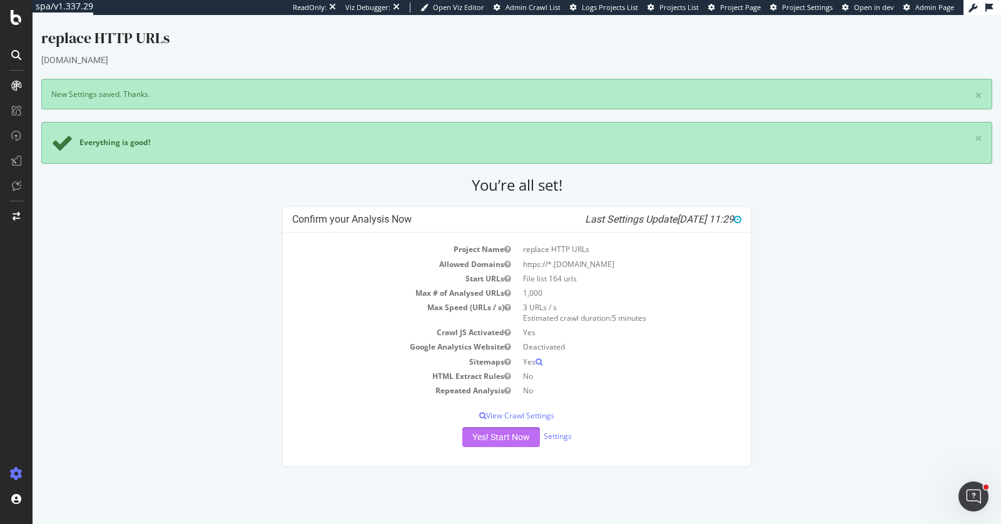
click at [526, 432] on button "Yes! Start Now" at bounding box center [501, 437] width 78 height 20
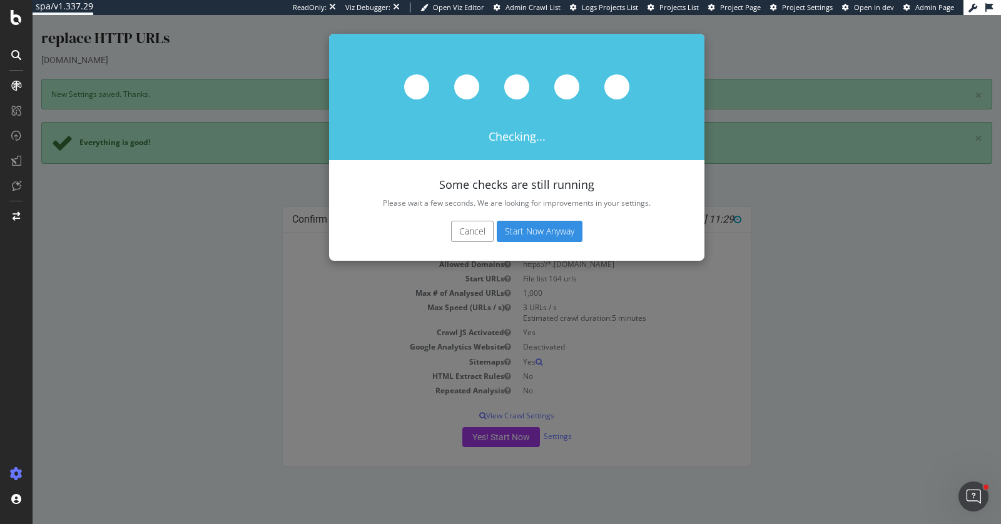
drag, startPoint x: 474, startPoint y: 226, endPoint x: 434, endPoint y: 170, distance: 68.6
click at [474, 226] on button "Cancel" at bounding box center [472, 231] width 43 height 21
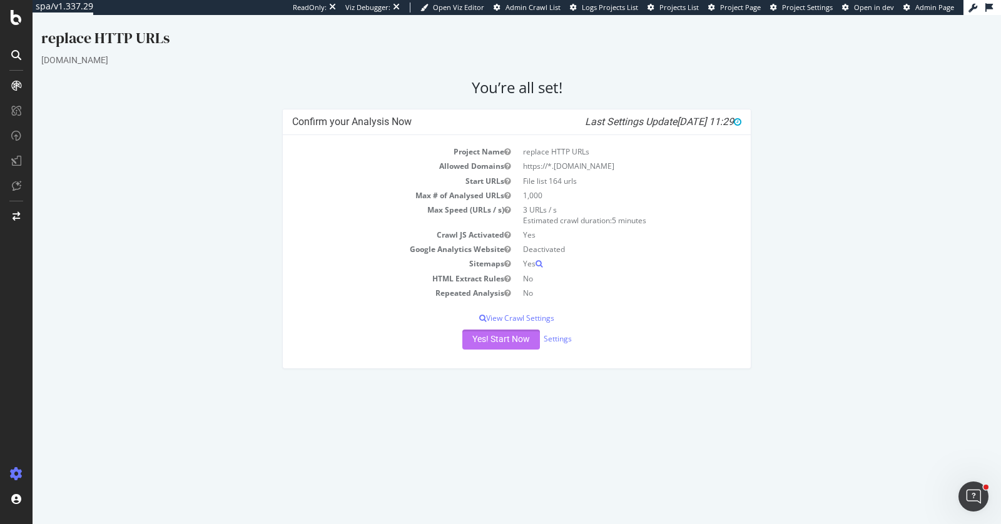
click at [514, 342] on button "Yes! Start Now" at bounding box center [501, 340] width 78 height 20
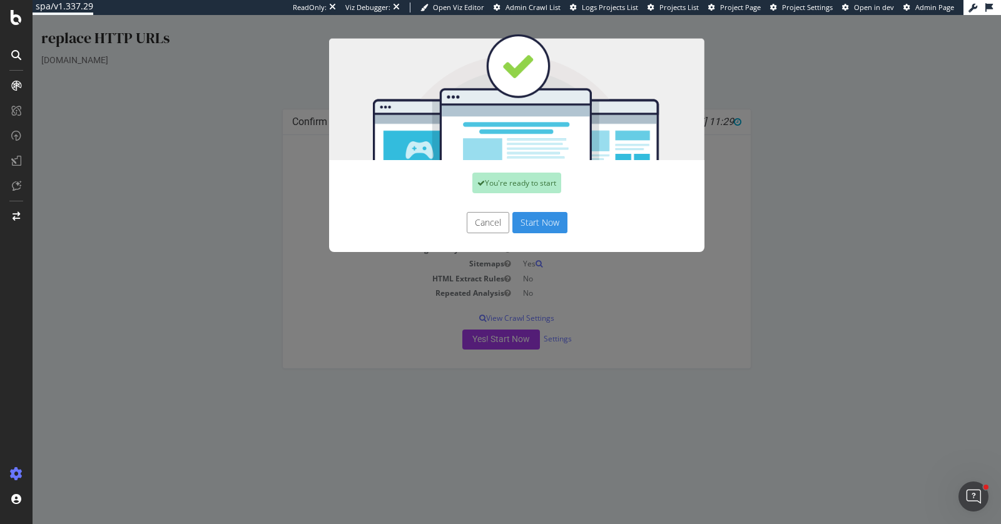
click at [529, 228] on button "Start Now" at bounding box center [539, 222] width 55 height 21
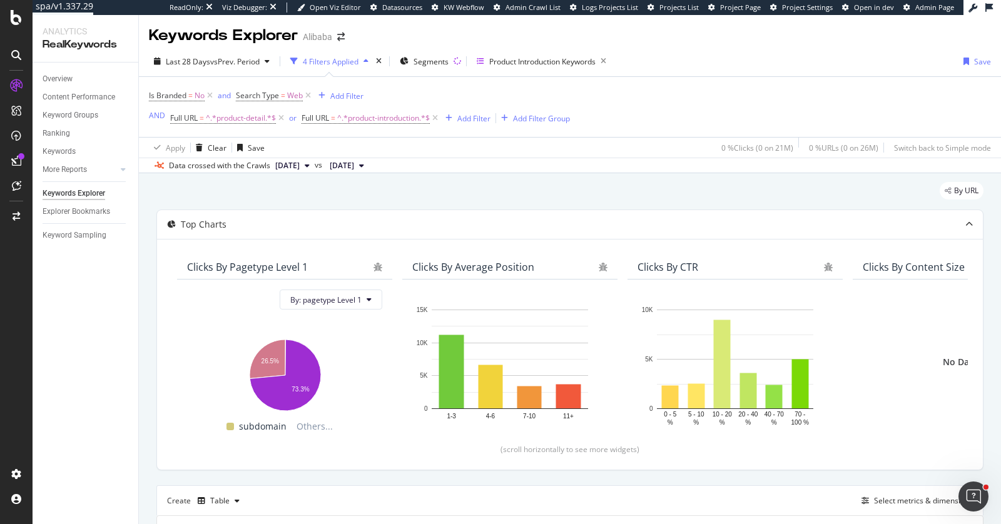
scroll to position [145, 0]
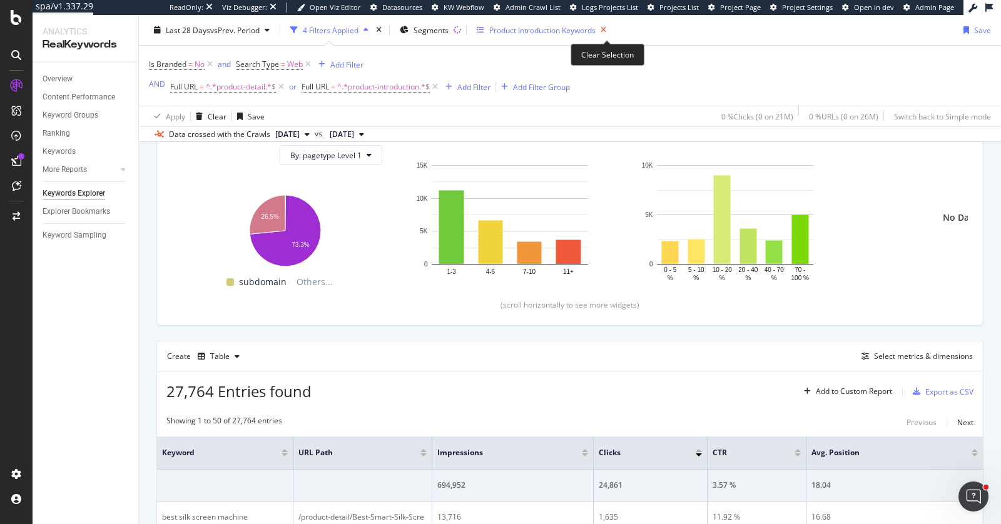
click at [602, 29] on icon "button" at bounding box center [604, 30] width 16 height 18
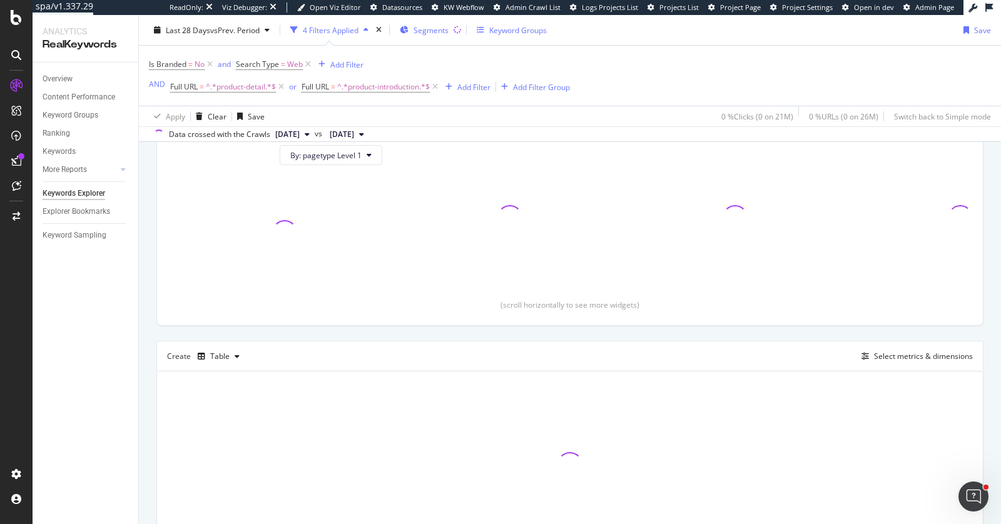
click at [441, 31] on span "Segments" at bounding box center [431, 29] width 35 height 11
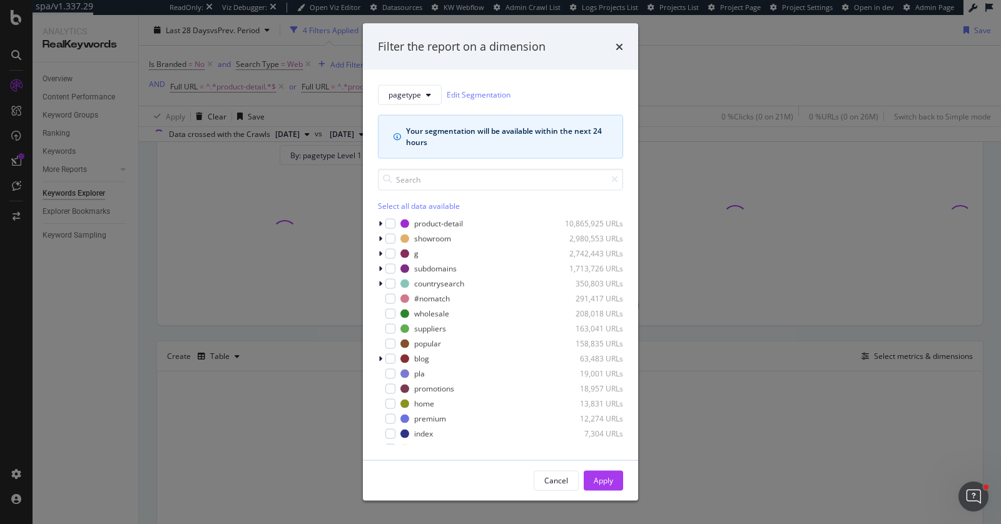
click at [616, 46] on icon "times" at bounding box center [620, 46] width 8 height 10
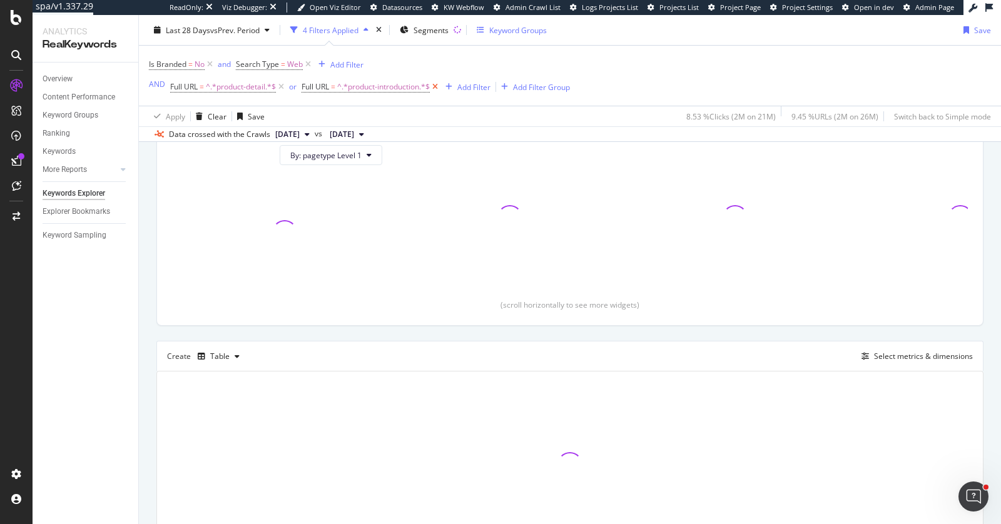
click at [438, 88] on icon at bounding box center [435, 87] width 11 height 13
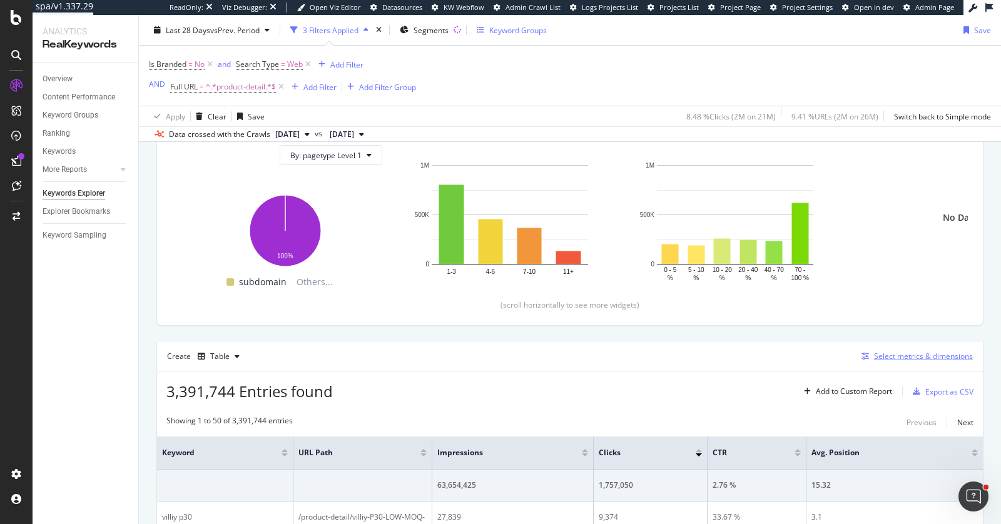
click at [940, 352] on div "Select metrics & dimensions" at bounding box center [923, 356] width 99 height 11
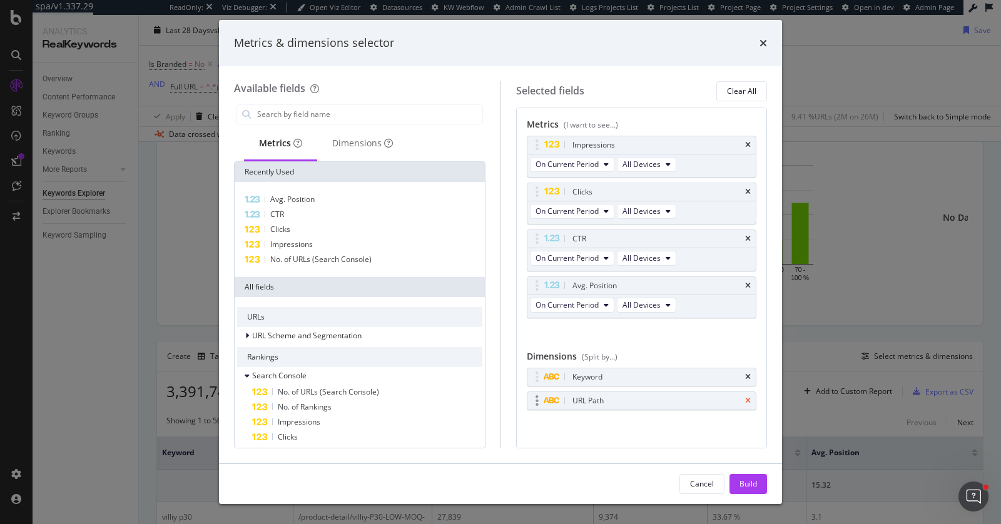
click at [749, 397] on icon "times" at bounding box center [748, 401] width 6 height 8
click at [746, 484] on div "Build" at bounding box center [749, 484] width 18 height 11
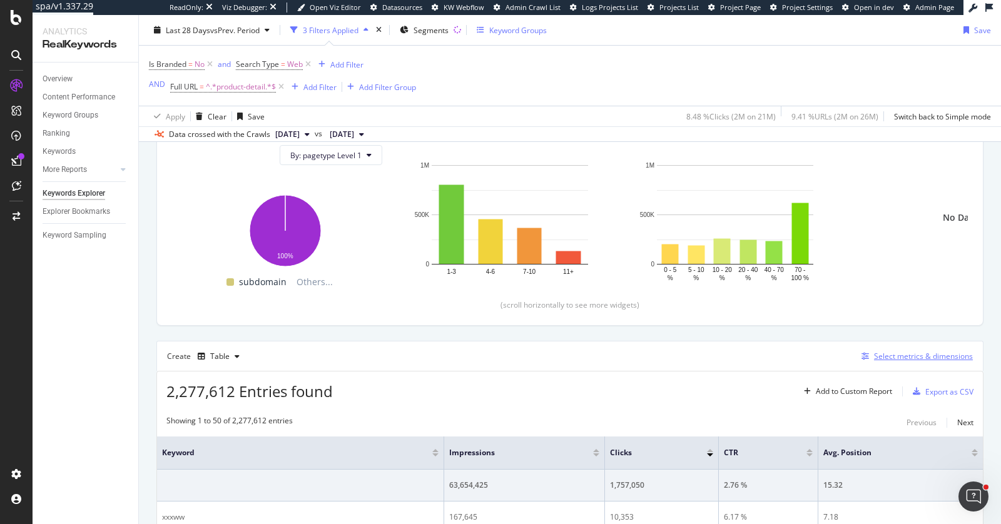
click at [897, 353] on div "Select metrics & dimensions" at bounding box center [923, 356] width 99 height 11
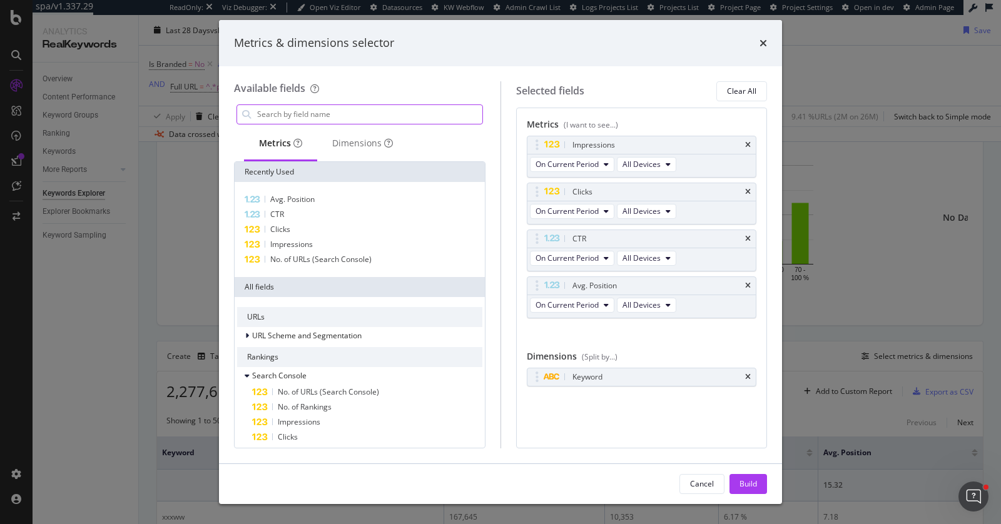
click at [367, 109] on input "modal" at bounding box center [369, 114] width 227 height 19
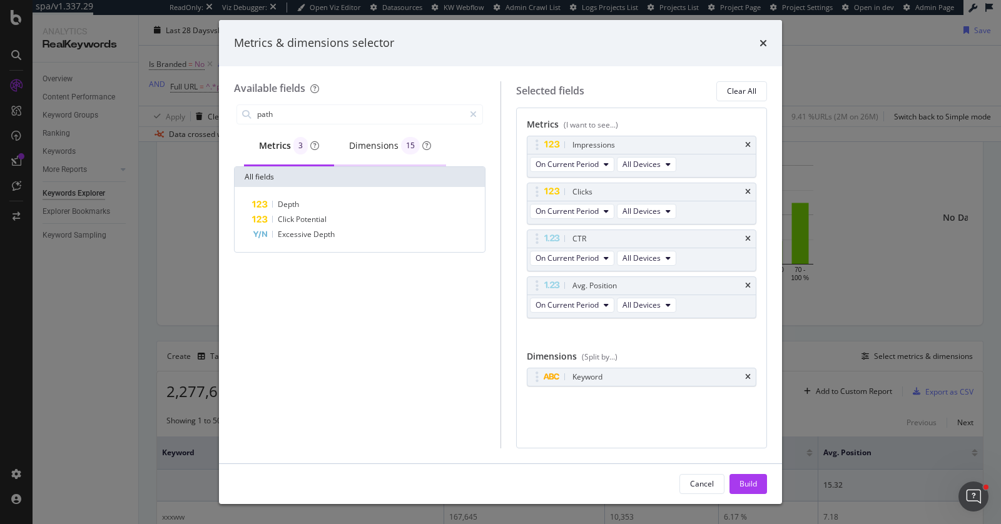
type input "path"
click at [401, 148] on div "15" at bounding box center [410, 146] width 19 height 18
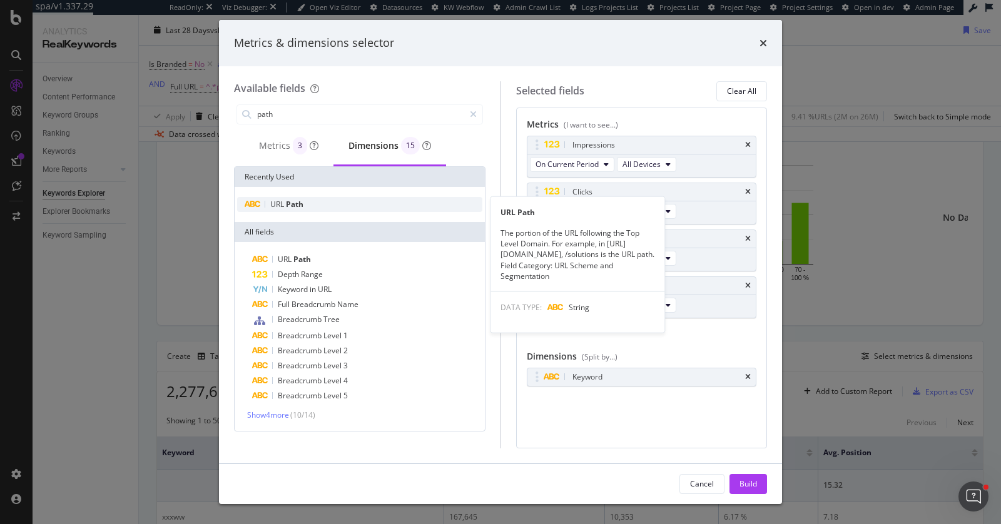
click at [332, 198] on div "URL Path" at bounding box center [359, 204] width 245 height 15
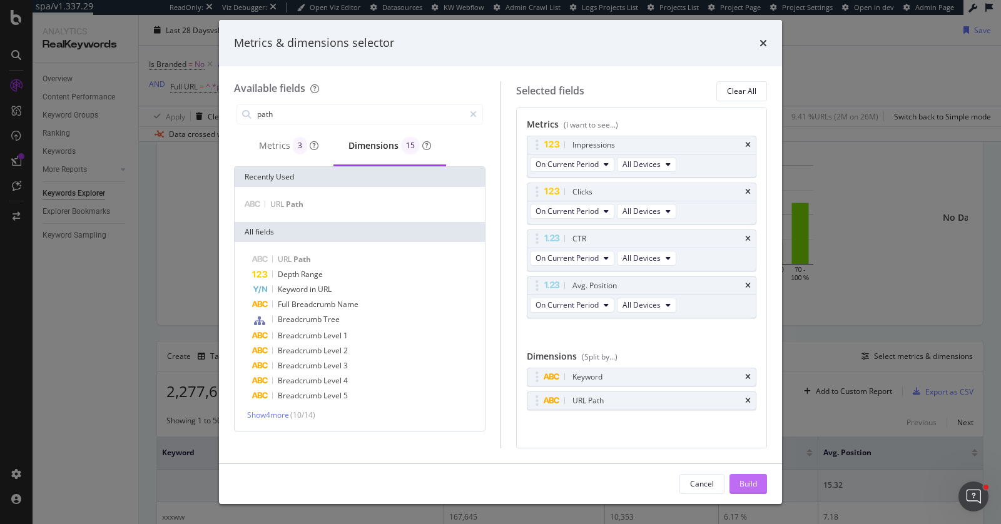
click at [739, 479] on button "Build" at bounding box center [749, 484] width 38 height 20
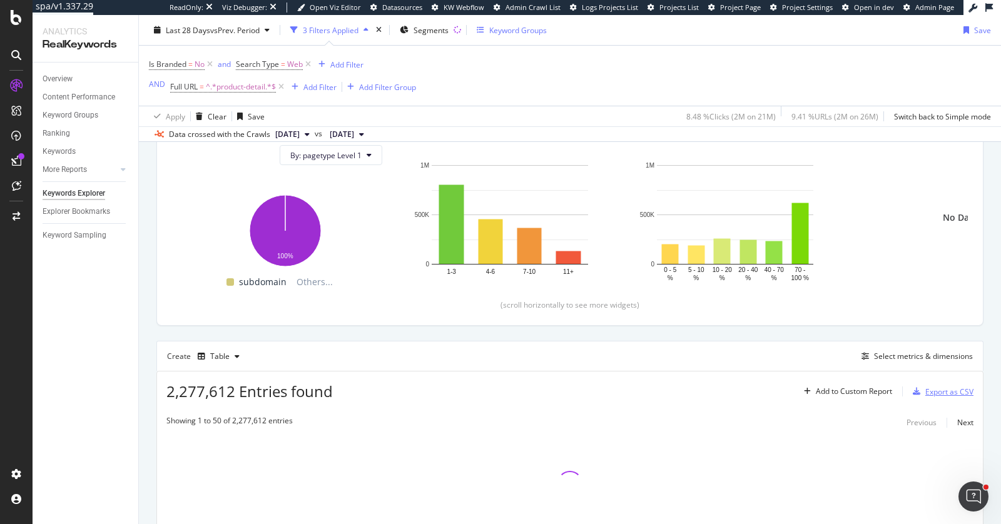
click at [935, 387] on div "Export as CSV" at bounding box center [949, 392] width 48 height 11
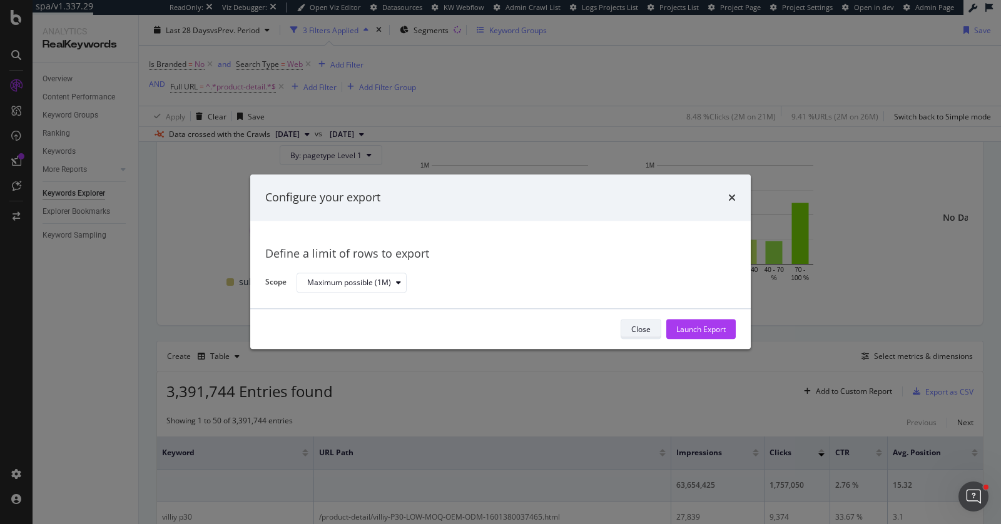
click at [645, 336] on div "Close" at bounding box center [640, 330] width 19 height 18
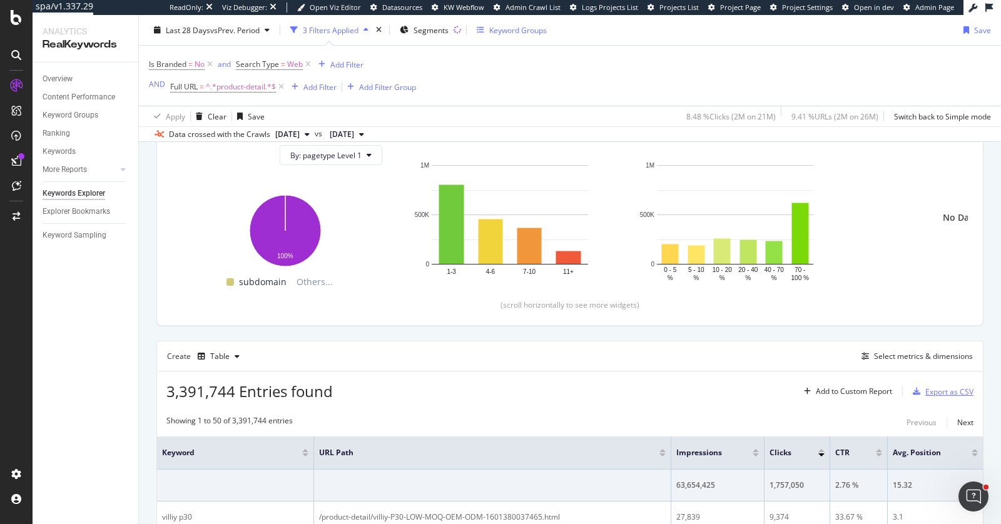
click at [930, 392] on div "Export as CSV" at bounding box center [949, 392] width 48 height 11
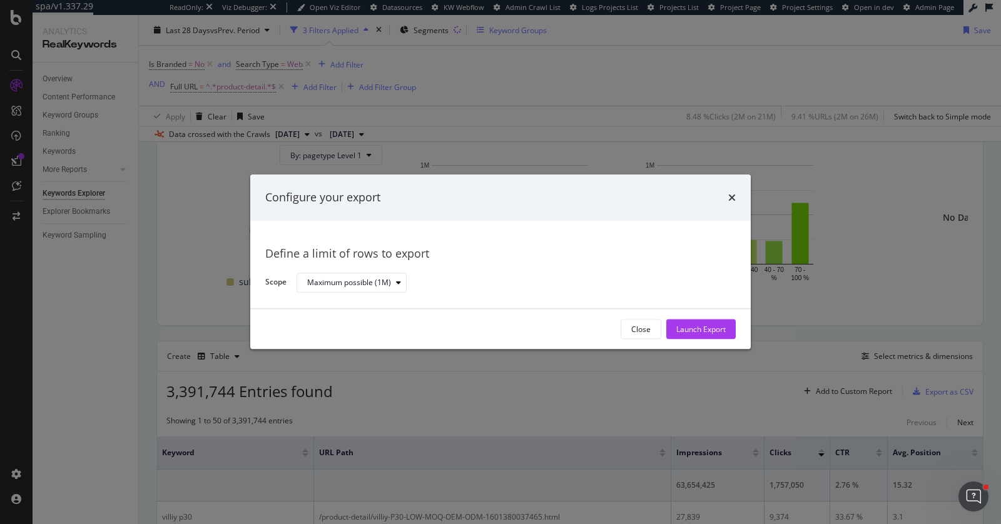
click at [382, 295] on div "Define a limit of rows to export Scope Maximum possible (1M)" at bounding box center [500, 265] width 501 height 88
click at [384, 279] on div "Maximum possible (1M)" at bounding box center [349, 283] width 84 height 8
click at [375, 322] on div "Define a limit" at bounding box center [357, 325] width 110 height 16
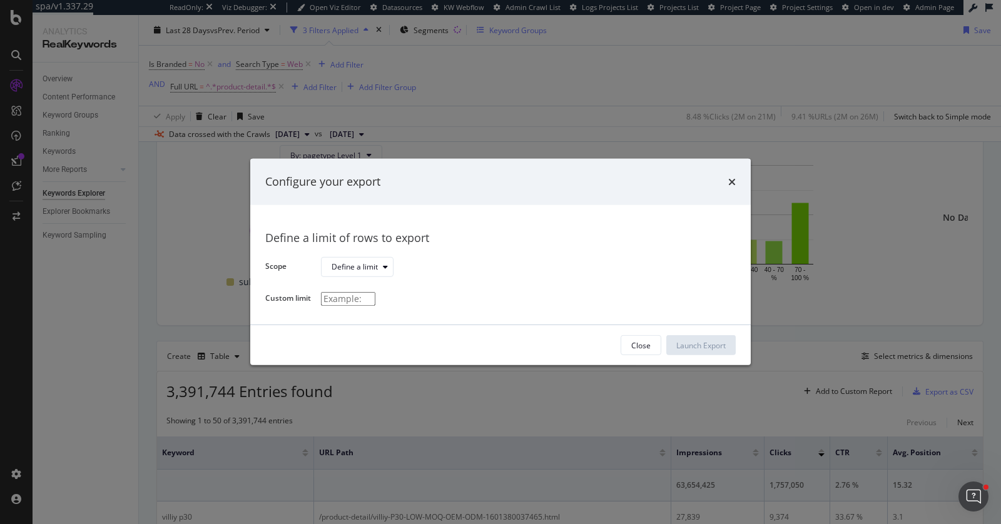
click at [375, 292] on input "modal" at bounding box center [348, 299] width 54 height 14
type input "200000"
click at [680, 345] on div "Launch Export" at bounding box center [700, 345] width 49 height 11
